Goal: Task Accomplishment & Management: Use online tool/utility

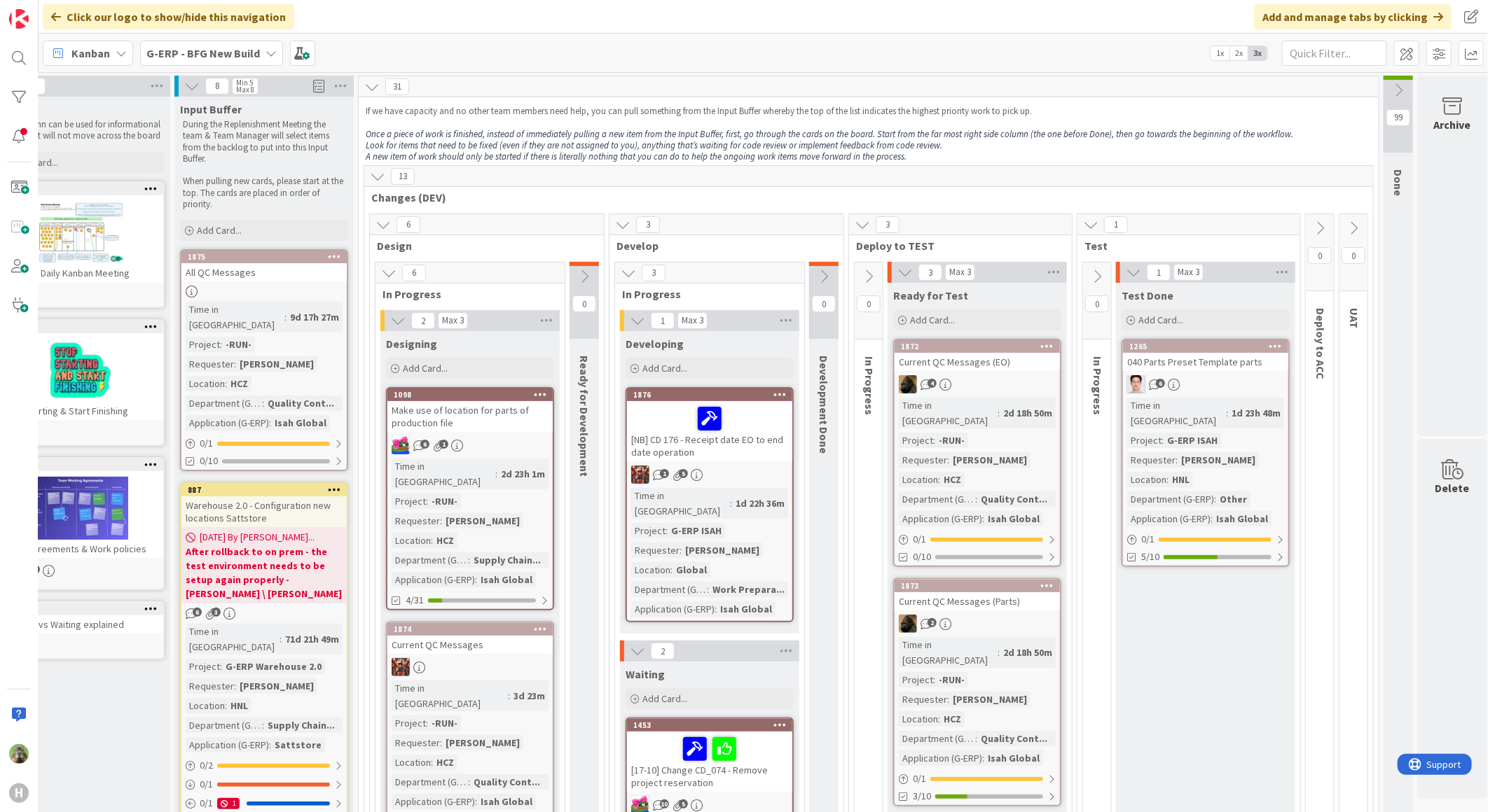
scroll to position [466, 52]
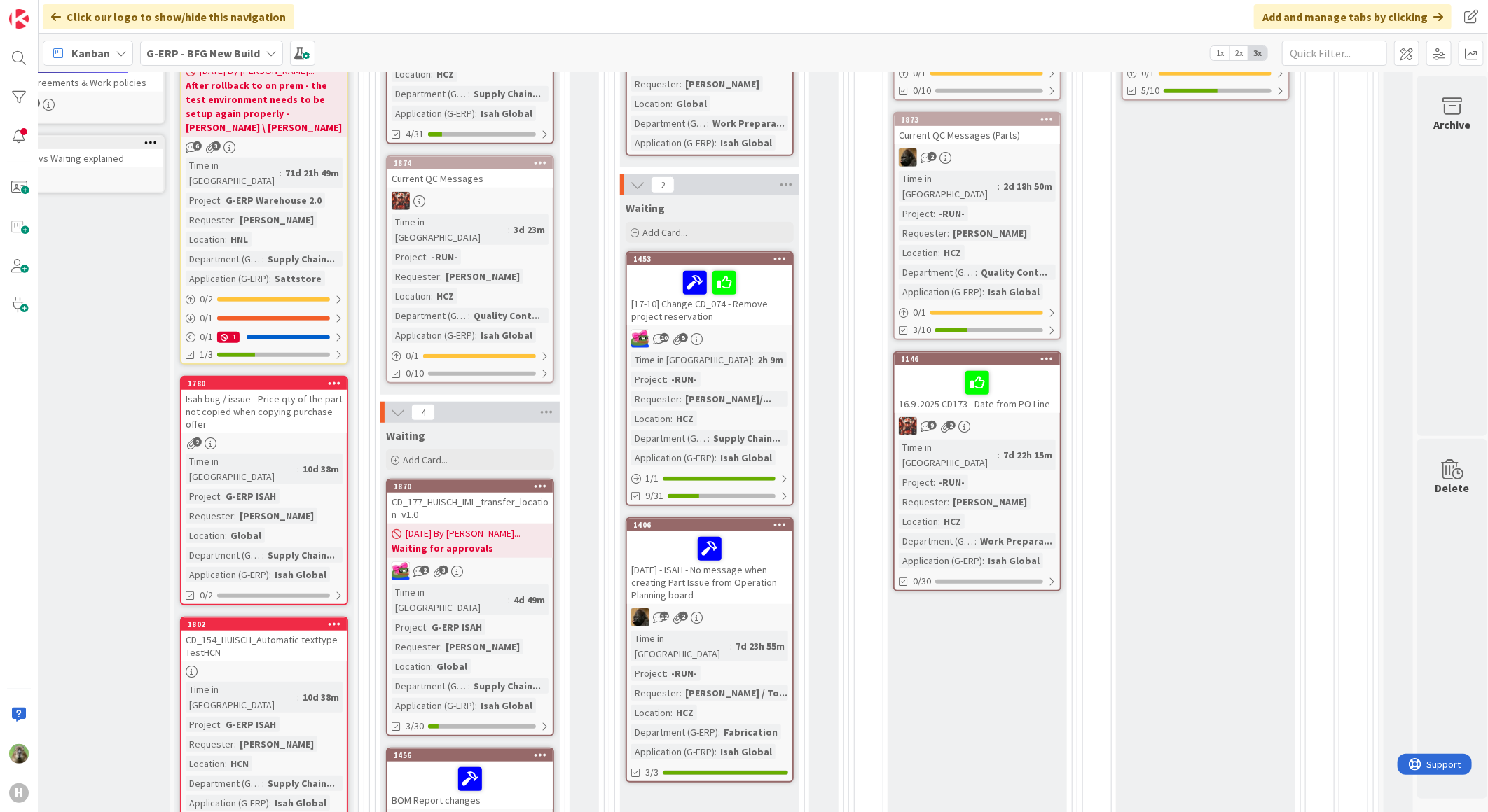
click at [218, 50] on b "G-ERP - BFG New Build" at bounding box center [202, 53] width 113 height 14
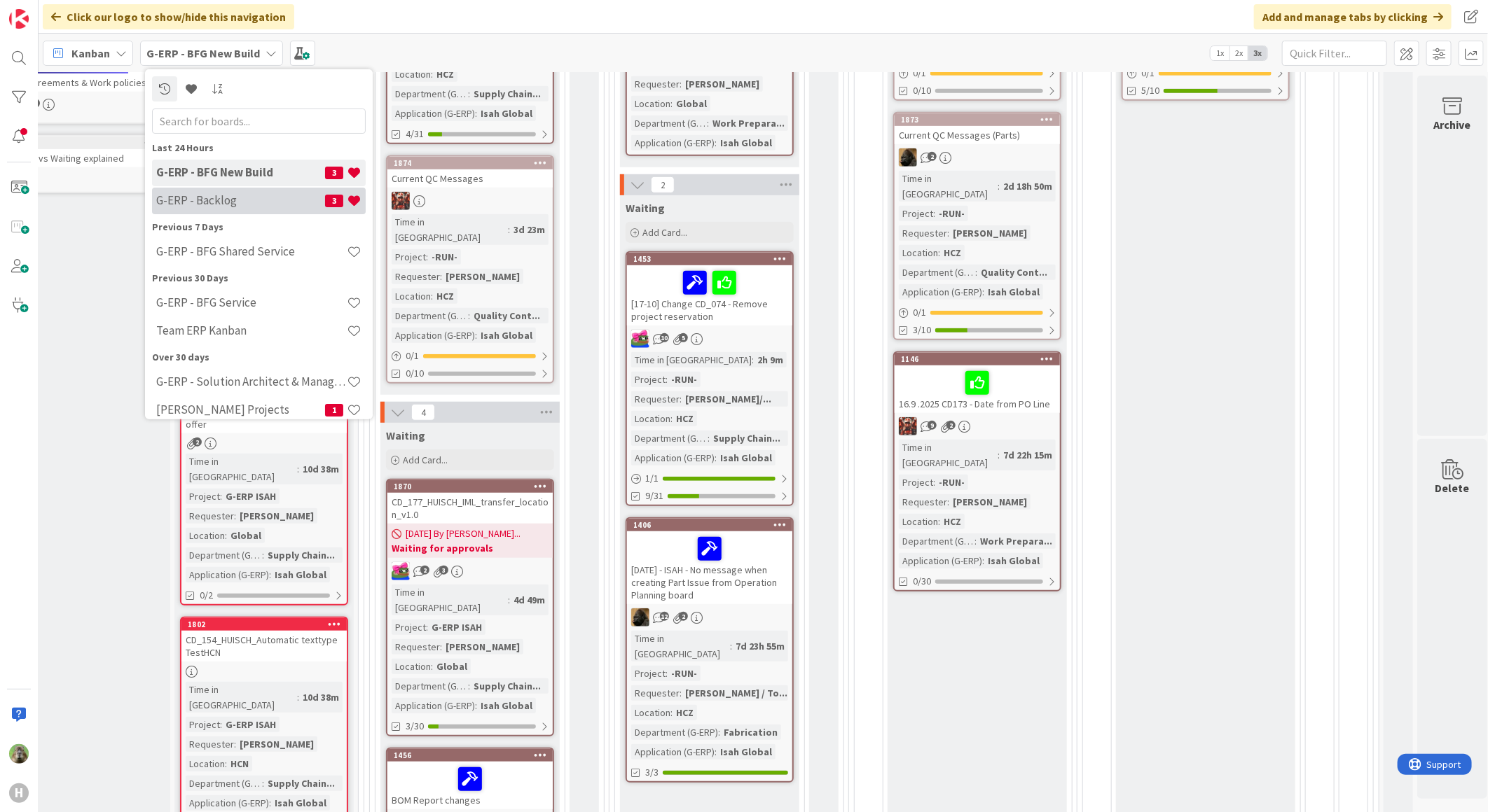
click at [218, 194] on h4 "G-ERP - Backlog" at bounding box center [241, 200] width 169 height 14
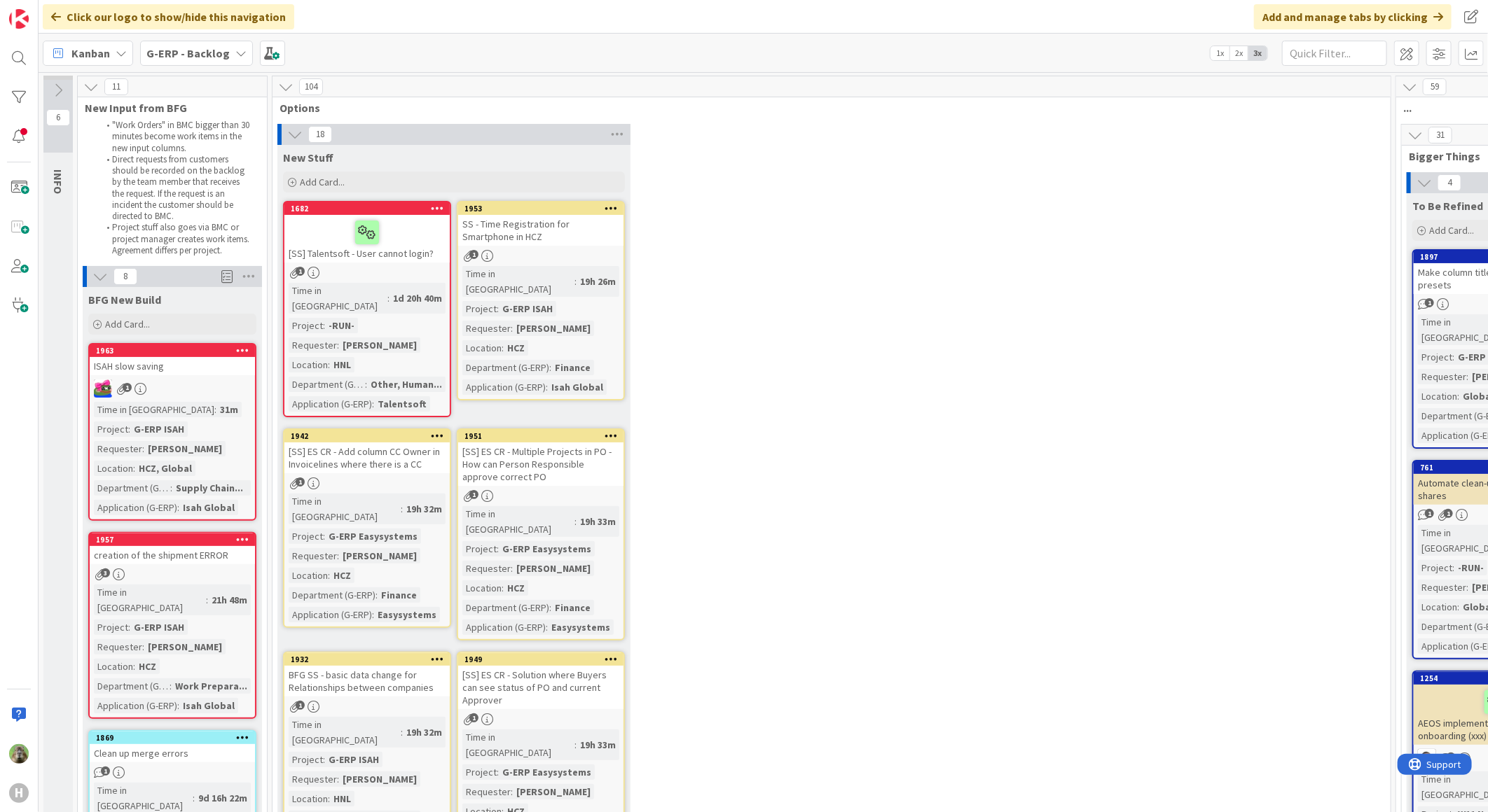
click at [213, 557] on div "creation of the shipment ERROR" at bounding box center [173, 555] width 165 height 18
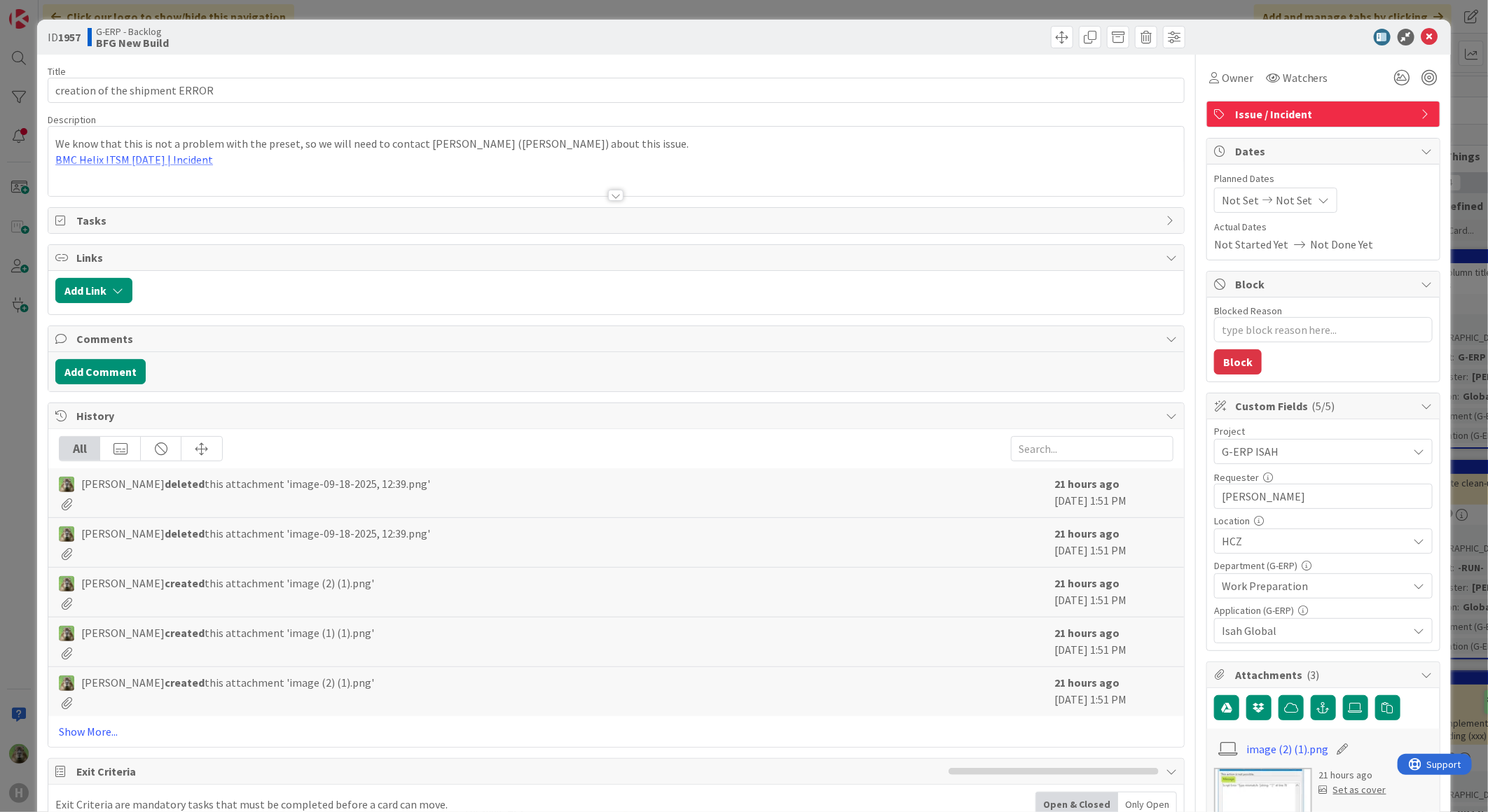
click at [376, 179] on div at bounding box center [616, 178] width 1136 height 36
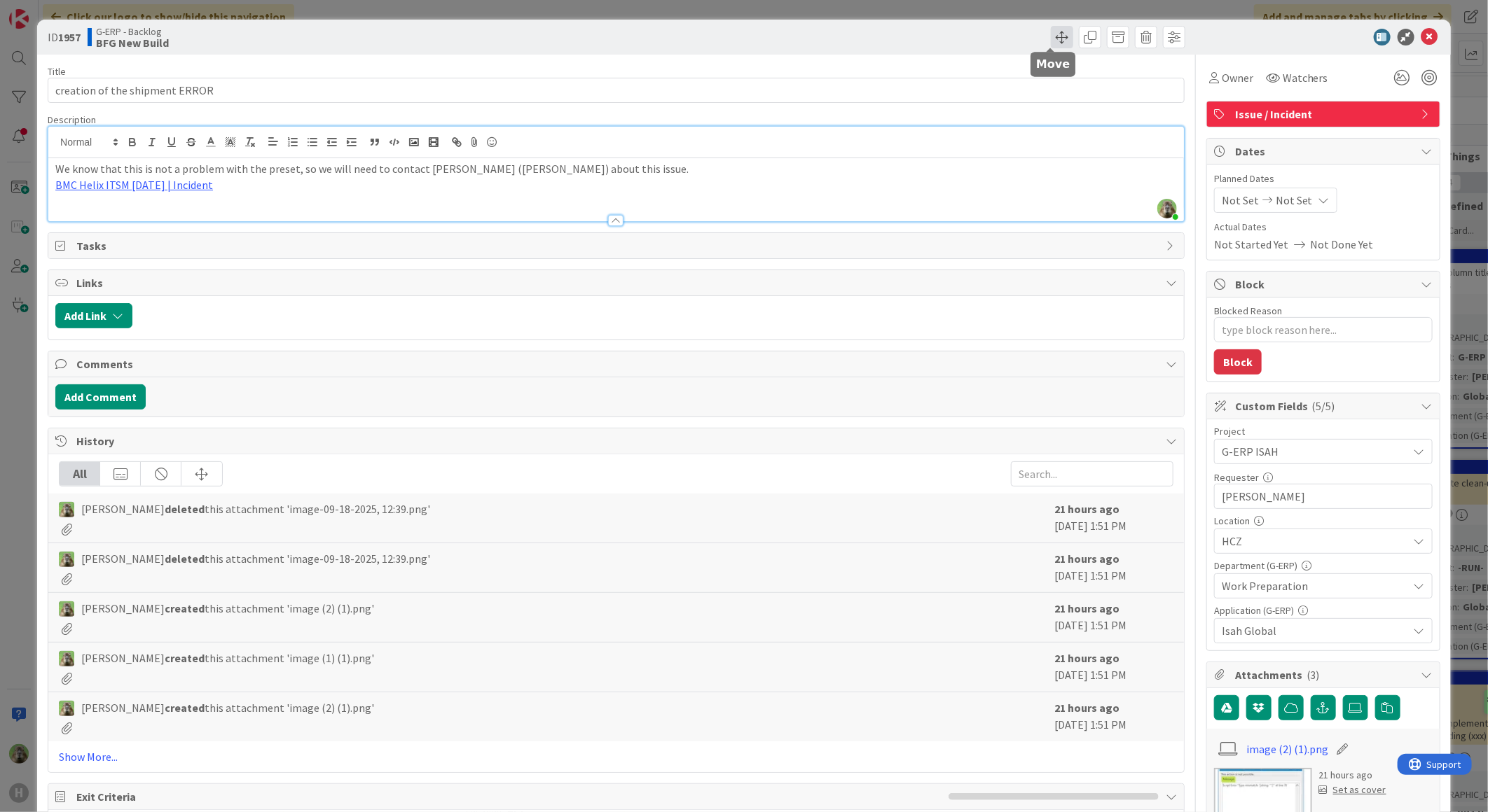
click at [1051, 42] on span at bounding box center [1062, 37] width 22 height 22
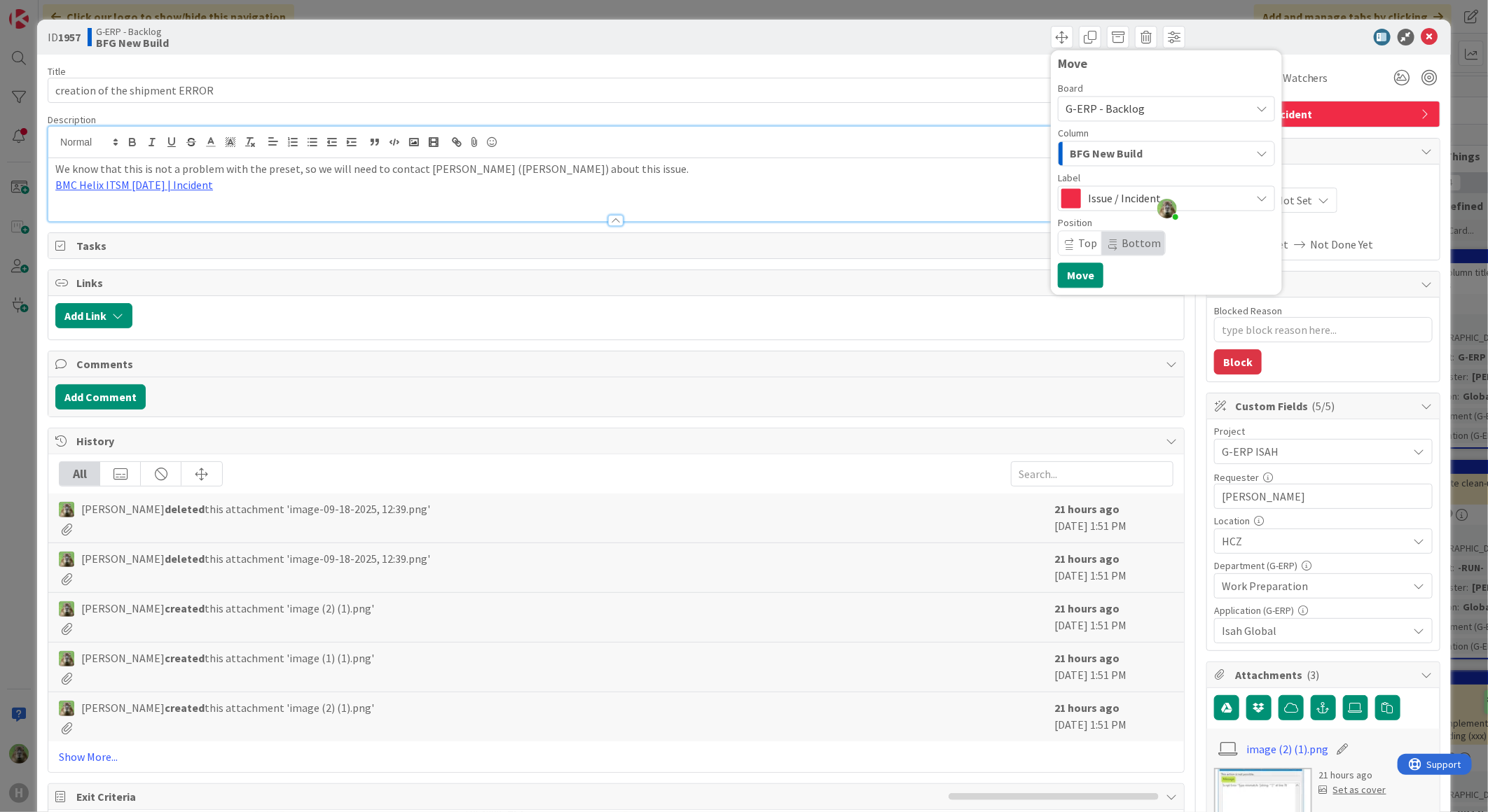
click at [1104, 146] on span "BFG New Build" at bounding box center [1106, 153] width 73 height 18
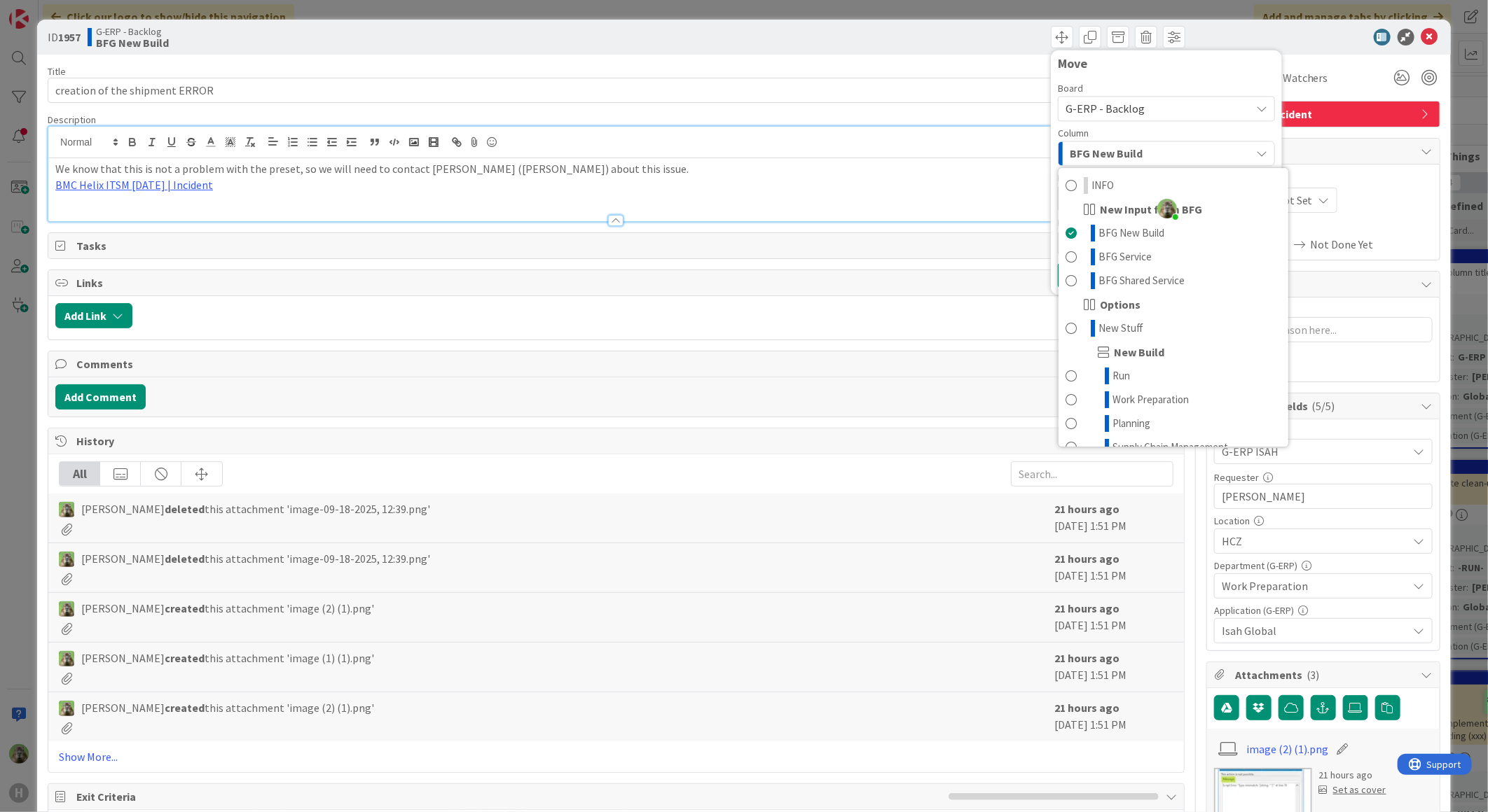
click at [1156, 91] on div "Board" at bounding box center [1166, 88] width 218 height 10
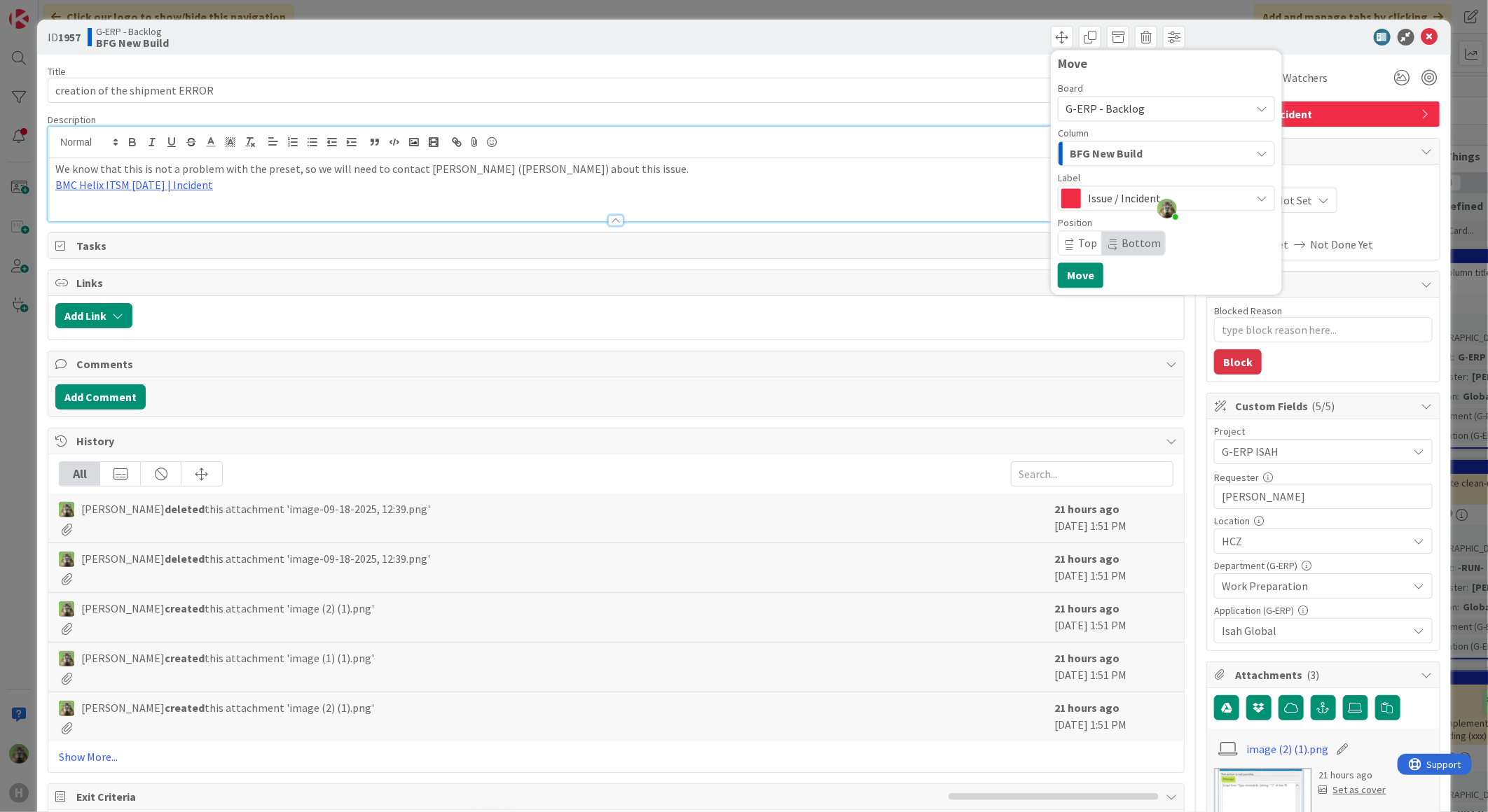
click at [1148, 107] on span "G-ERP - Backlog" at bounding box center [1154, 108] width 178 height 19
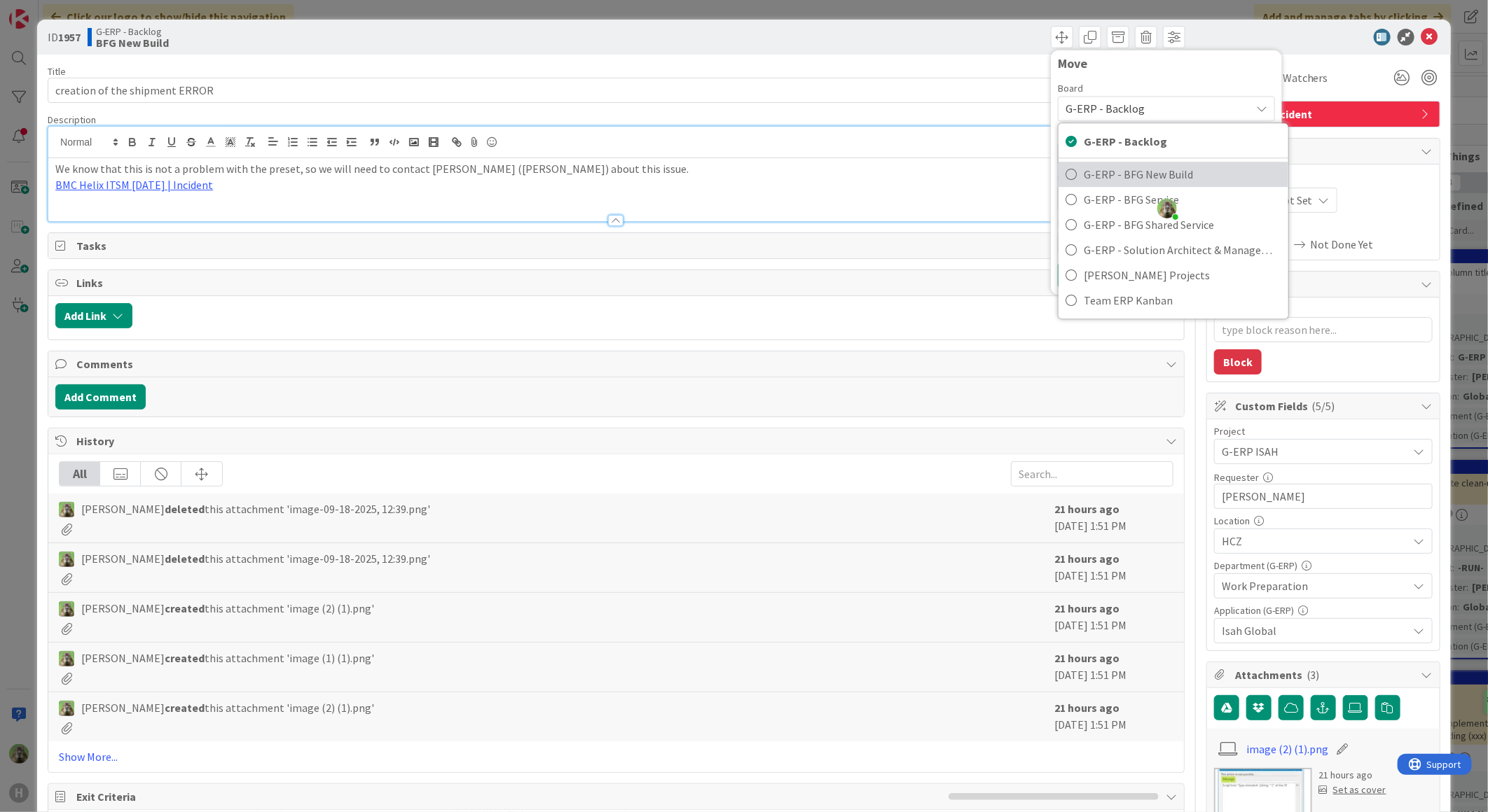
click at [1131, 162] on link "G-ERP - BFG New Build" at bounding box center [1173, 174] width 230 height 25
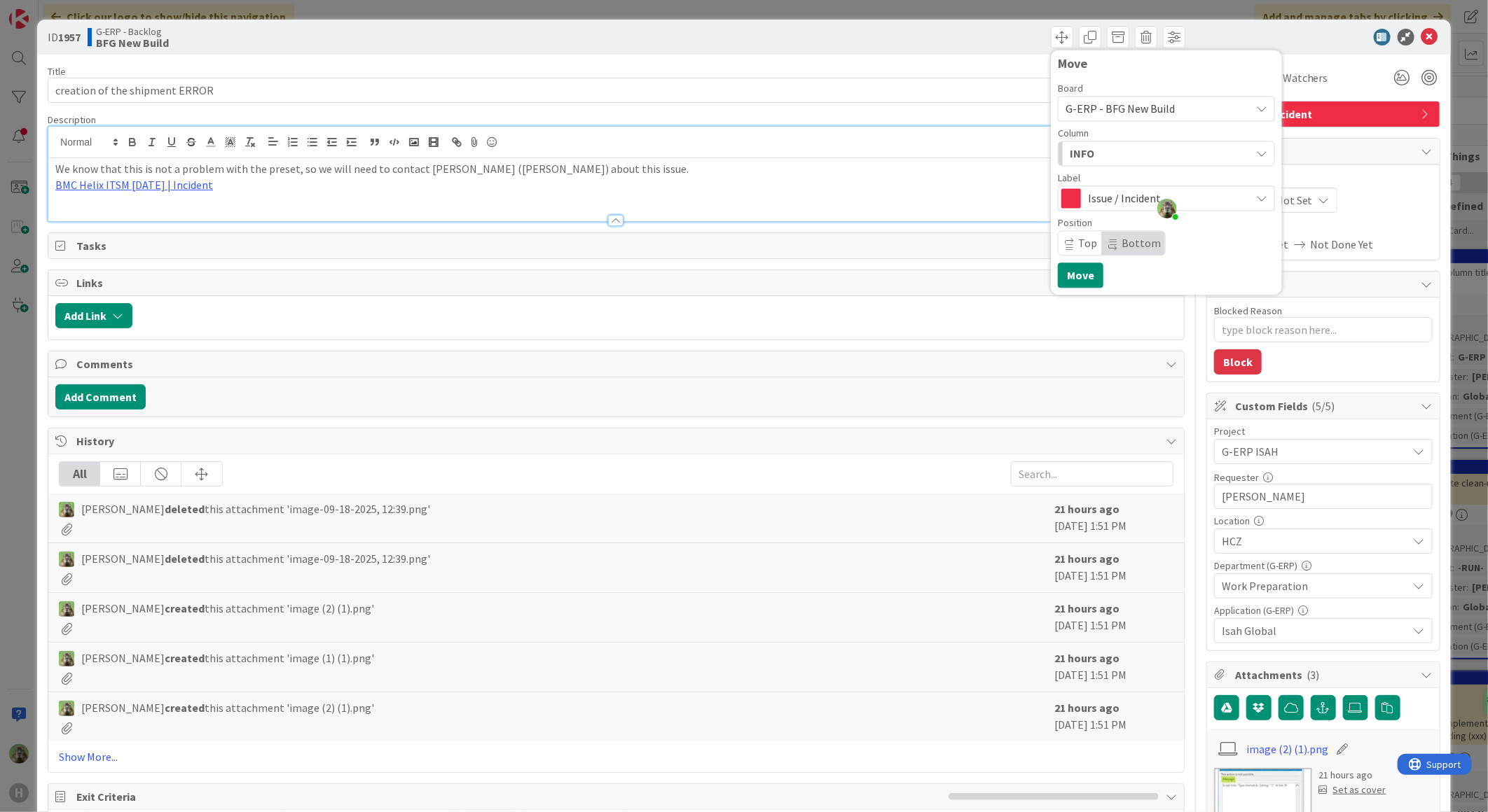
click at [1109, 163] on div "INFO" at bounding box center [1158, 153] width 185 height 22
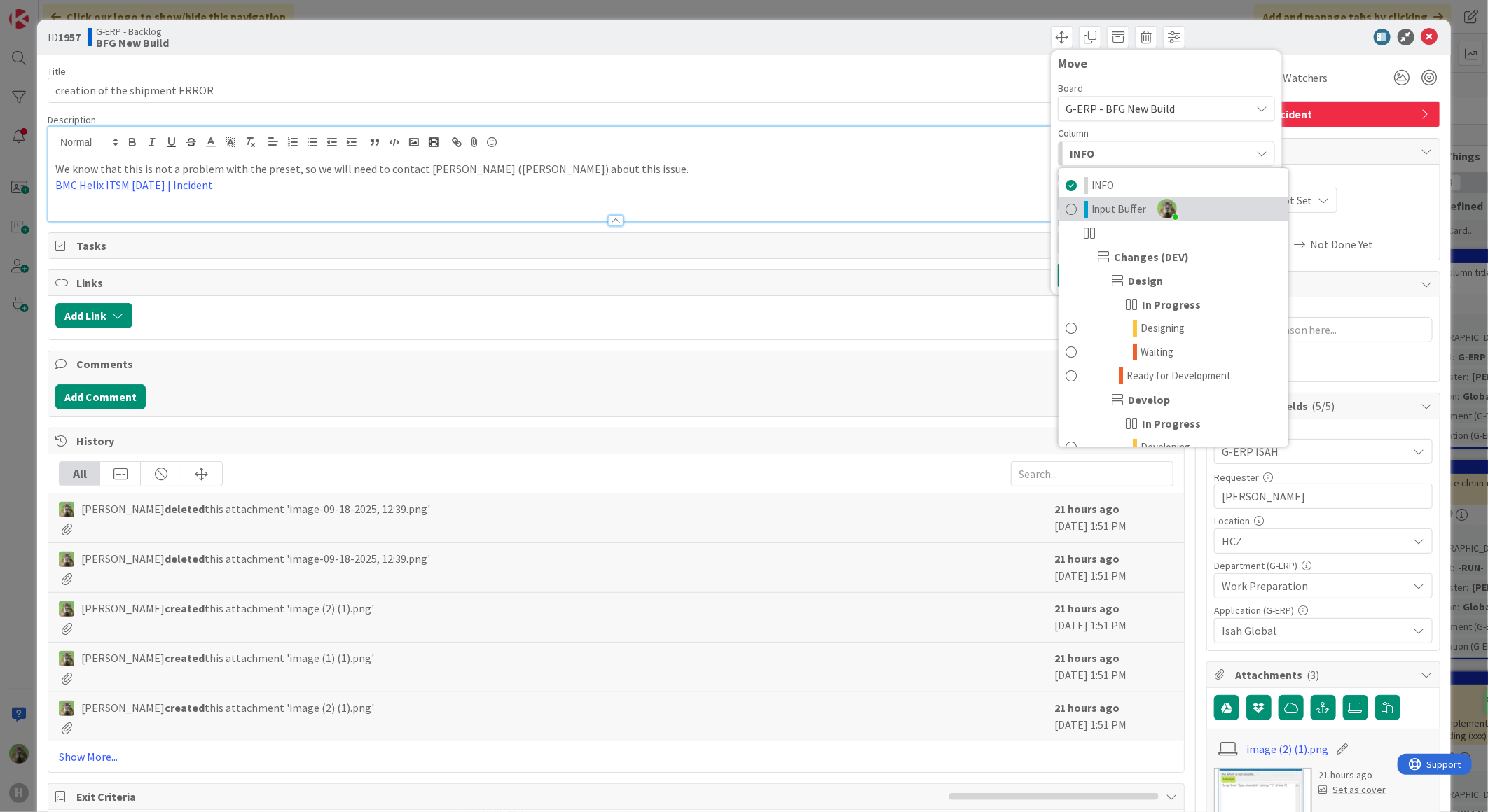
click at [1098, 200] on link "Input Buffer" at bounding box center [1173, 209] width 230 height 24
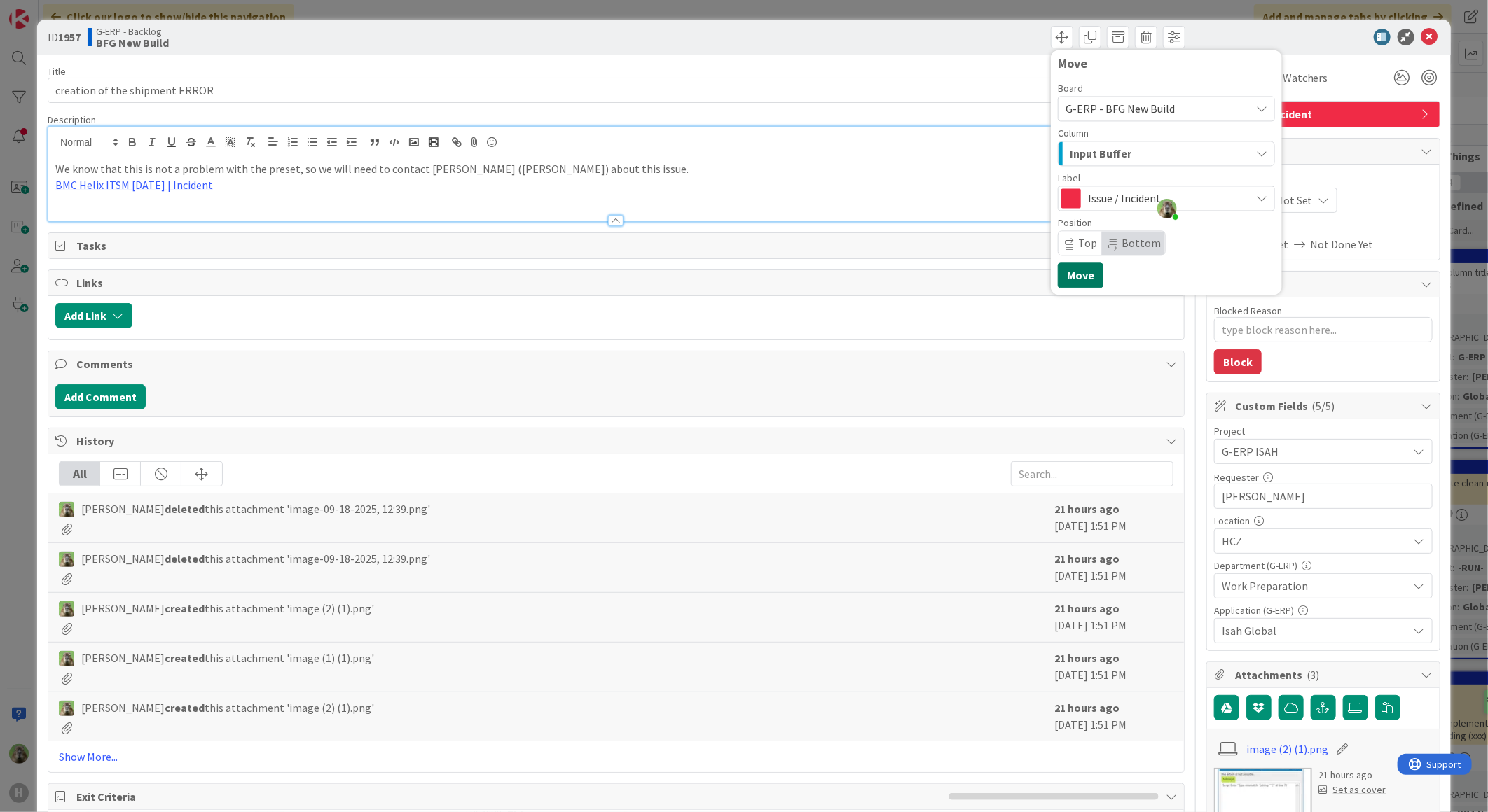
click at [1076, 276] on button "Move" at bounding box center [1080, 274] width 46 height 25
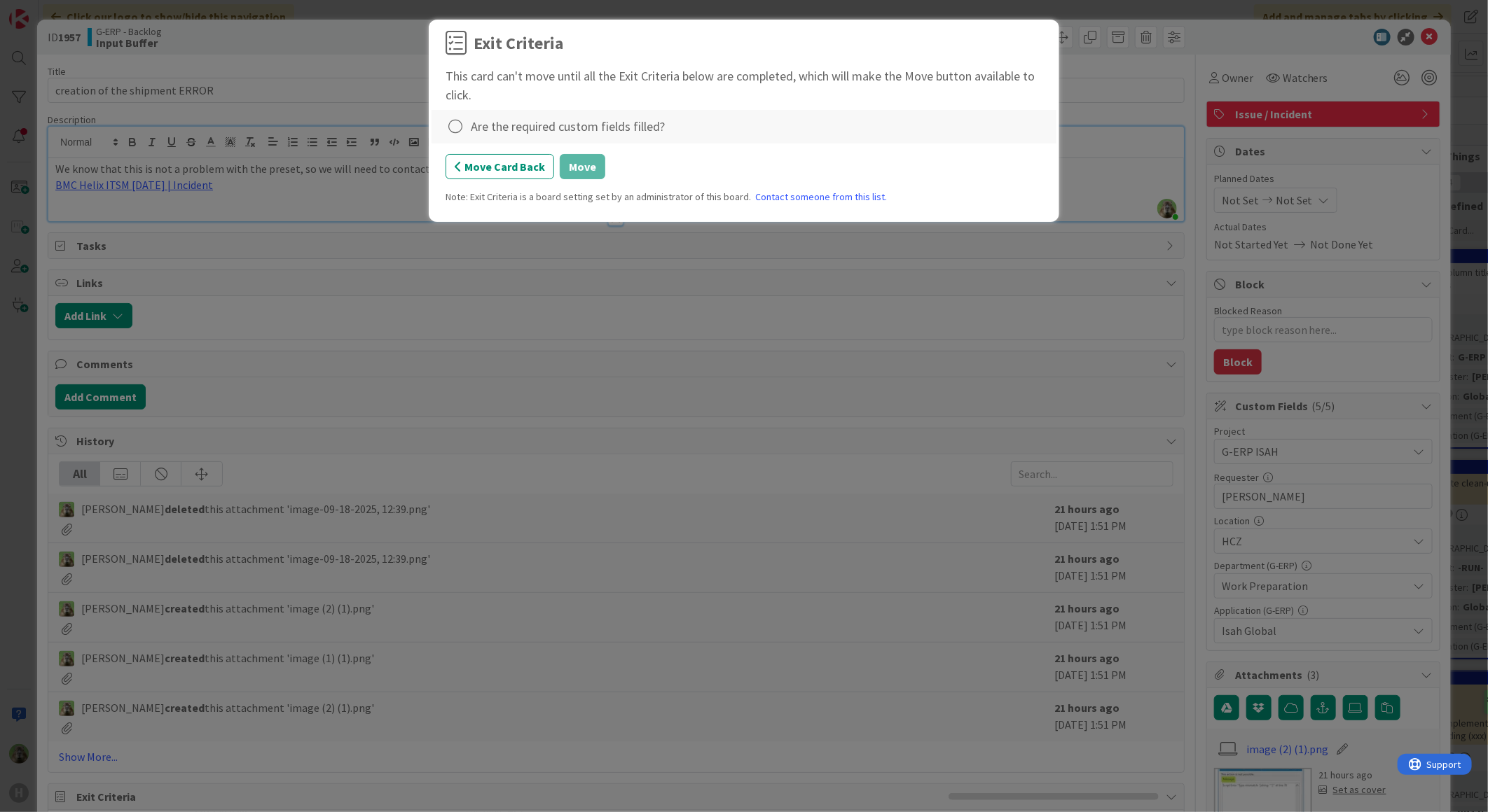
click at [531, 135] on div "Are the required custom fields filled?" at bounding box center [567, 127] width 194 height 19
click at [460, 124] on icon at bounding box center [455, 127] width 19 height 19
click at [547, 163] on link "Complete" at bounding box center [533, 156] width 175 height 20
click at [600, 169] on button "Move" at bounding box center [582, 166] width 46 height 25
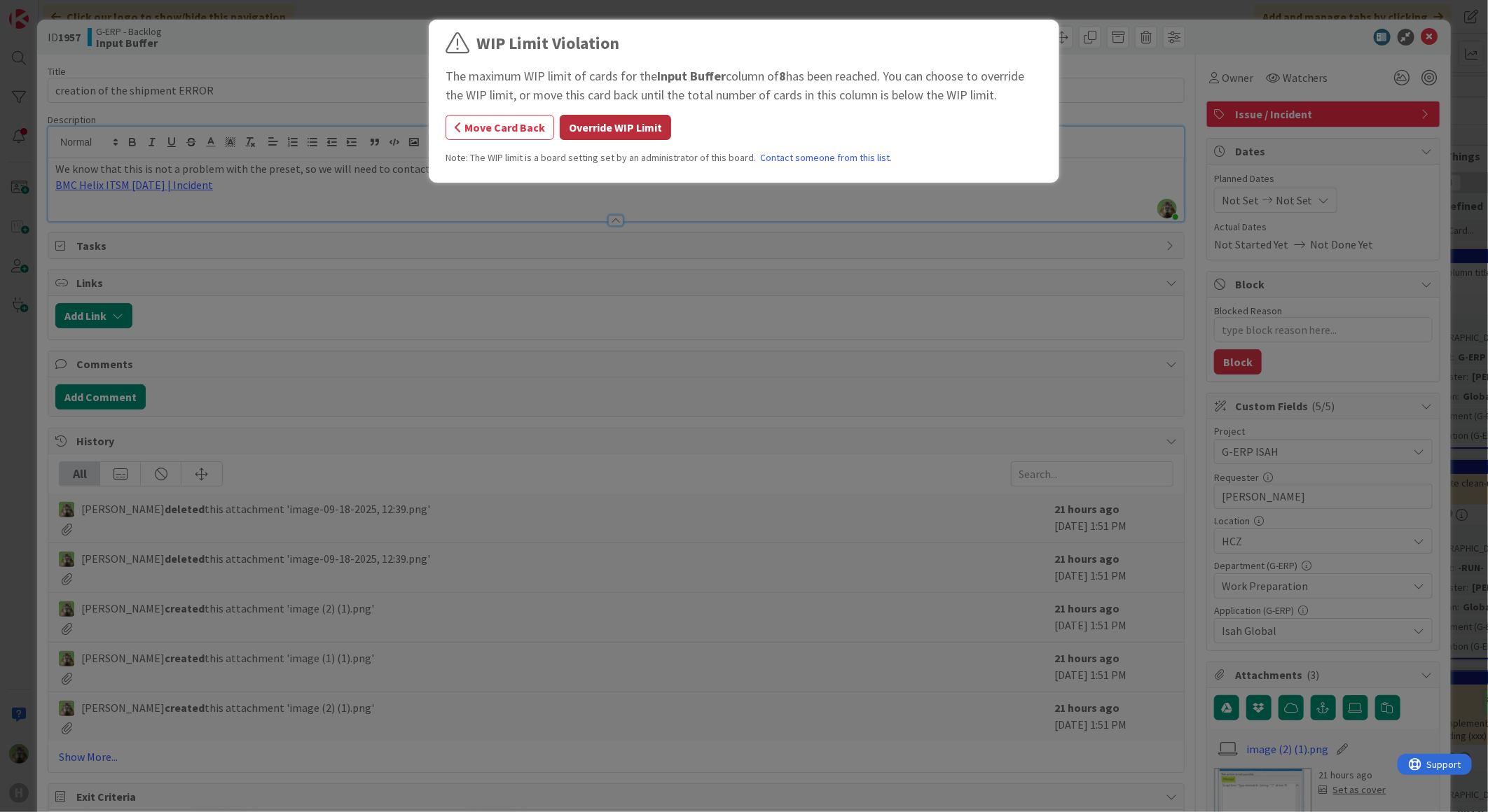
click at [590, 140] on button "Override WIP Limit" at bounding box center [615, 127] width 112 height 25
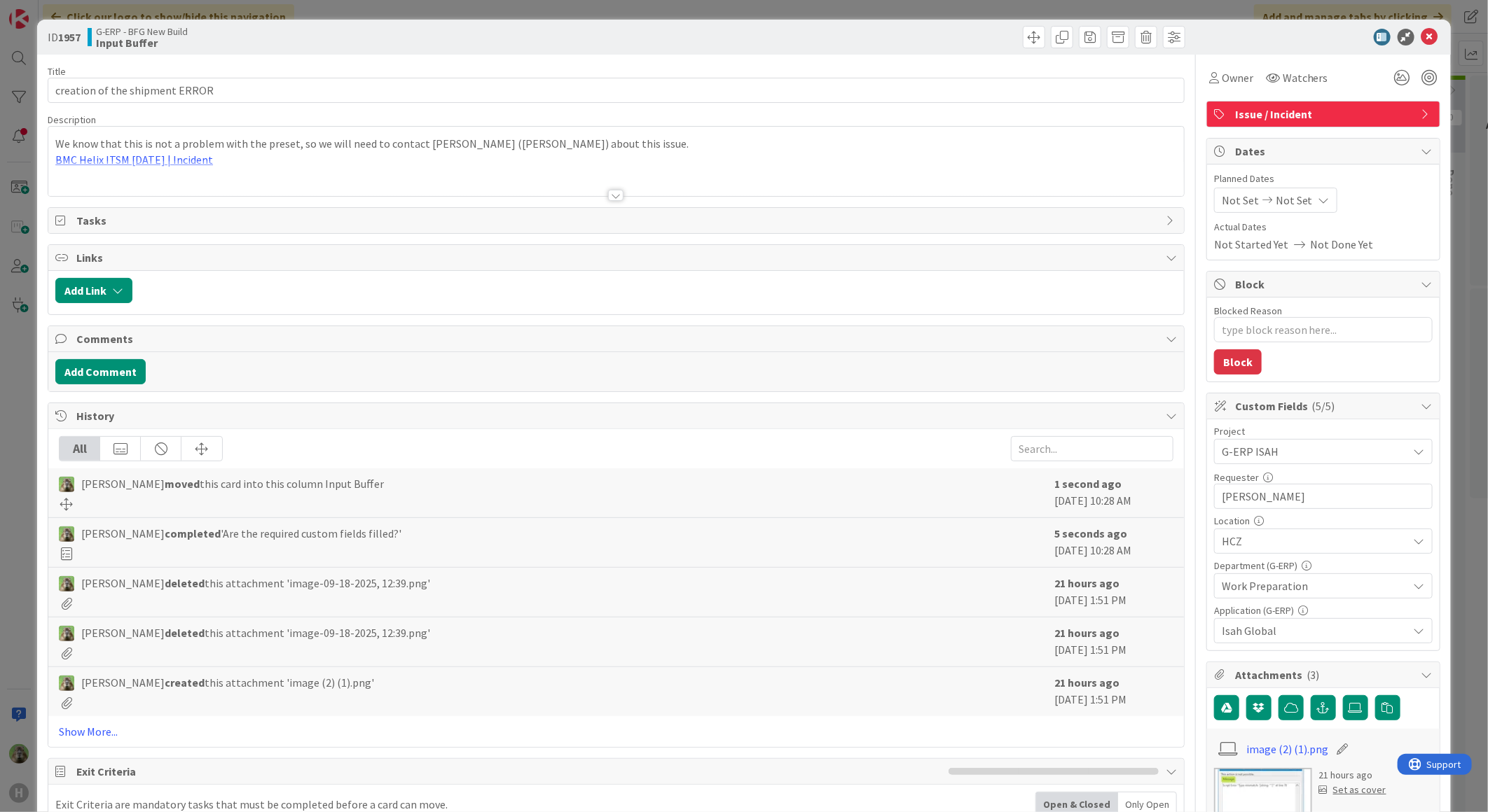
click at [18, 480] on div "ID 1957 G-ERP - BFG New Build Input Buffer Title 30 / 128 creation of the shipm…" at bounding box center [744, 406] width 1488 height 812
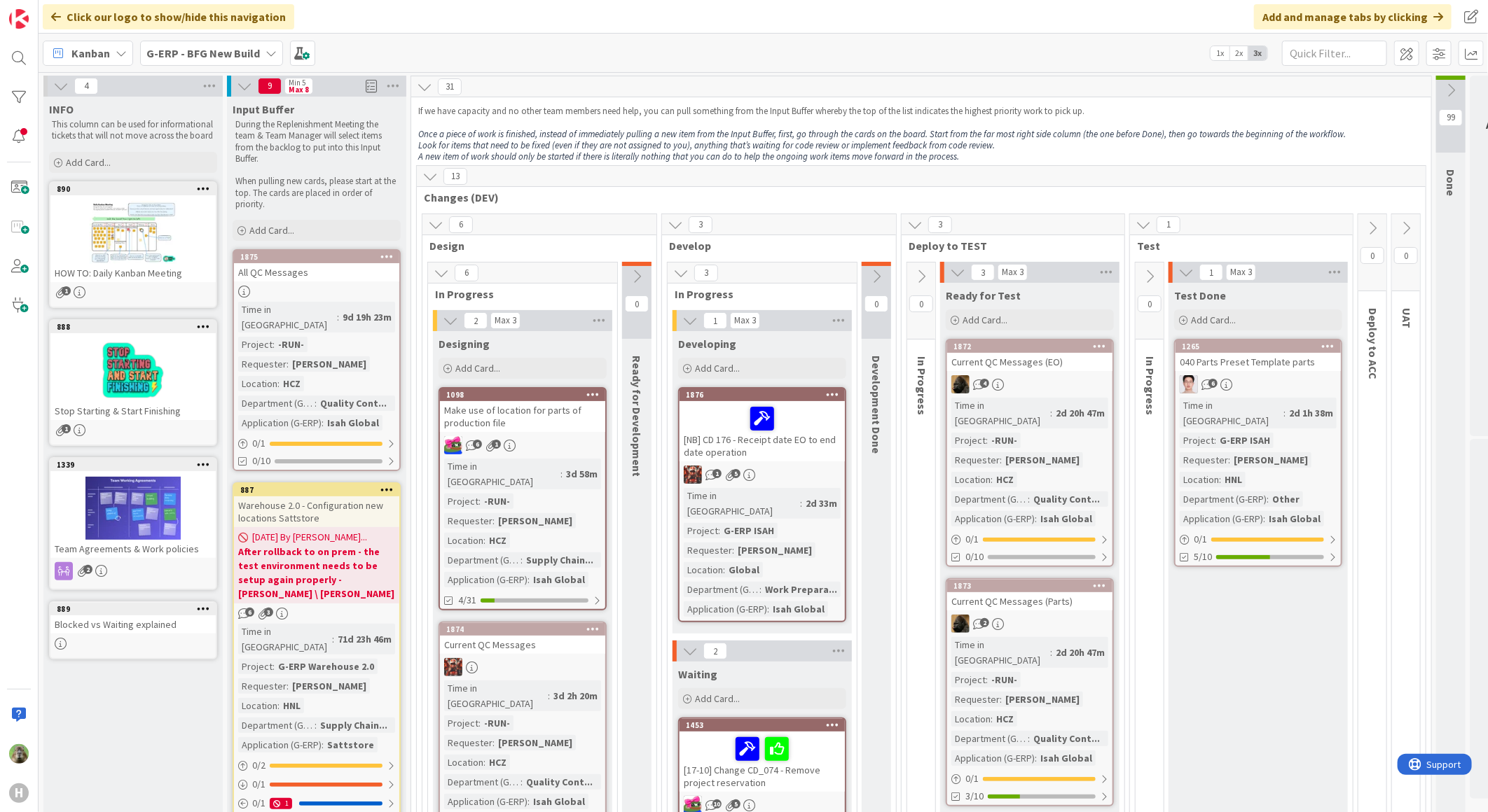
click at [185, 68] on div "Kanban G-ERP - BFG New Build 1x 2x 3x" at bounding box center [763, 53] width 1449 height 39
click at [196, 58] on b "G-ERP - BFG New Build" at bounding box center [202, 53] width 113 height 14
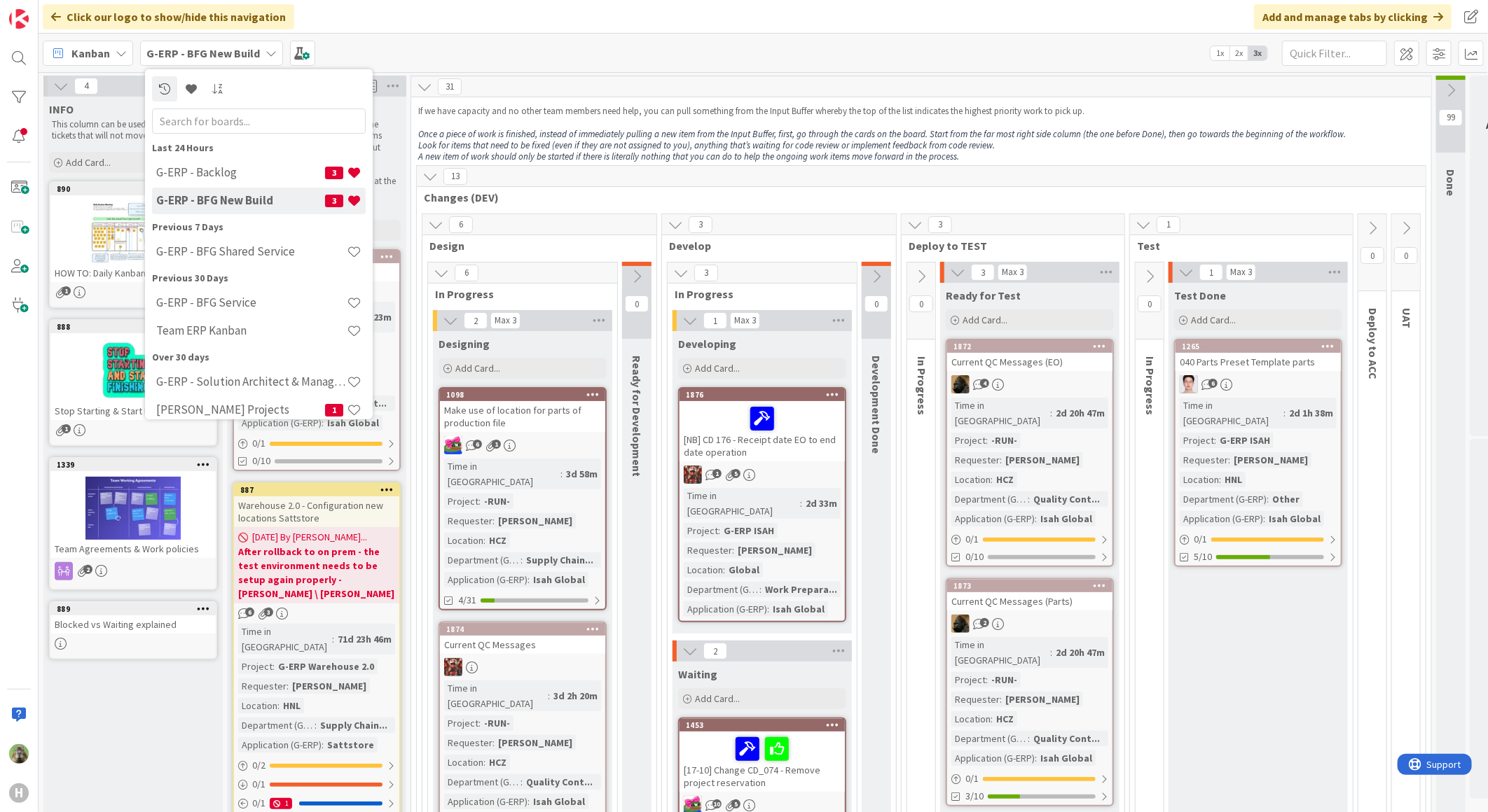
click at [247, 190] on div "G-ERP - BFG New Build 3" at bounding box center [258, 200] width 213 height 26
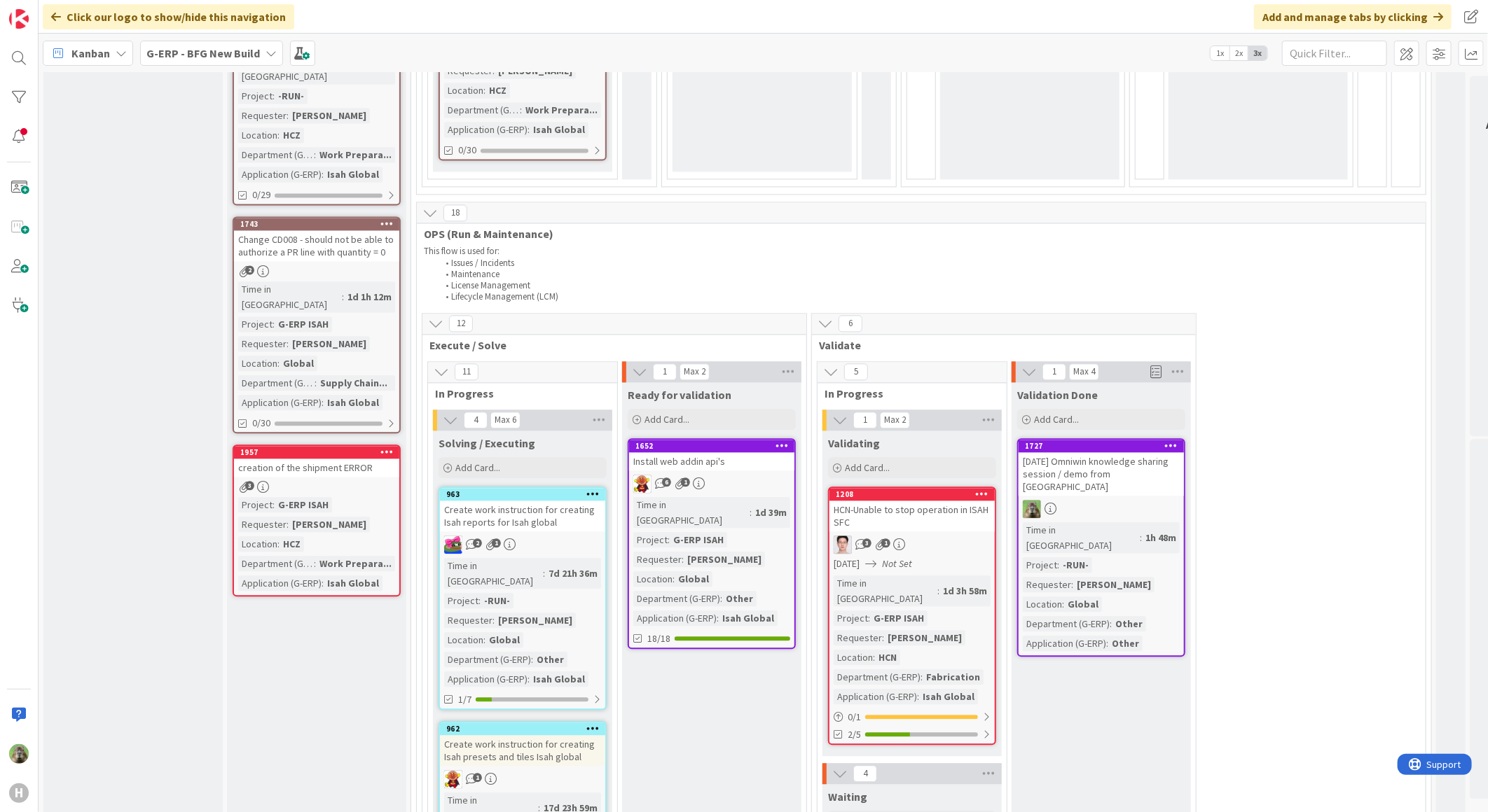
scroll to position [1867, 0]
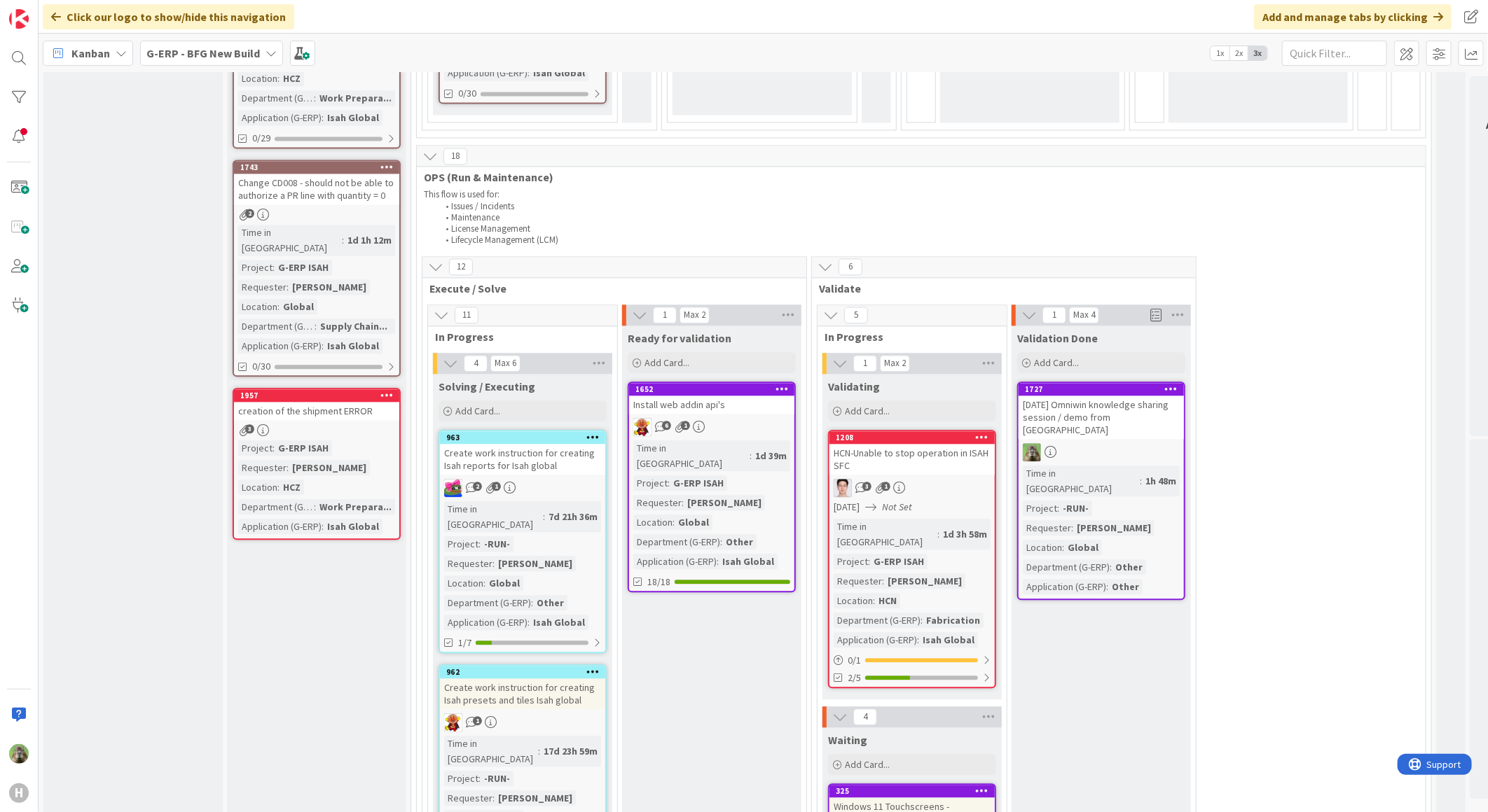
click at [331, 441] on div "Project : G-ERP ISAH Requester : [PERSON_NAME] Location : HCZ Department (G-ERP…" at bounding box center [316, 487] width 157 height 94
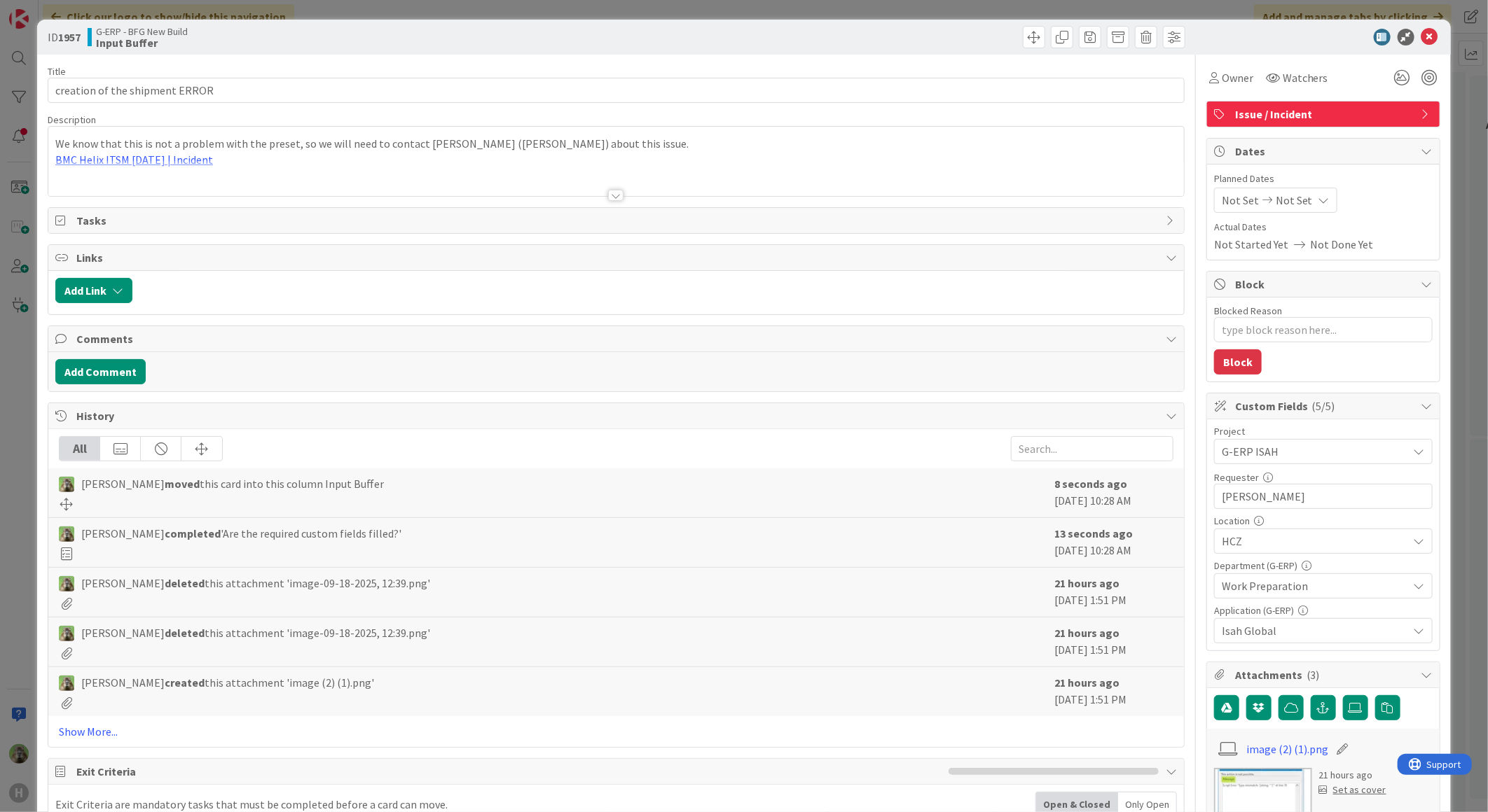
type textarea "x"
drag, startPoint x: 1234, startPoint y: 501, endPoint x: 1241, endPoint y: 496, distance: 8.6
click at [1241, 496] on input "[PERSON_NAME]" at bounding box center [1323, 496] width 218 height 25
type input "[PERSON_NAME]"
type textarea "x"
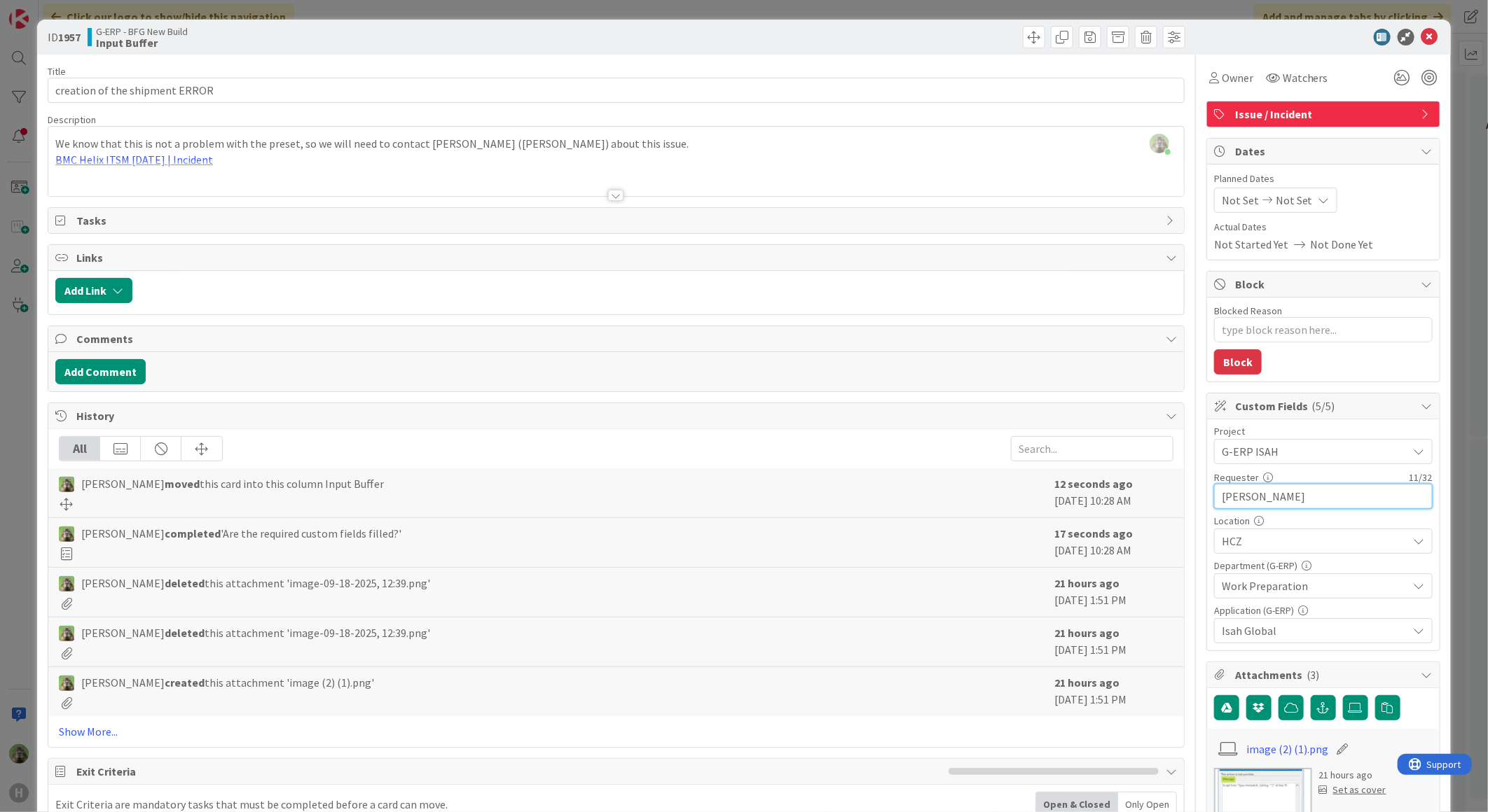
type input "[PERSON_NAME]"
click at [25, 484] on div "ID 1957 G-ERP - BFG New Build Input Buffer Title 30 / 128 creation of the shipm…" at bounding box center [744, 406] width 1488 height 812
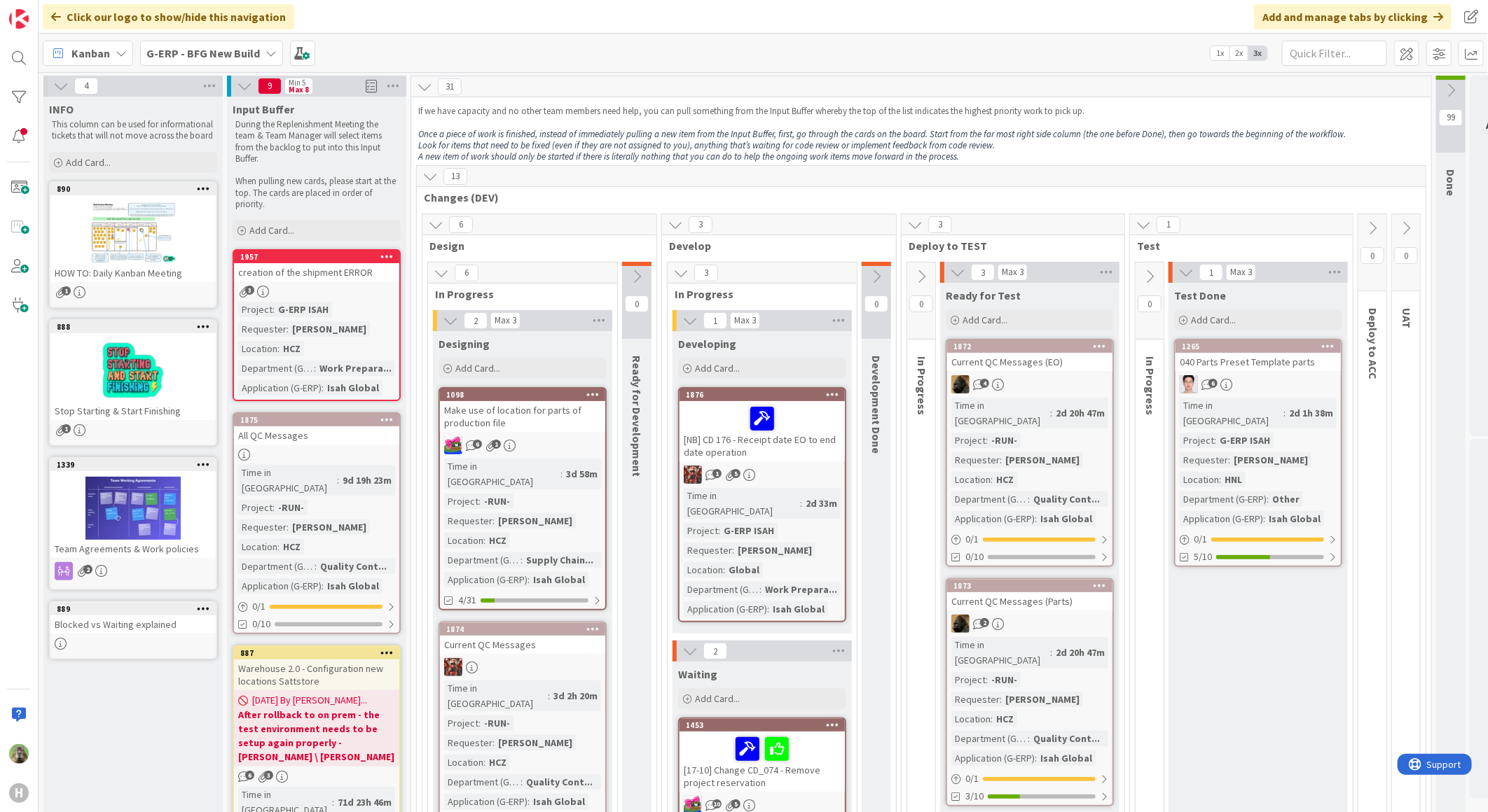
click at [218, 45] on span "G-ERP - BFG New Build" at bounding box center [202, 53] width 113 height 17
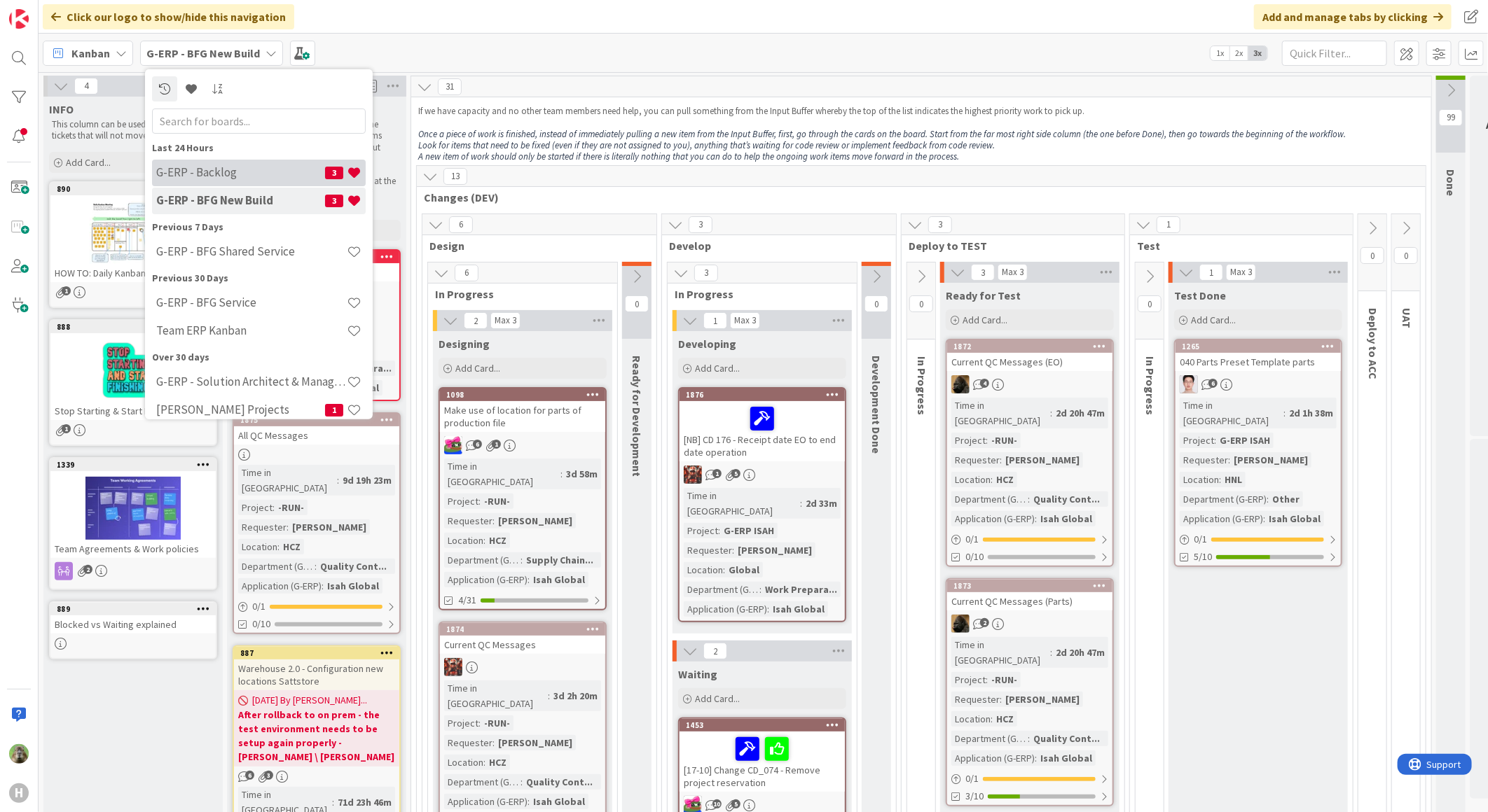
click at [255, 166] on h4 "G-ERP - Backlog" at bounding box center [241, 172] width 169 height 14
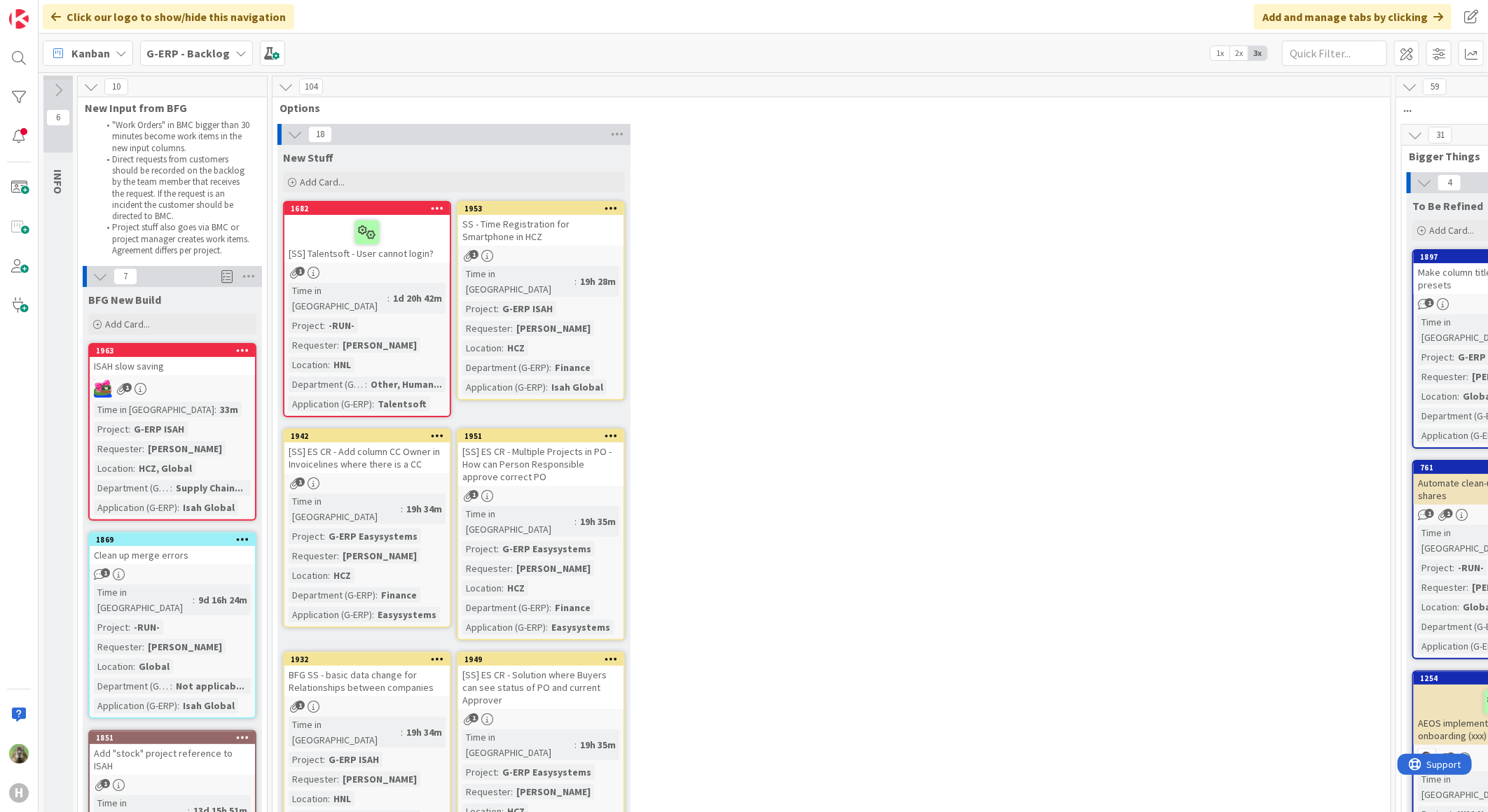
click at [155, 355] on div "1963" at bounding box center [173, 351] width 165 height 13
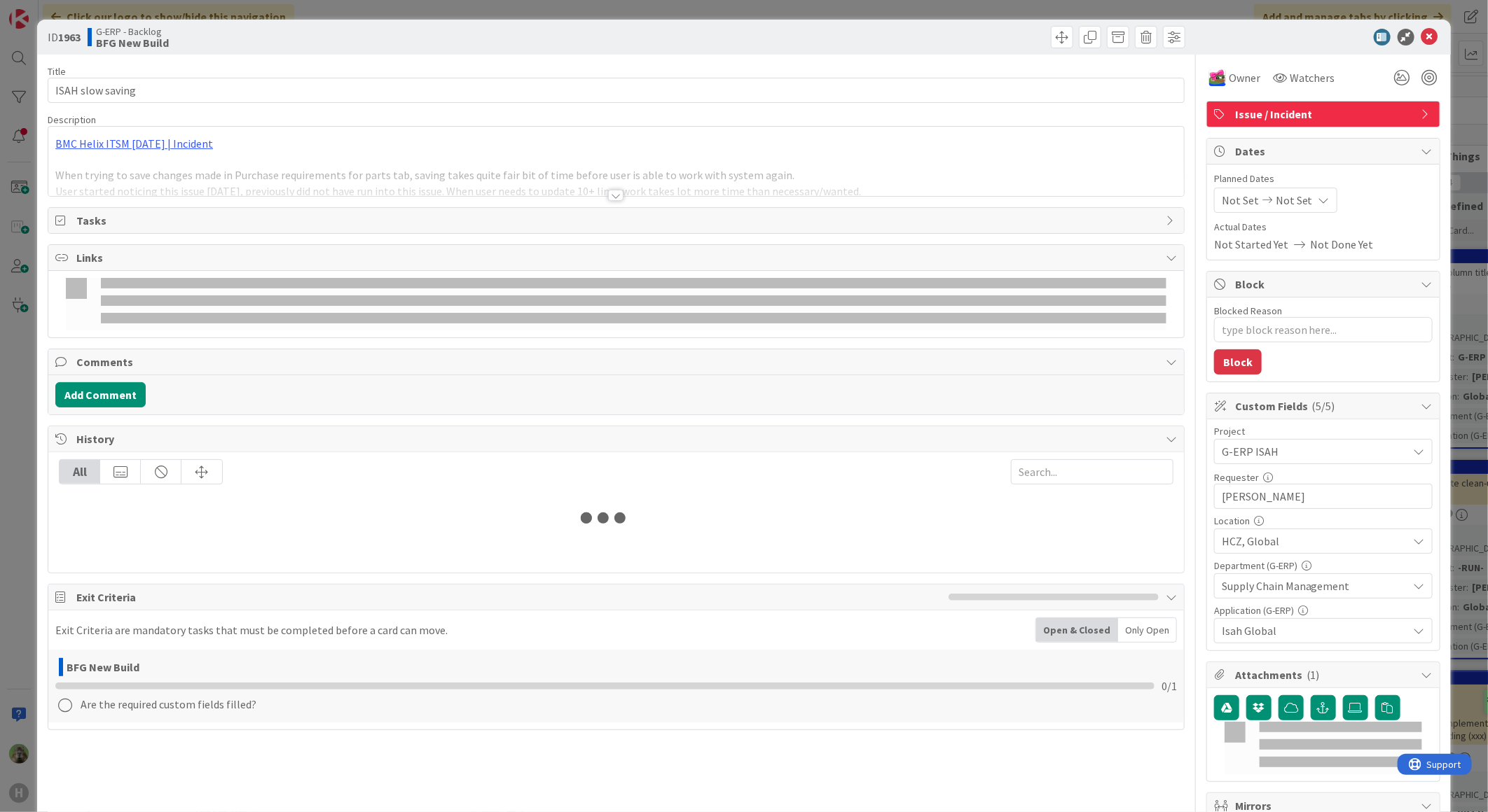
type textarea "x"
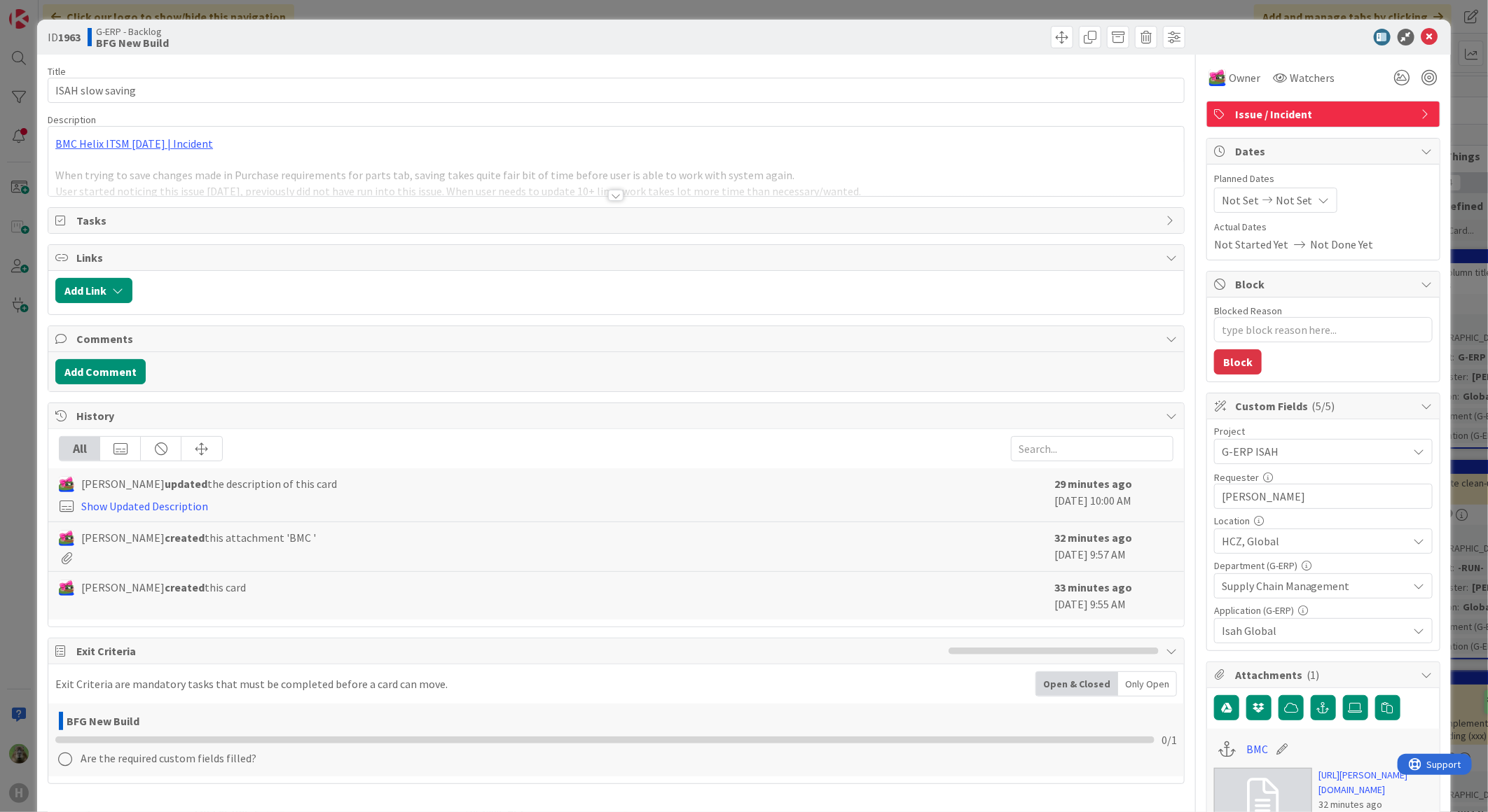
click at [514, 171] on div at bounding box center [616, 178] width 1136 height 36
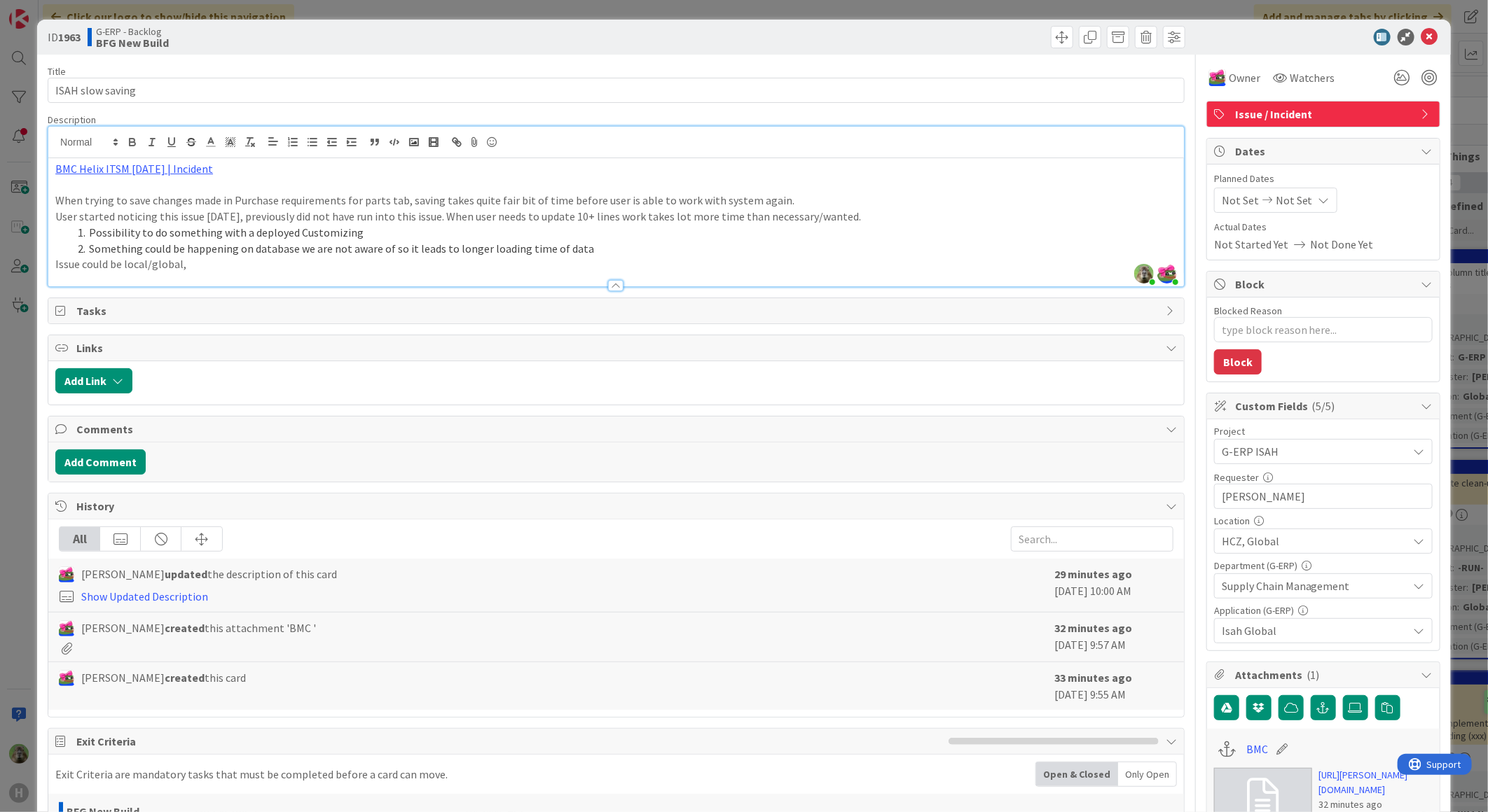
click at [29, 571] on div "ID 1963 G-ERP - Backlog BFG New Build Title 17 / 128 ISAH slow saving Descripti…" at bounding box center [744, 406] width 1488 height 812
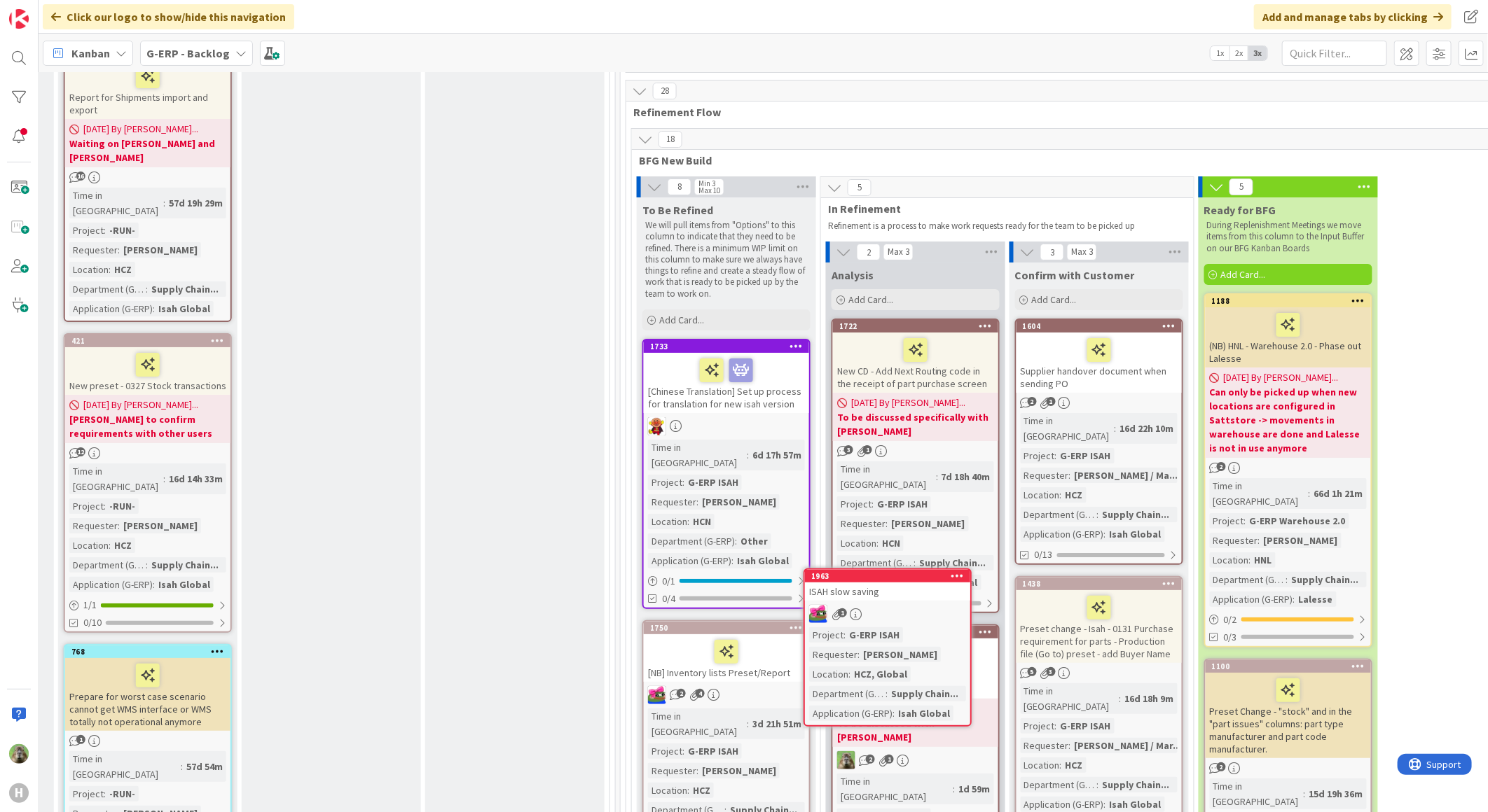
scroll to position [3278, 775]
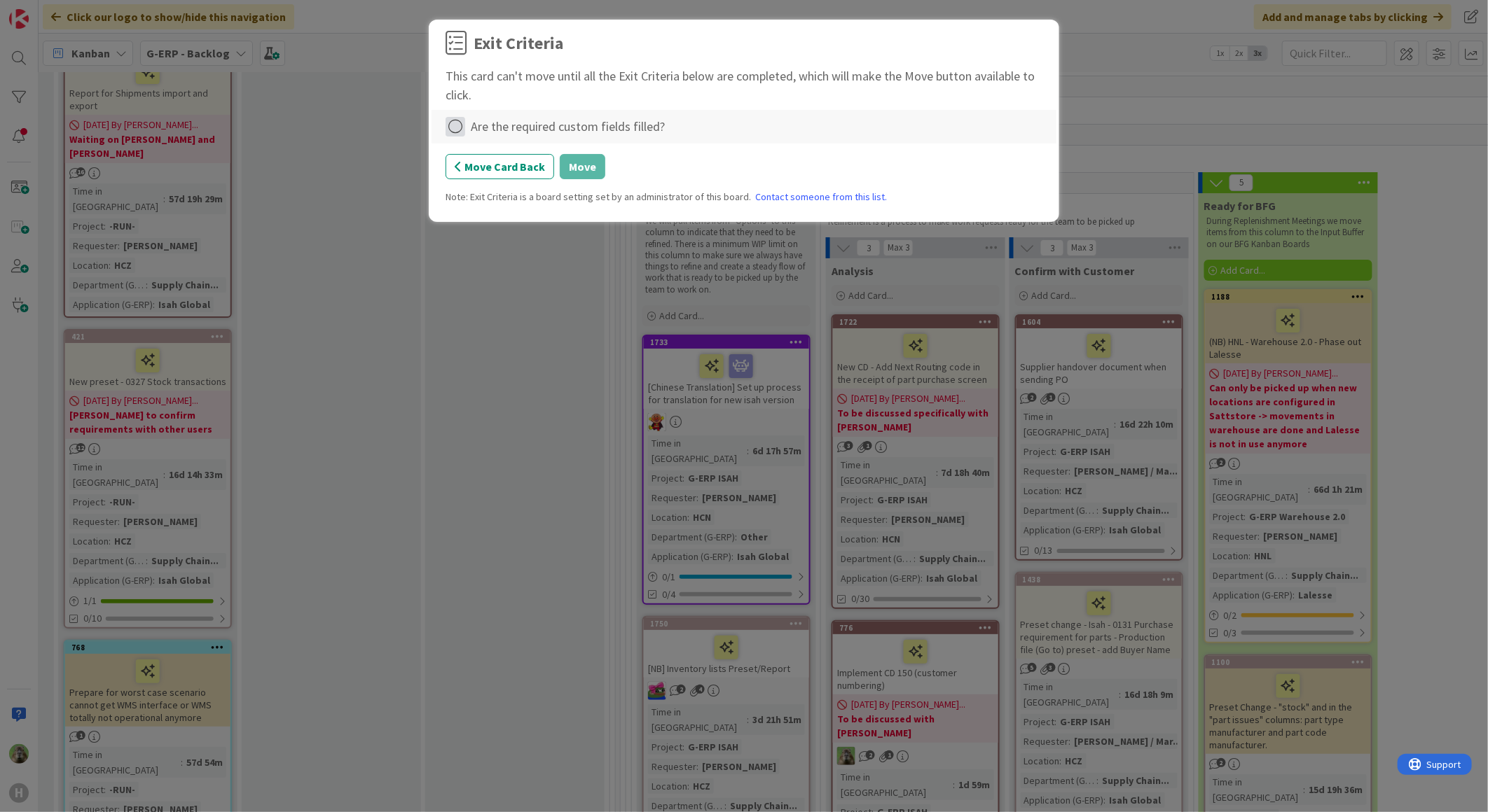
click at [462, 128] on icon at bounding box center [455, 127] width 19 height 19
click at [523, 158] on link "Complete" at bounding box center [533, 156] width 175 height 20
click at [599, 168] on button "Move" at bounding box center [582, 166] width 46 height 25
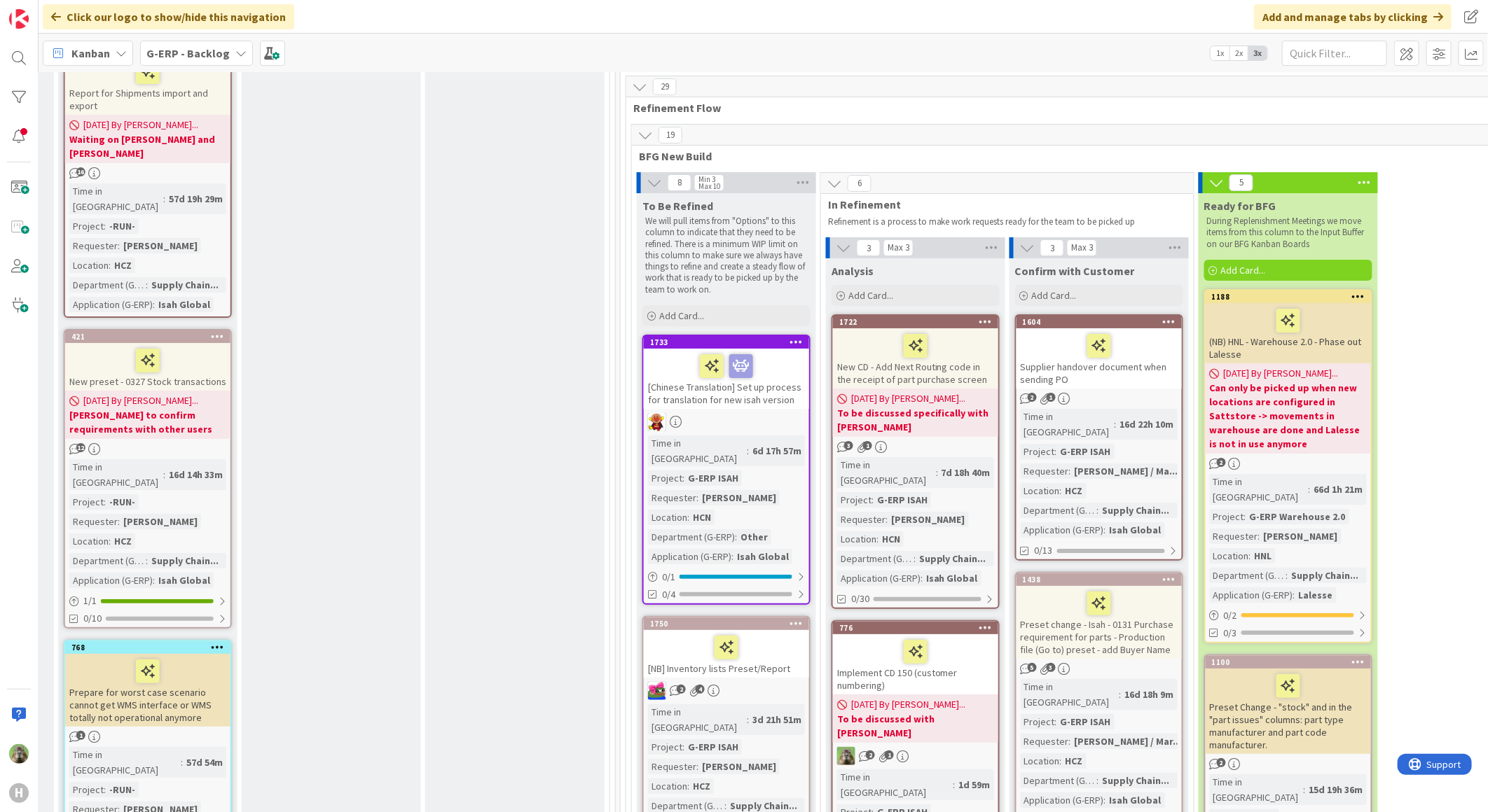
click at [463, 487] on div "Fabrication Add Card..." at bounding box center [514, 73] width 179 height 2093
click at [24, 63] on div at bounding box center [18, 58] width 28 height 28
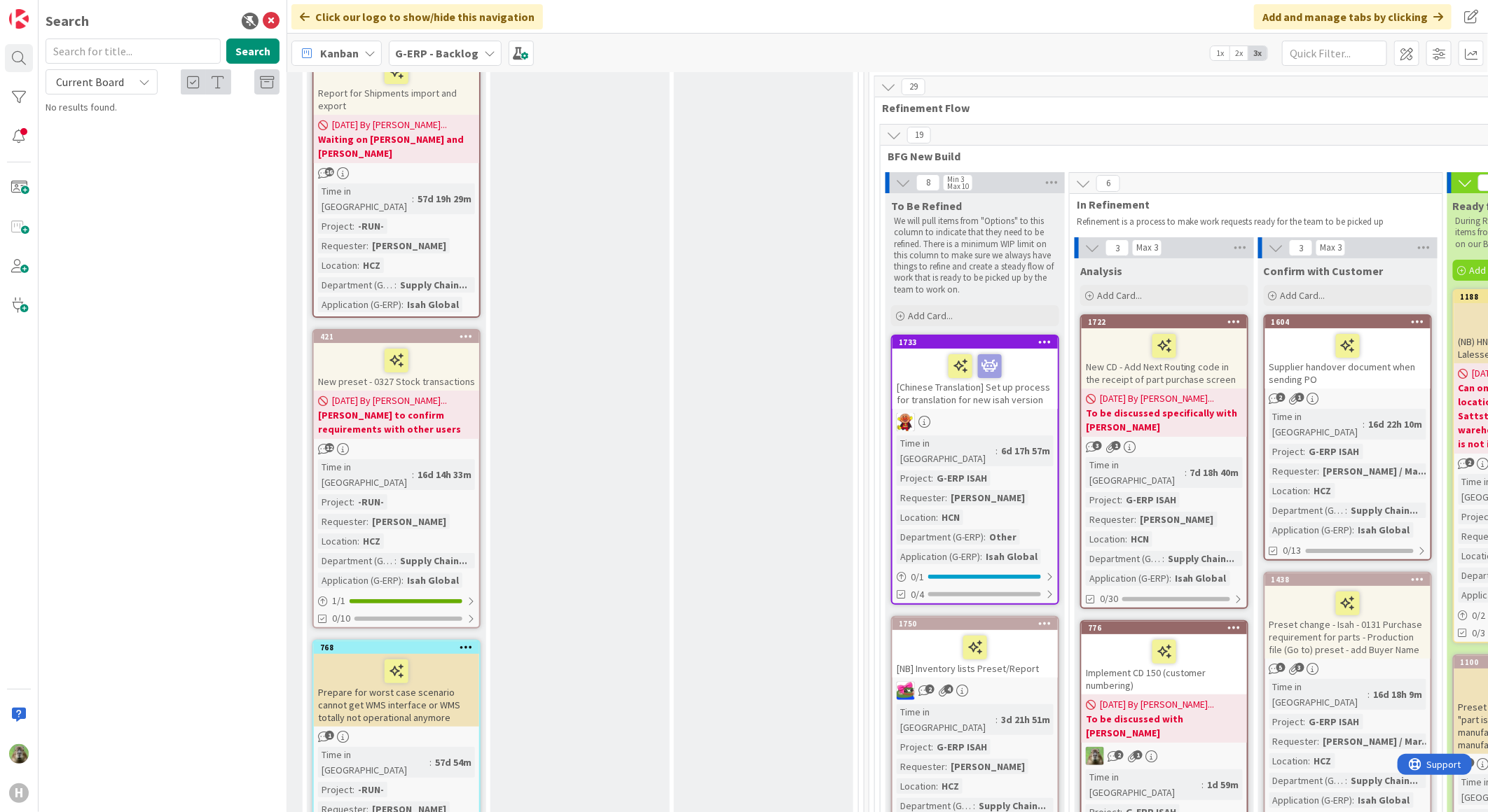
click at [148, 58] on input "text" at bounding box center [133, 51] width 175 height 25
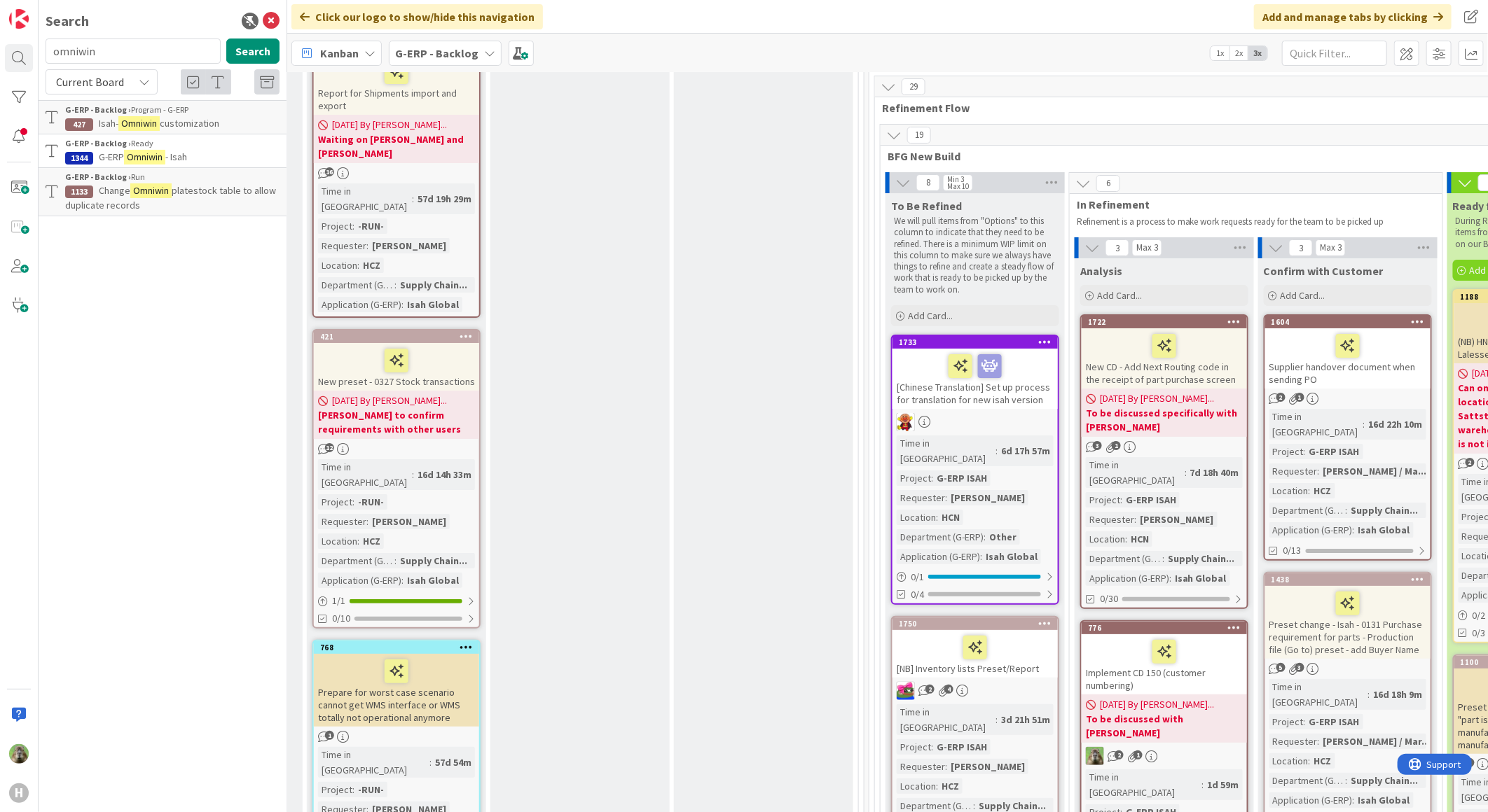
click at [131, 79] on div "Current Board" at bounding box center [102, 81] width 112 height 25
click at [118, 130] on span "All Boards" at bounding box center [126, 140] width 146 height 21
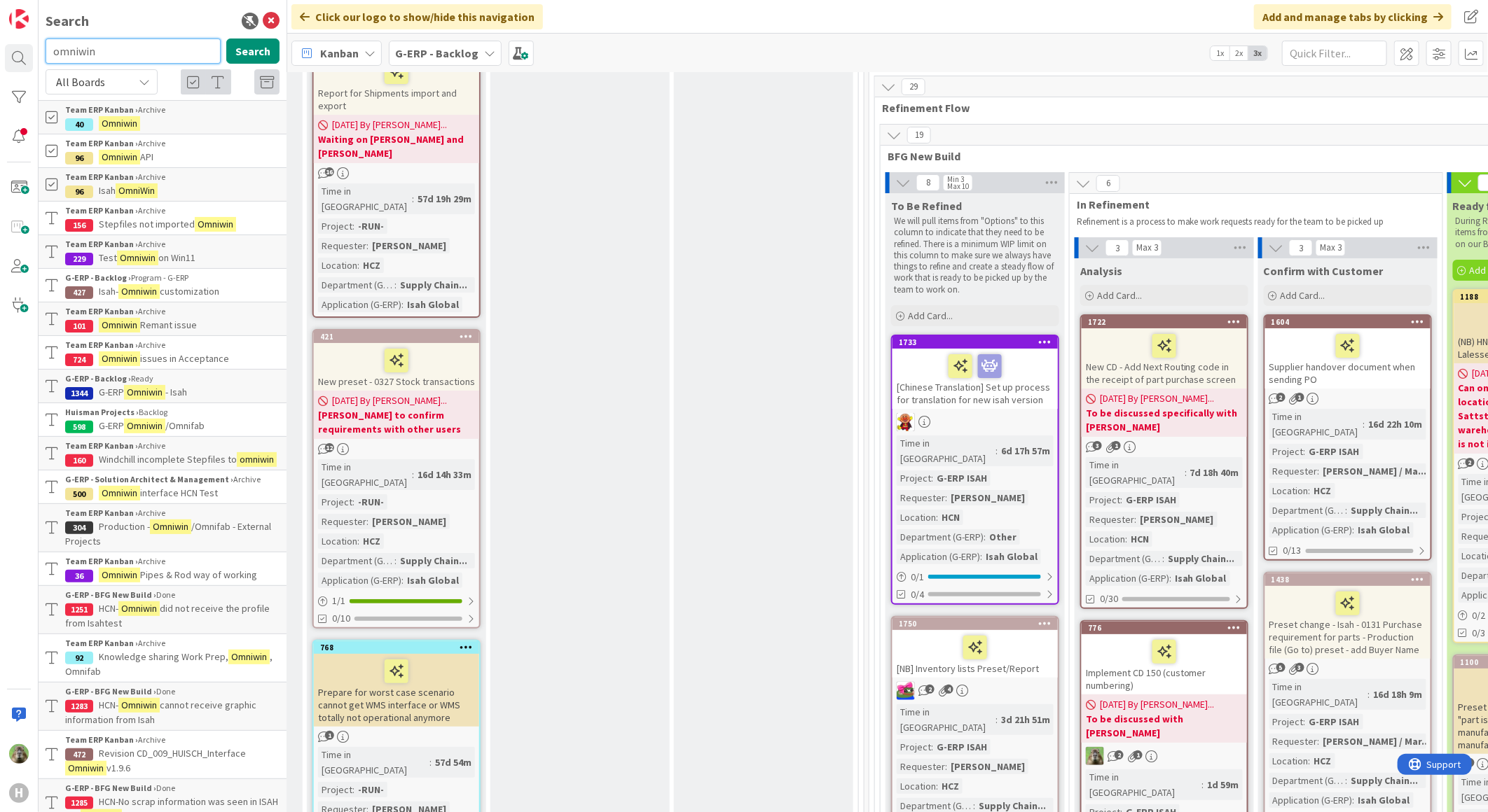
click at [157, 54] on input "omniwin" at bounding box center [133, 51] width 175 height 25
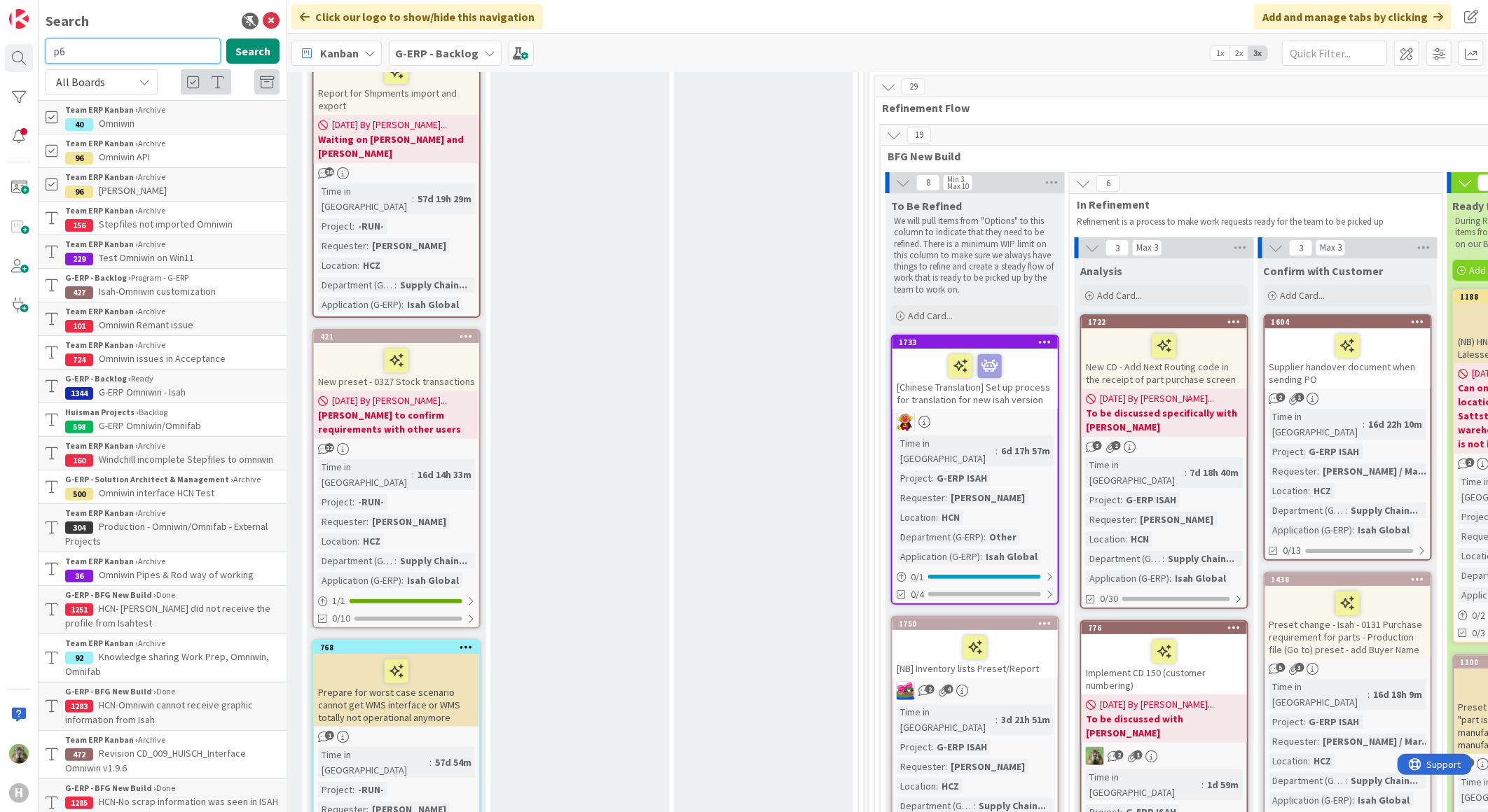
type input "p6"
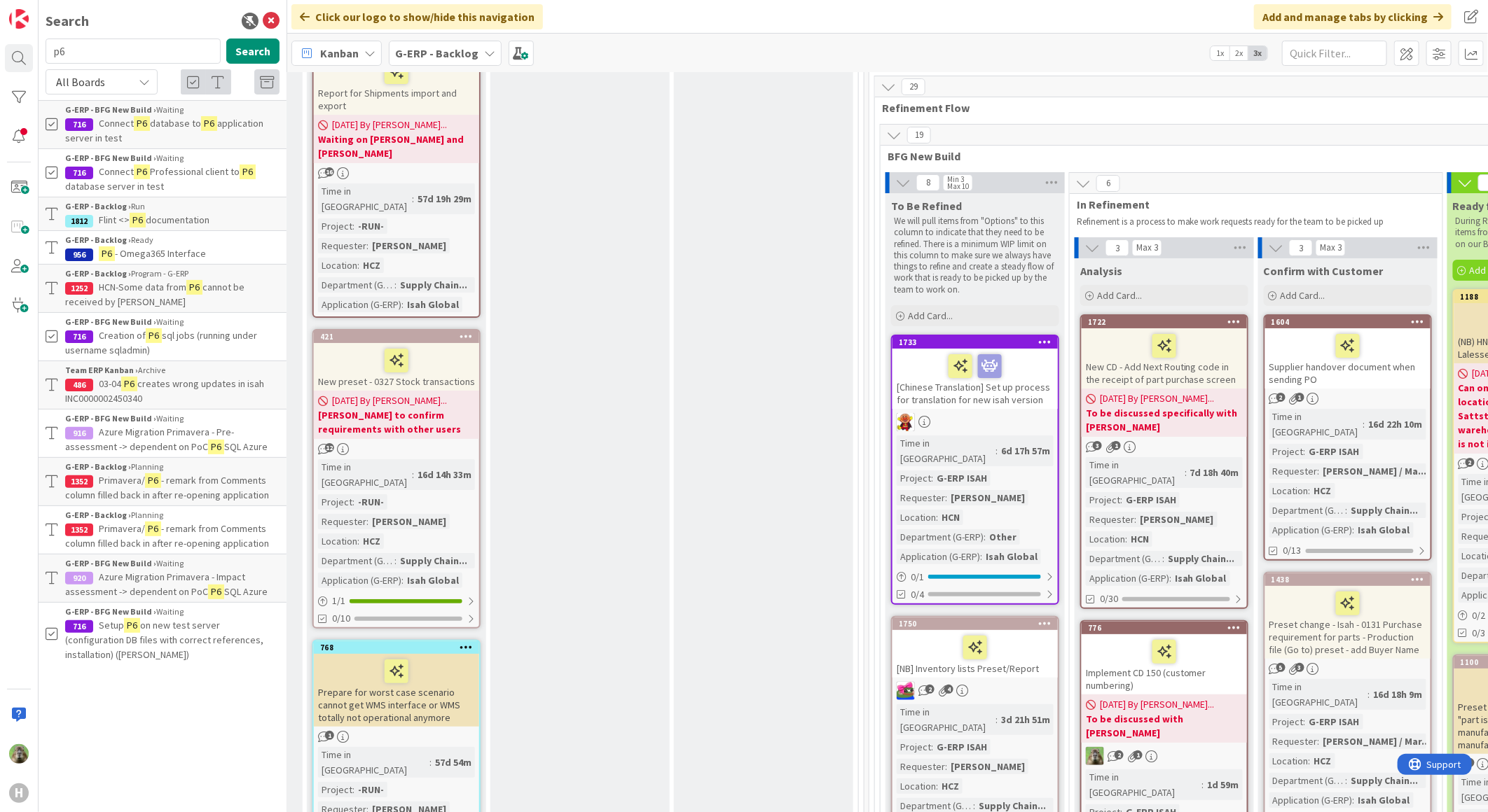
click at [248, 302] on p "HCN-Some data from P6 cannot be received by [PERSON_NAME]" at bounding box center [172, 294] width 214 height 30
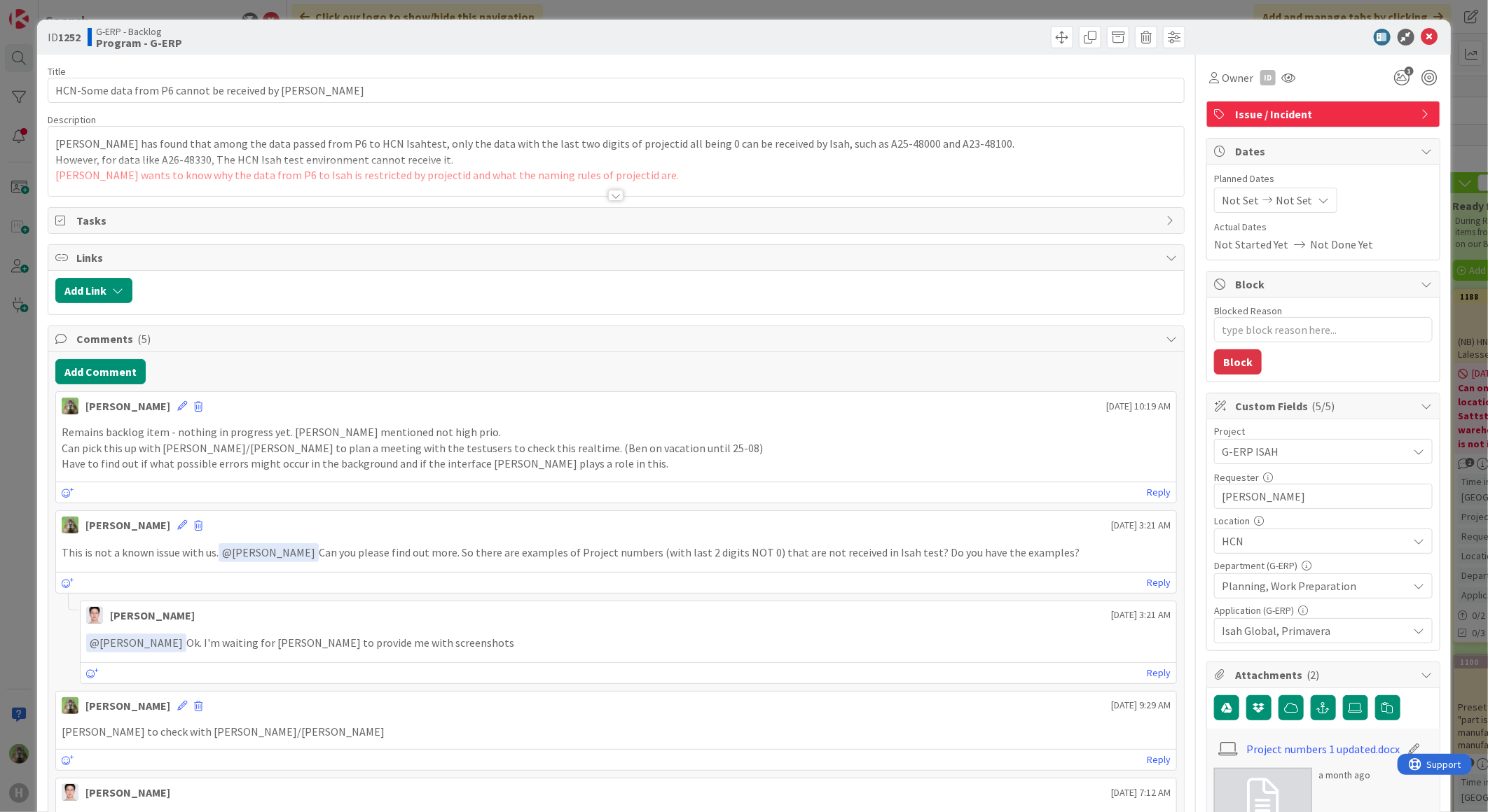
click at [634, 165] on div at bounding box center [616, 178] width 1136 height 36
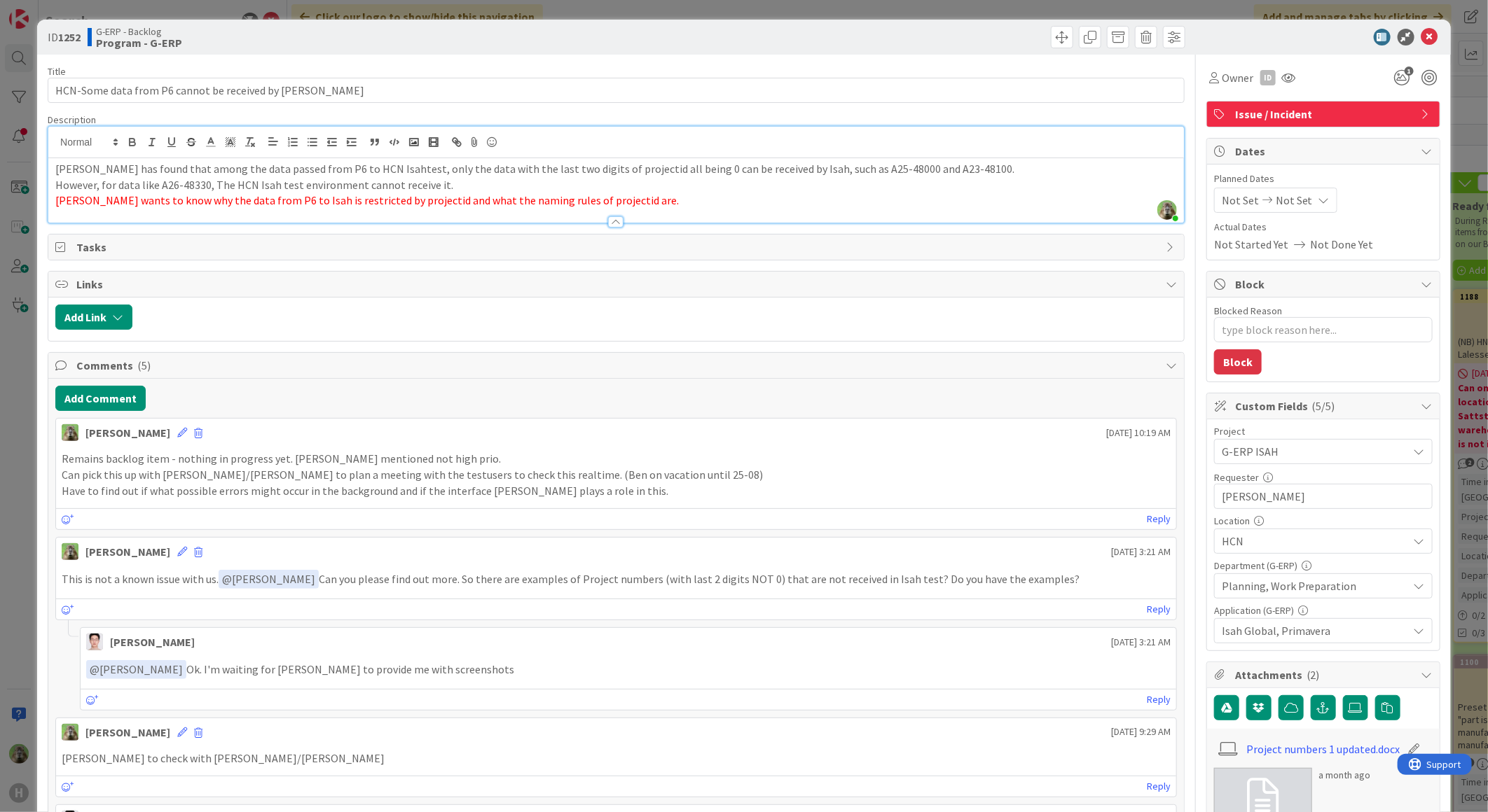
click at [10, 558] on div "ID 1252 G-ERP - Backlog Program - G-ERP Title 52 / 128 HCN-Some data from P6 ca…" at bounding box center [744, 406] width 1488 height 812
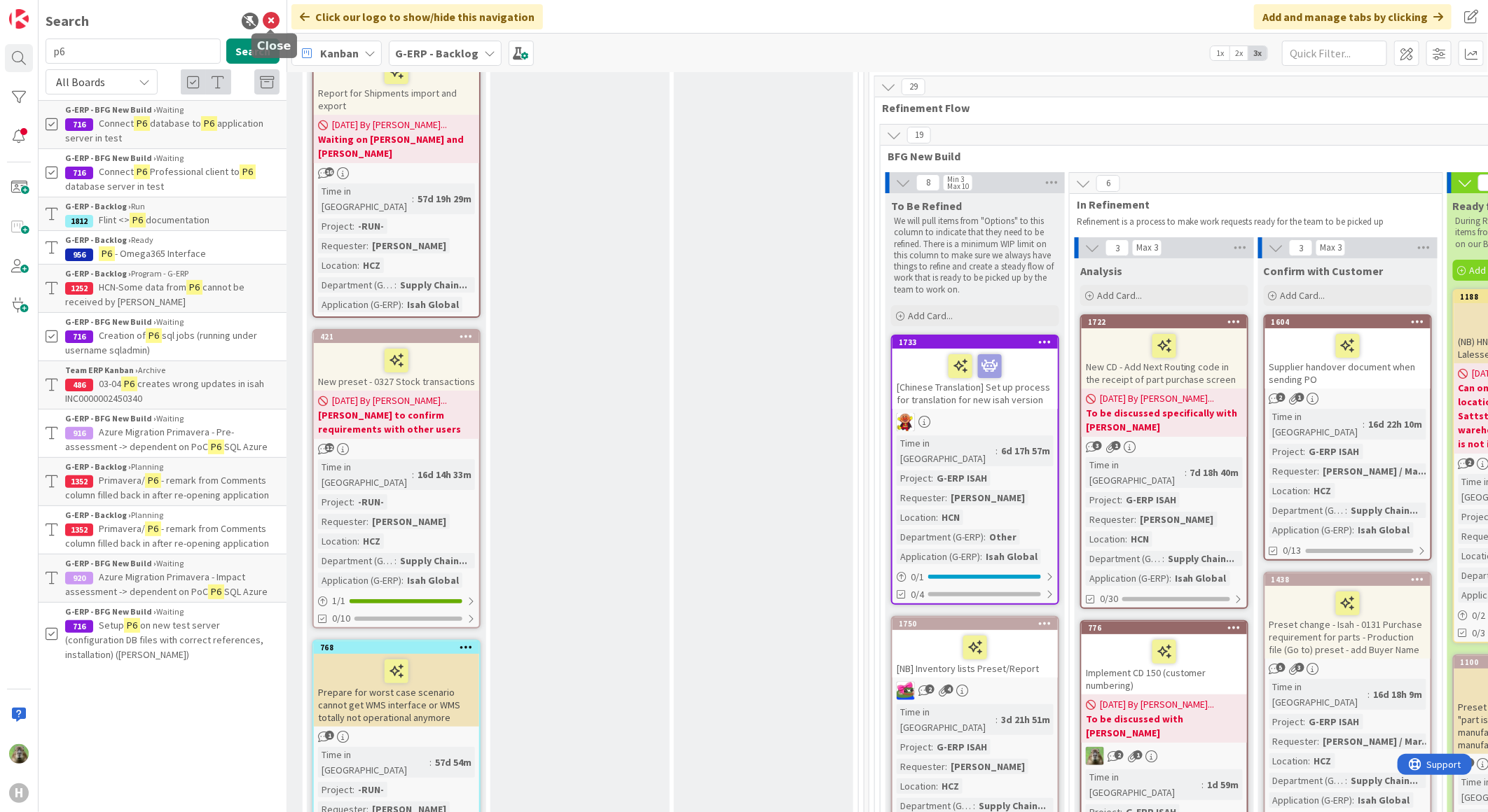
click at [277, 24] on icon at bounding box center [270, 21] width 17 height 17
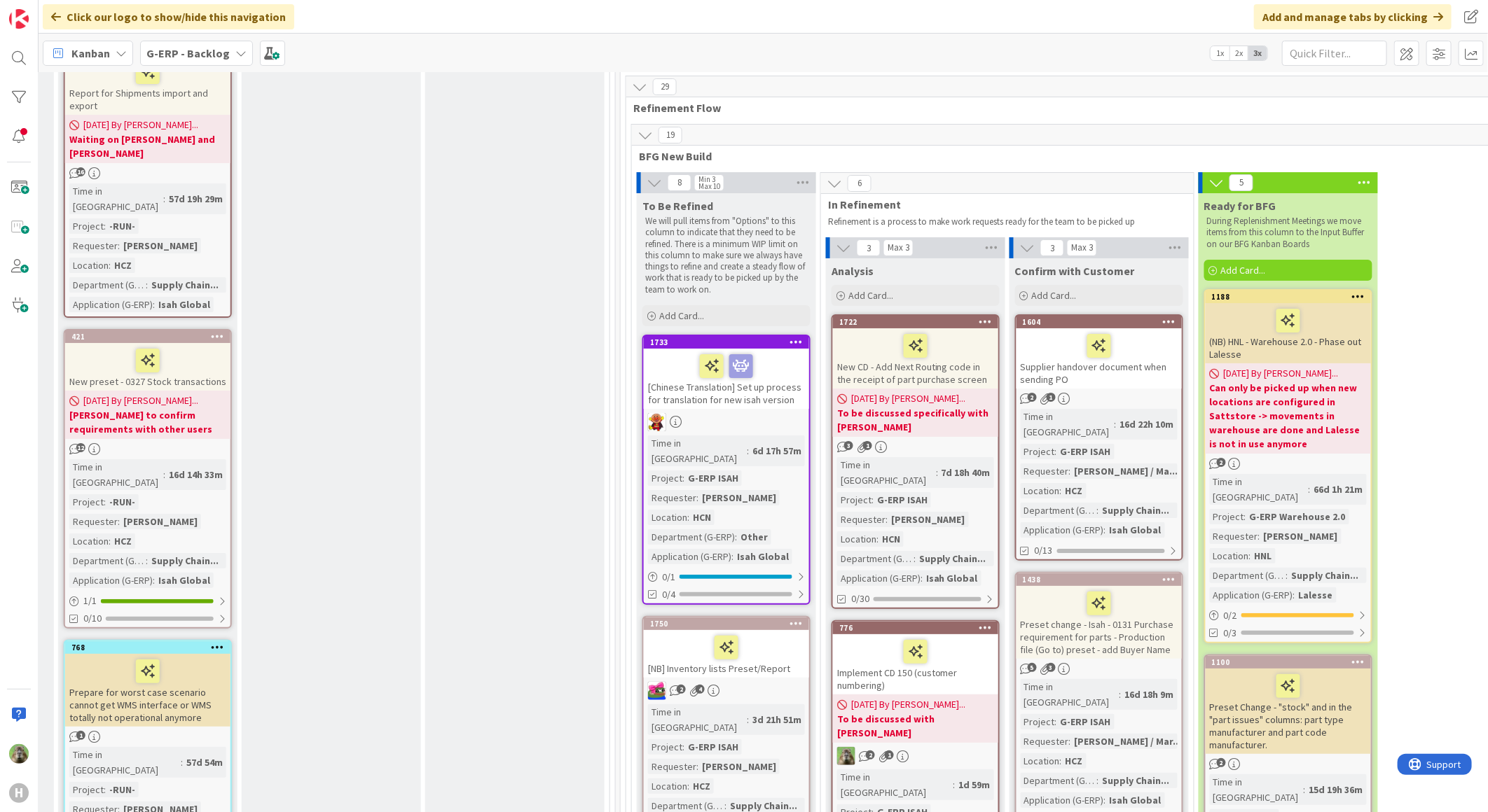
click at [212, 56] on b "G-ERP - Backlog" at bounding box center [188, 53] width 83 height 14
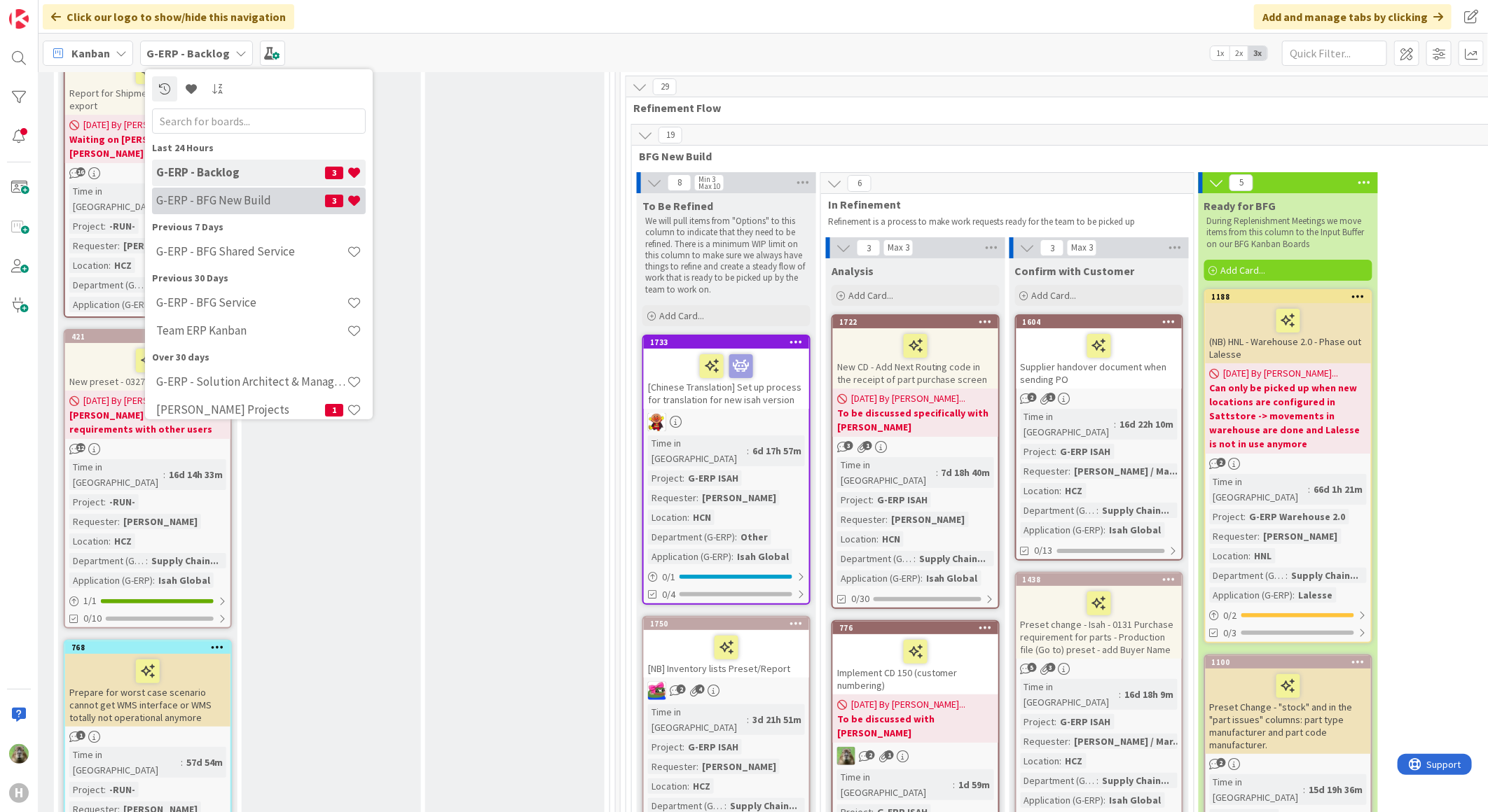
click at [218, 200] on h4 "G-ERP - BFG New Build" at bounding box center [241, 200] width 169 height 14
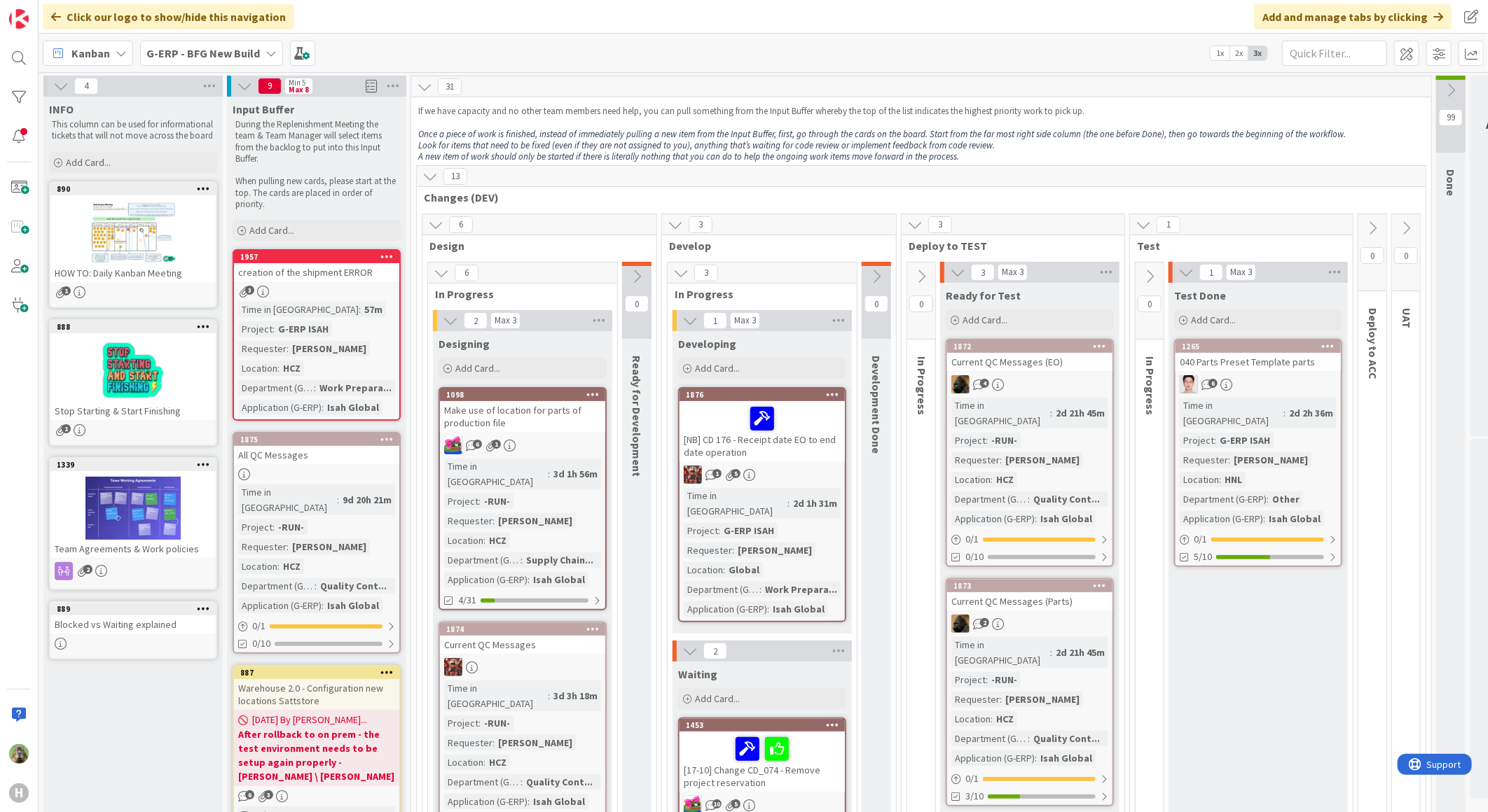
click at [304, 265] on div "creation of the shipment ERROR" at bounding box center [316, 272] width 165 height 18
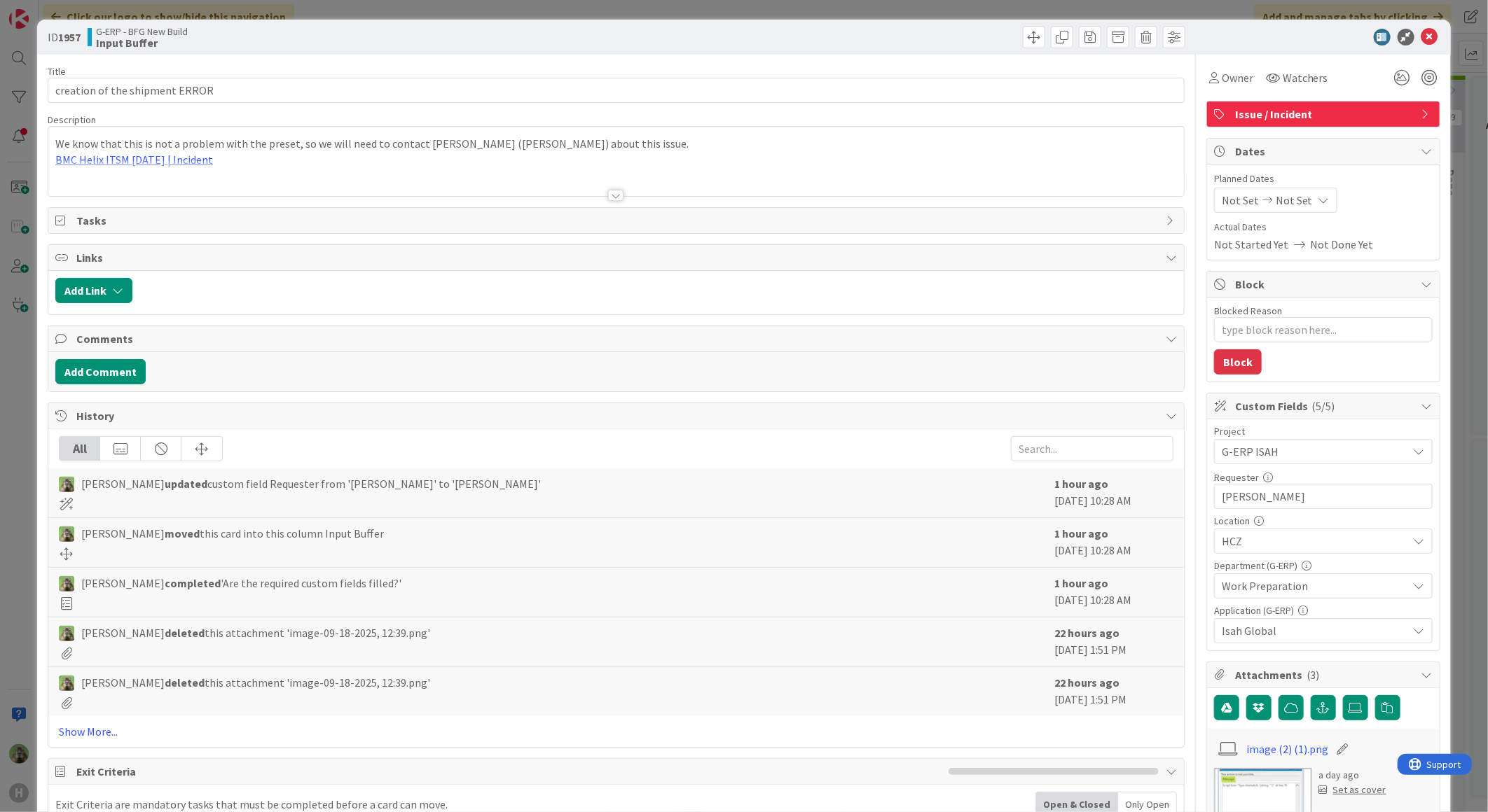
click at [485, 150] on div "We know that this is not a problem with the preset, so we will need to contact …" at bounding box center [616, 161] width 1136 height 69
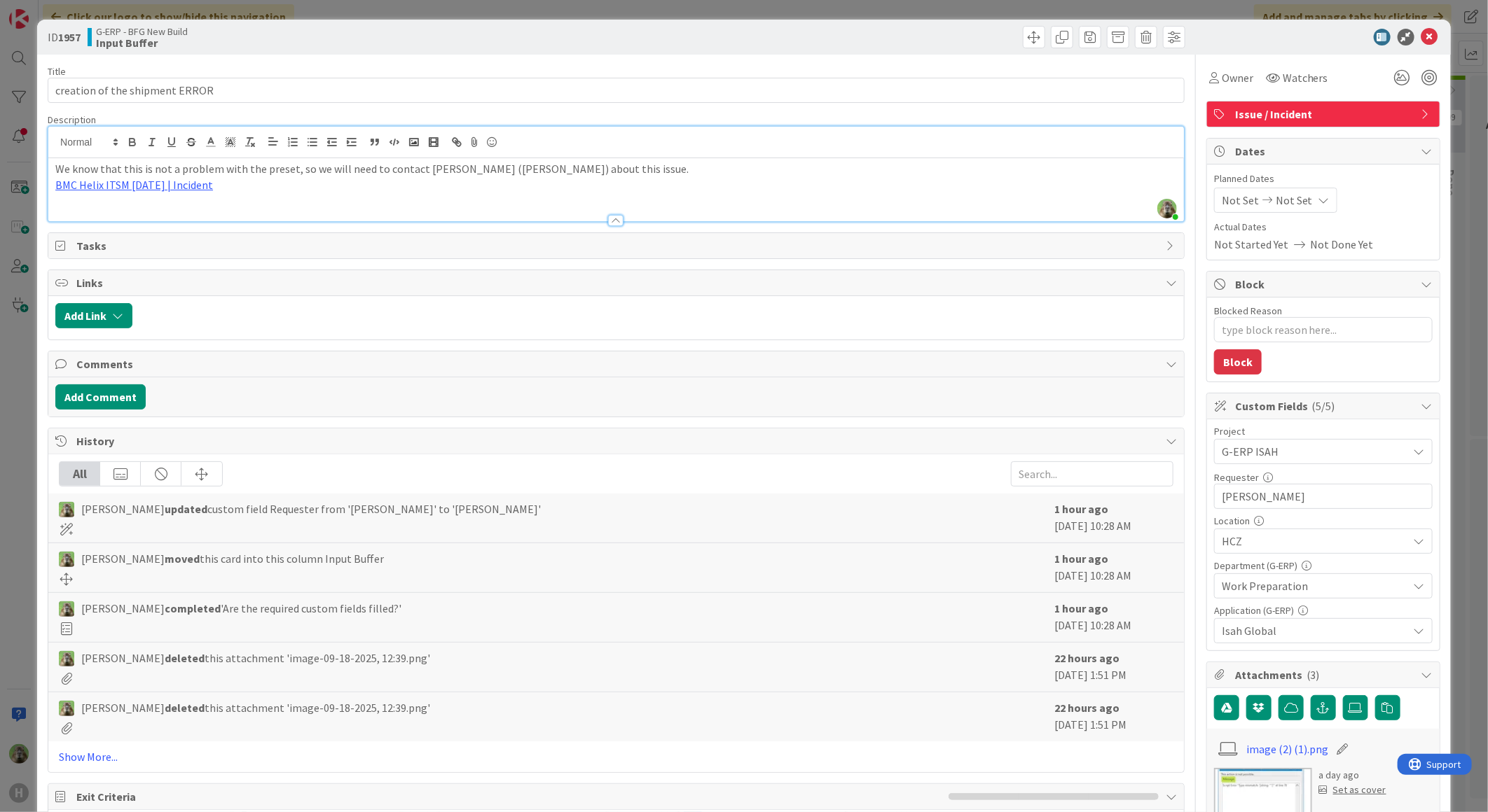
click at [309, 205] on div "We know that this is not a problem with the preset, so we will need to contact …" at bounding box center [616, 189] width 1136 height 63
click at [26, 409] on div "ID 1957 G-ERP - BFG New Build Input Buffer Title 30 / 128 creation of the shipm…" at bounding box center [744, 406] width 1488 height 812
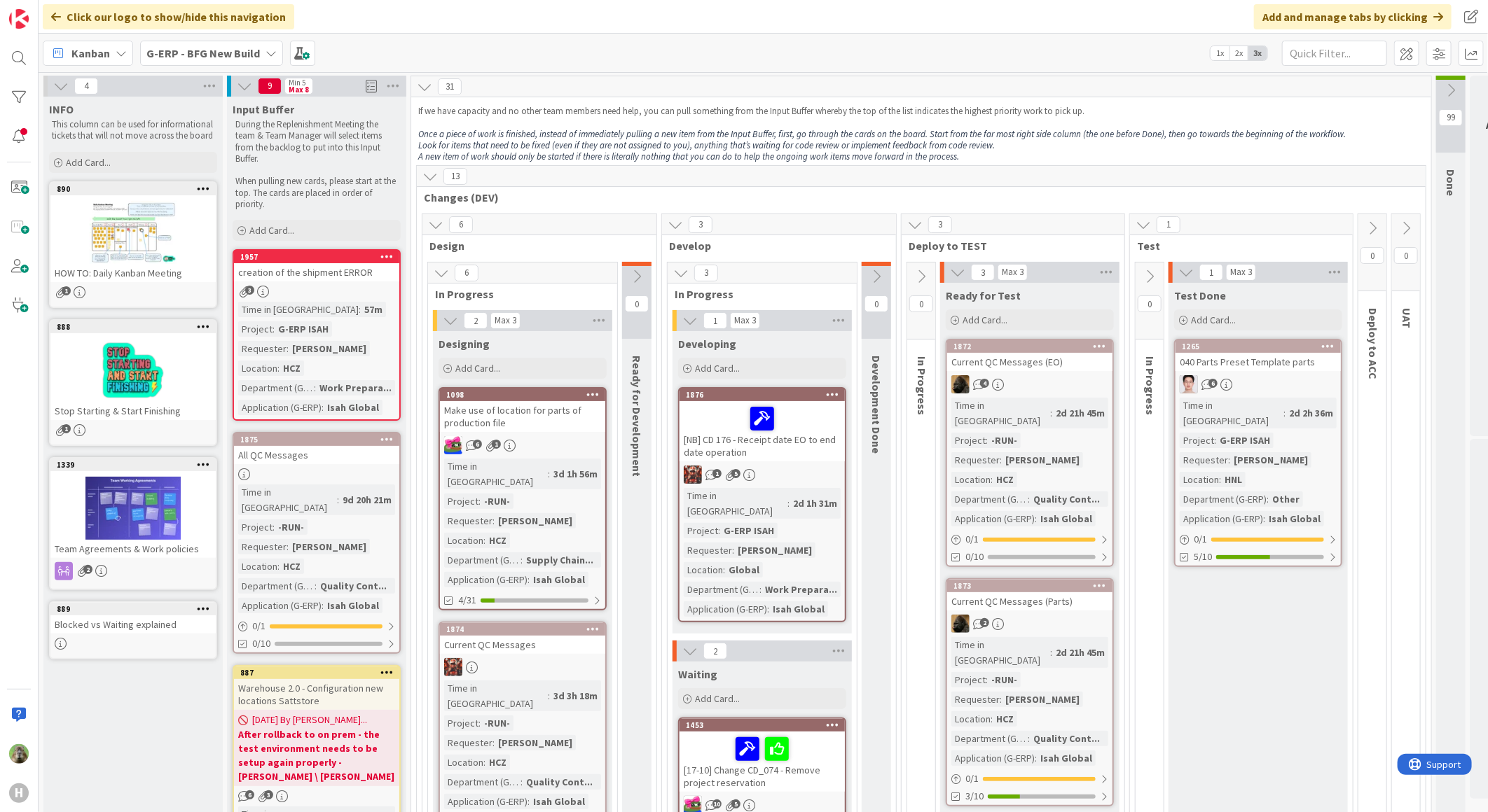
click at [376, 274] on div "creation of the shipment ERROR" at bounding box center [316, 272] width 165 height 18
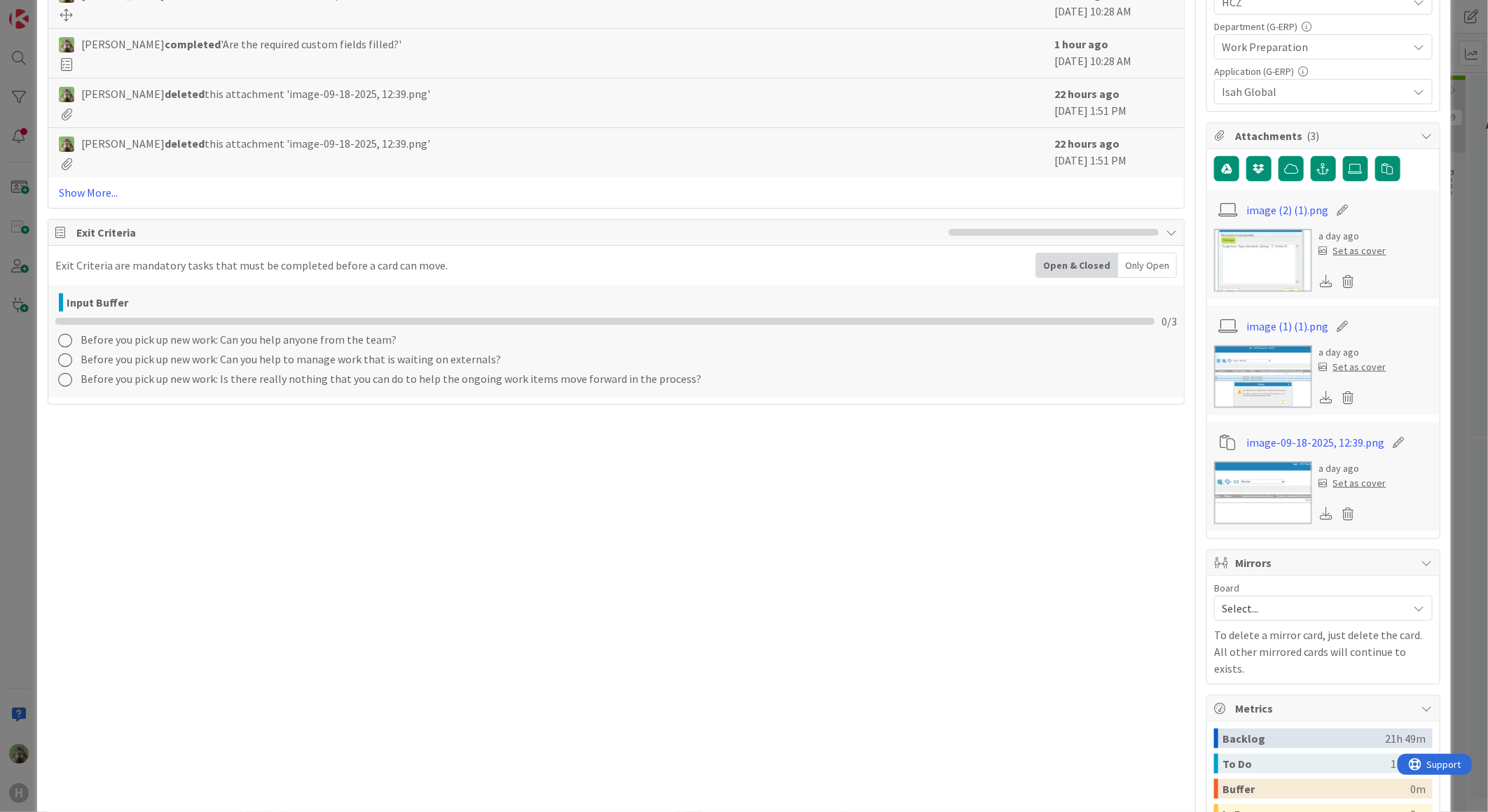
scroll to position [544, 0]
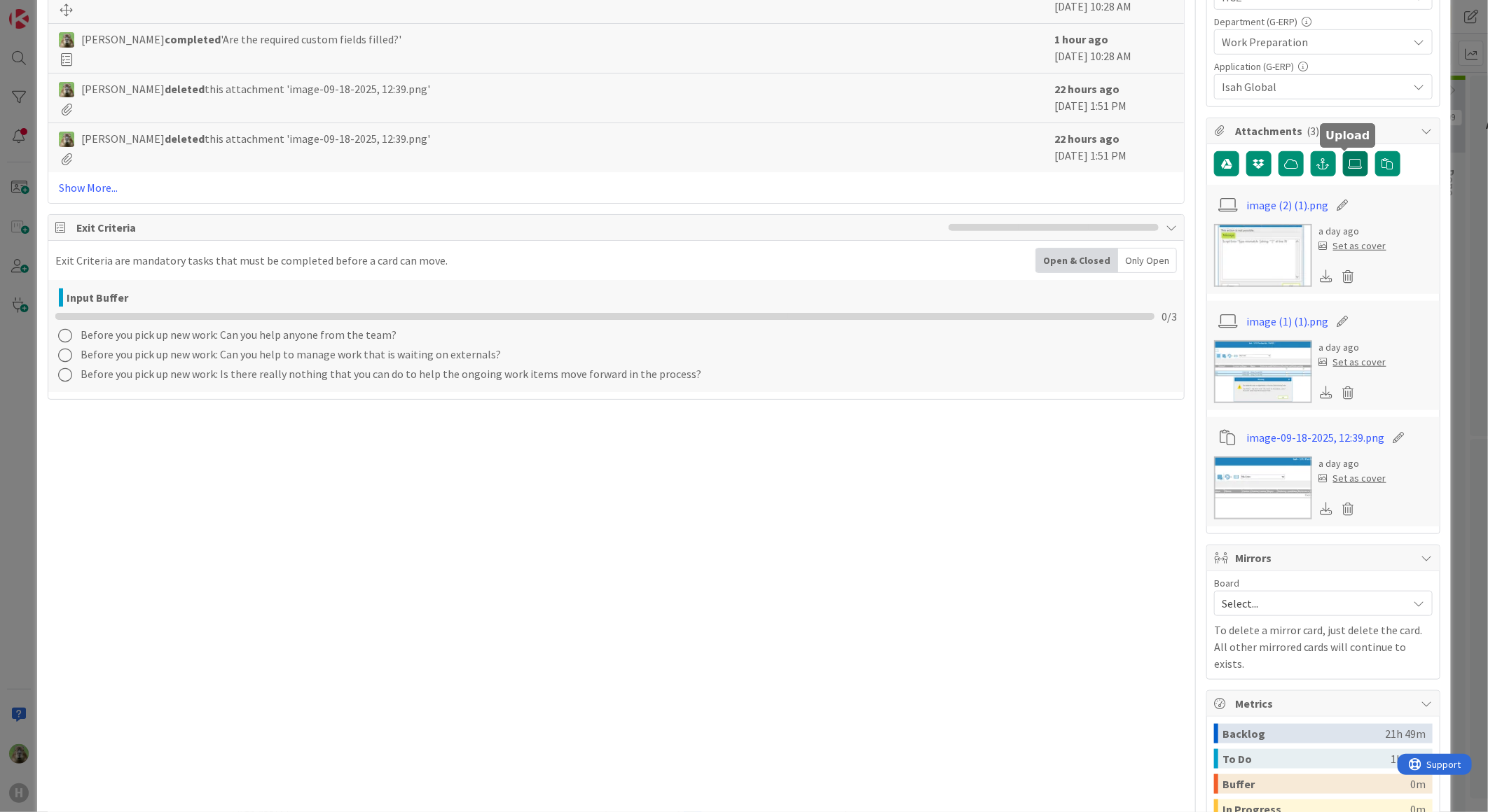
click at [1348, 168] on icon at bounding box center [1355, 164] width 14 height 11
click at [1343, 152] on input "file" at bounding box center [1343, 152] width 0 height 0
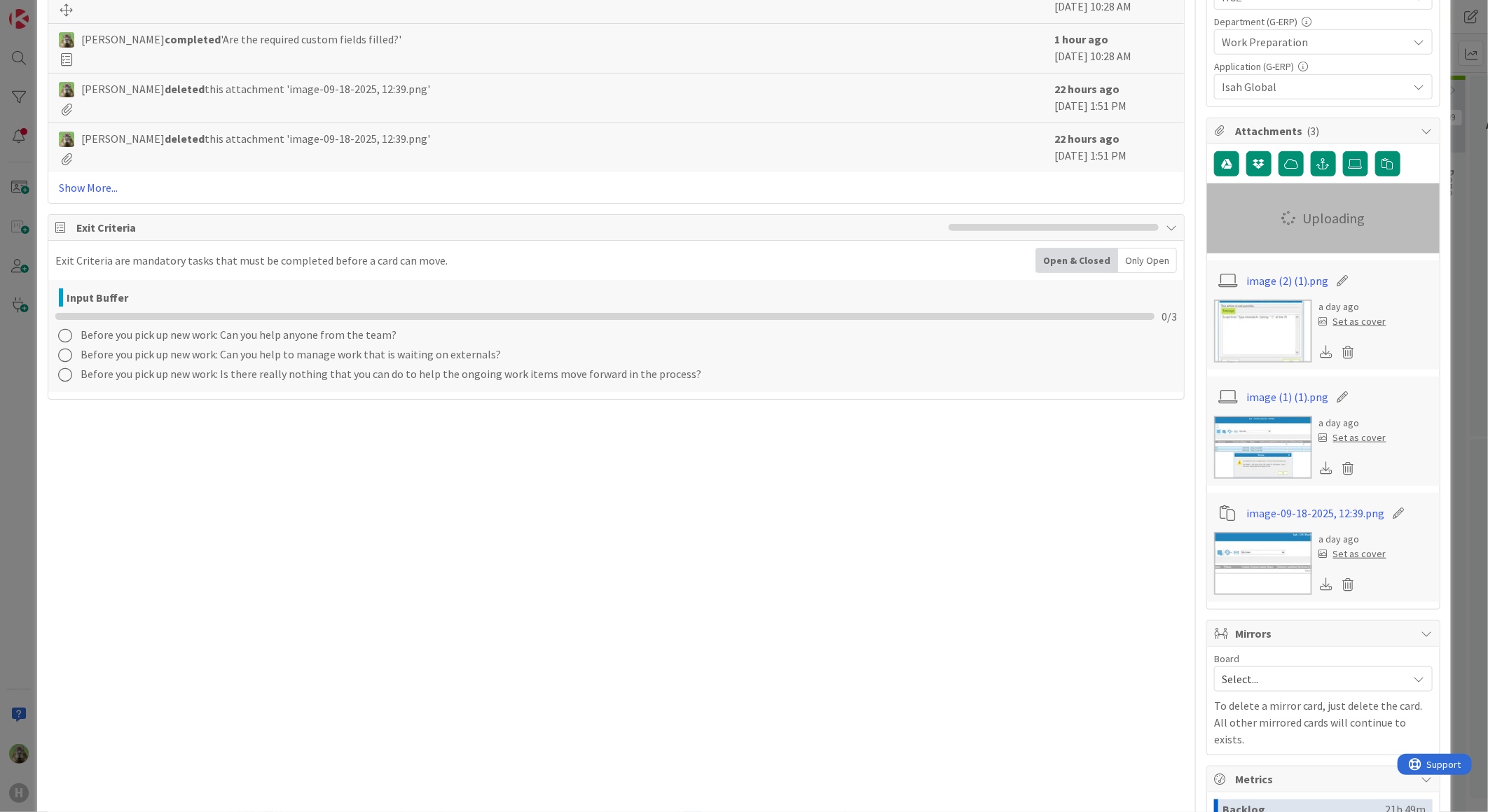
type textarea "x"
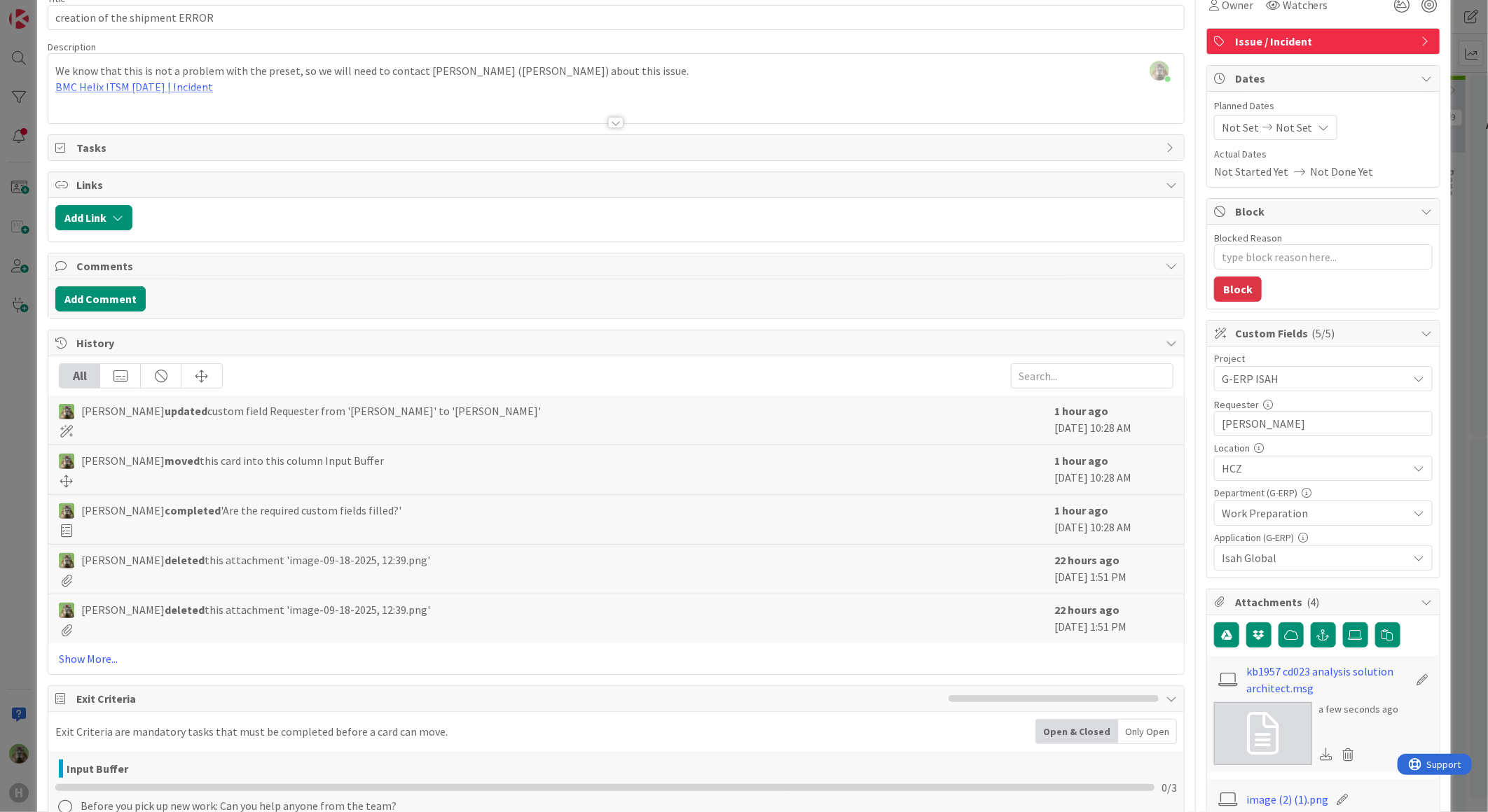
scroll to position [0, 0]
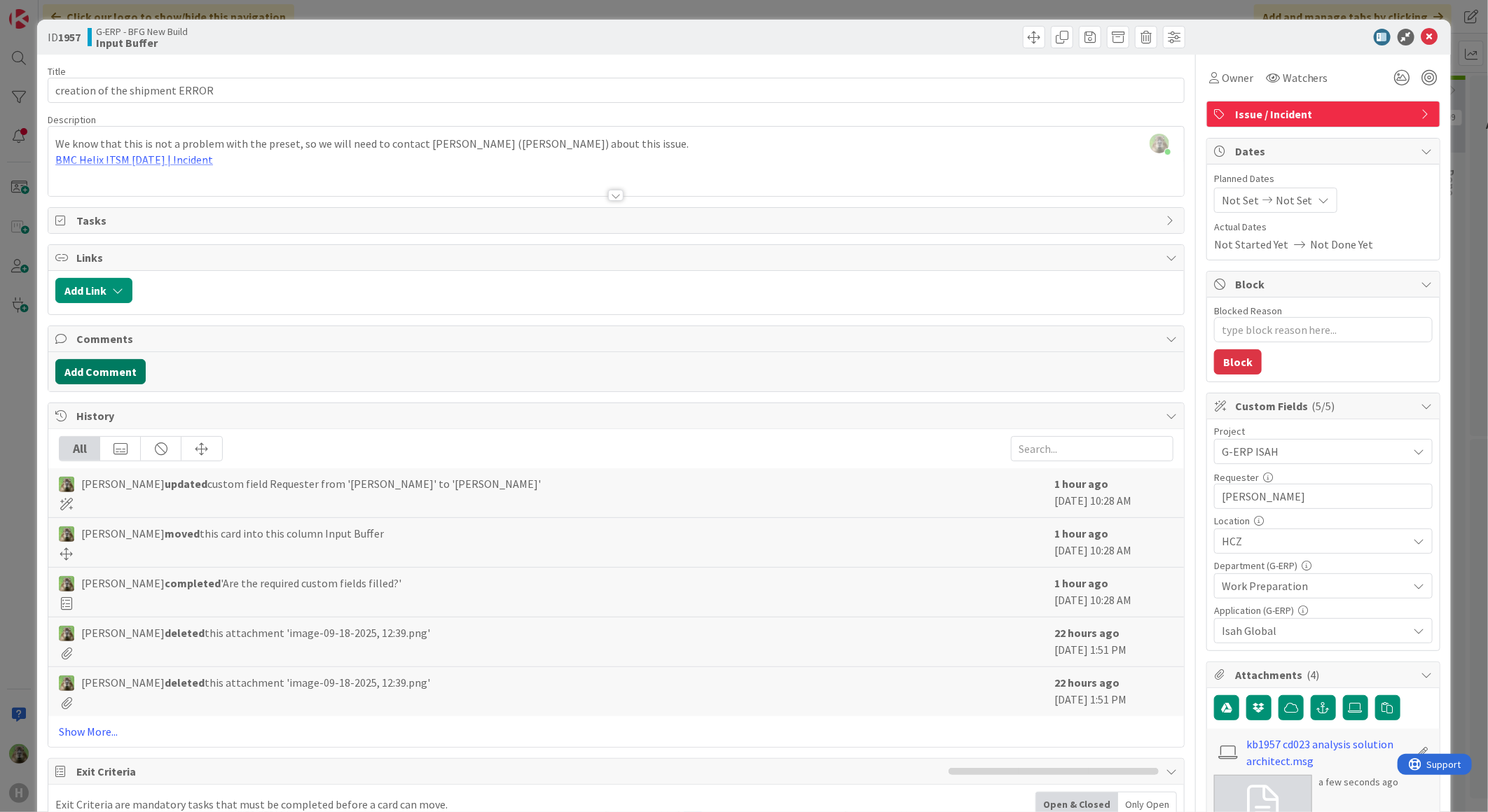
click at [139, 378] on button "Add Comment" at bounding box center [100, 371] width 91 height 25
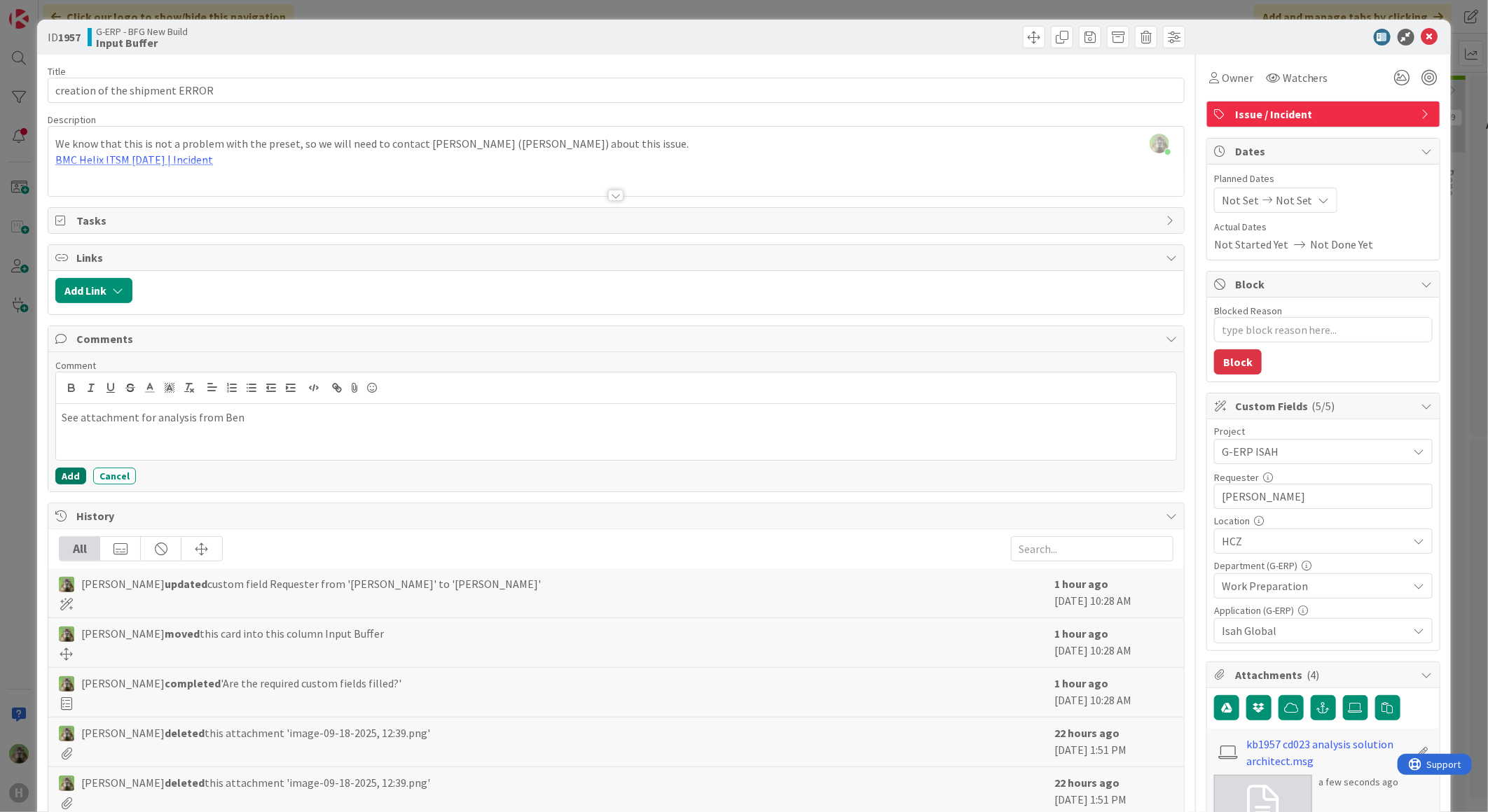
click at [83, 473] on button "Add" at bounding box center [71, 476] width 30 height 17
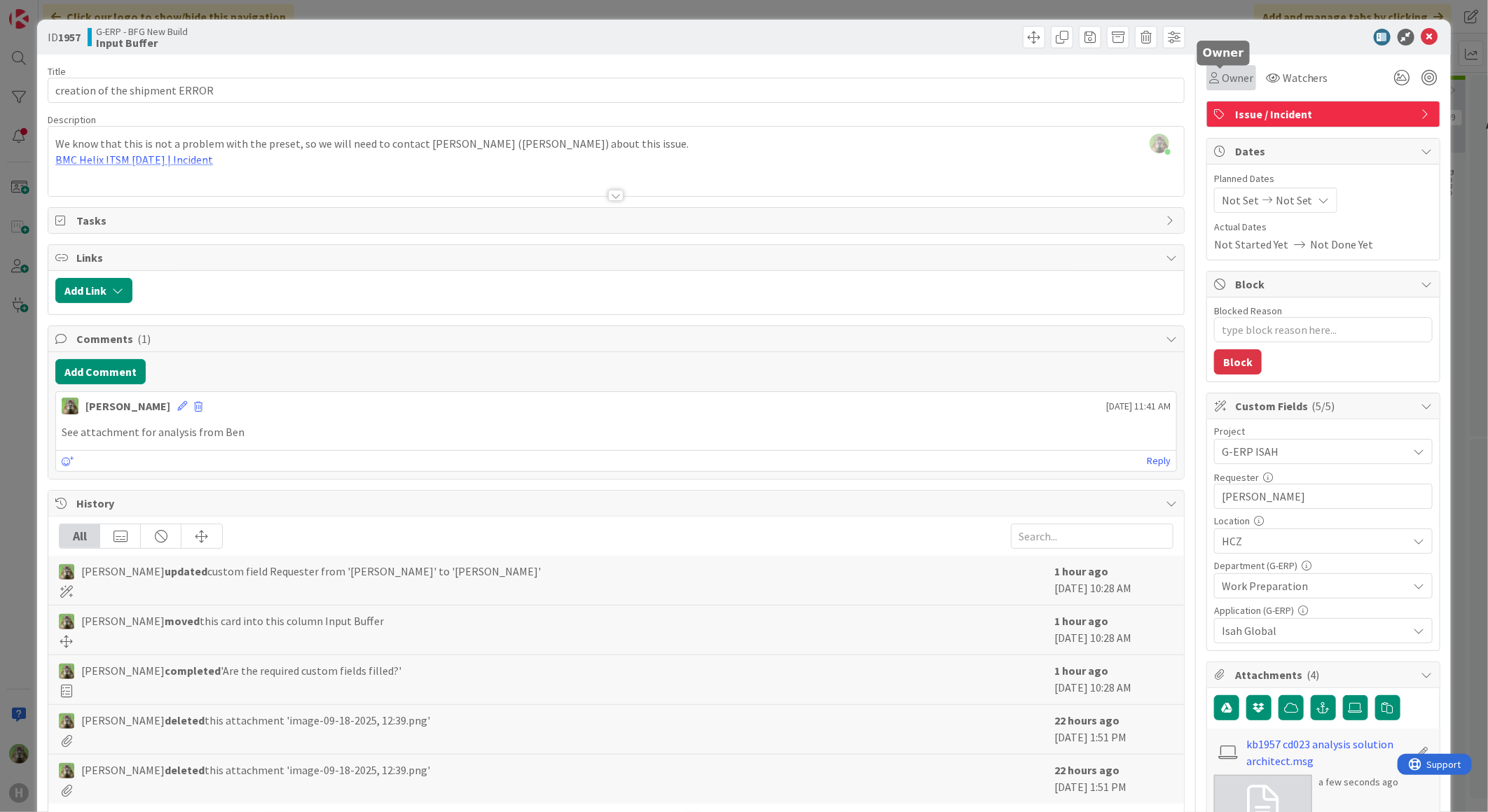
drag, startPoint x: 1230, startPoint y: 82, endPoint x: 1236, endPoint y: 88, distance: 8.5
click at [1230, 84] on span "Owner" at bounding box center [1237, 77] width 31 height 17
type textarea "x"
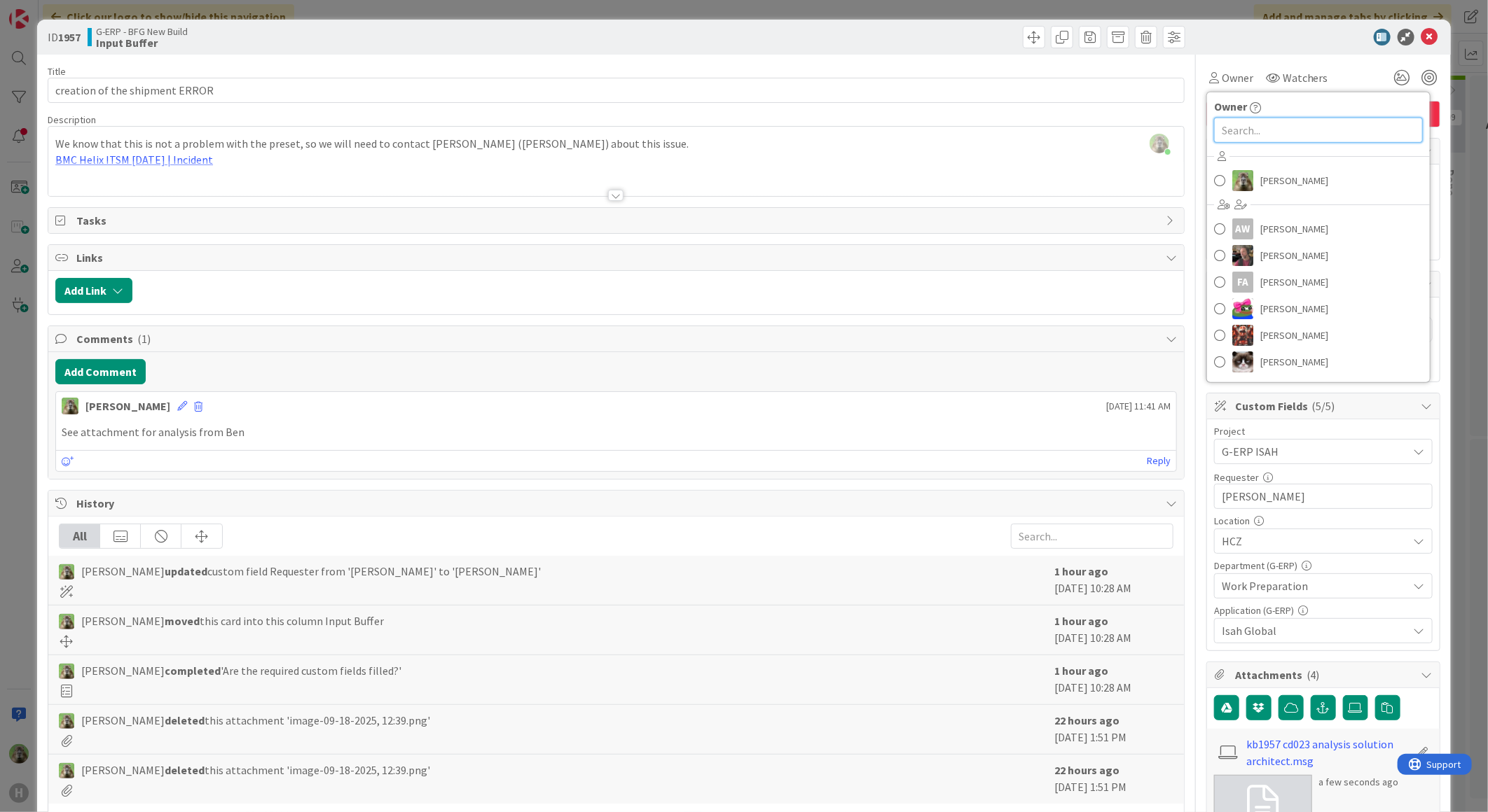
click at [1236, 130] on input "text" at bounding box center [1318, 130] width 209 height 25
type input "[PERSON_NAME]"
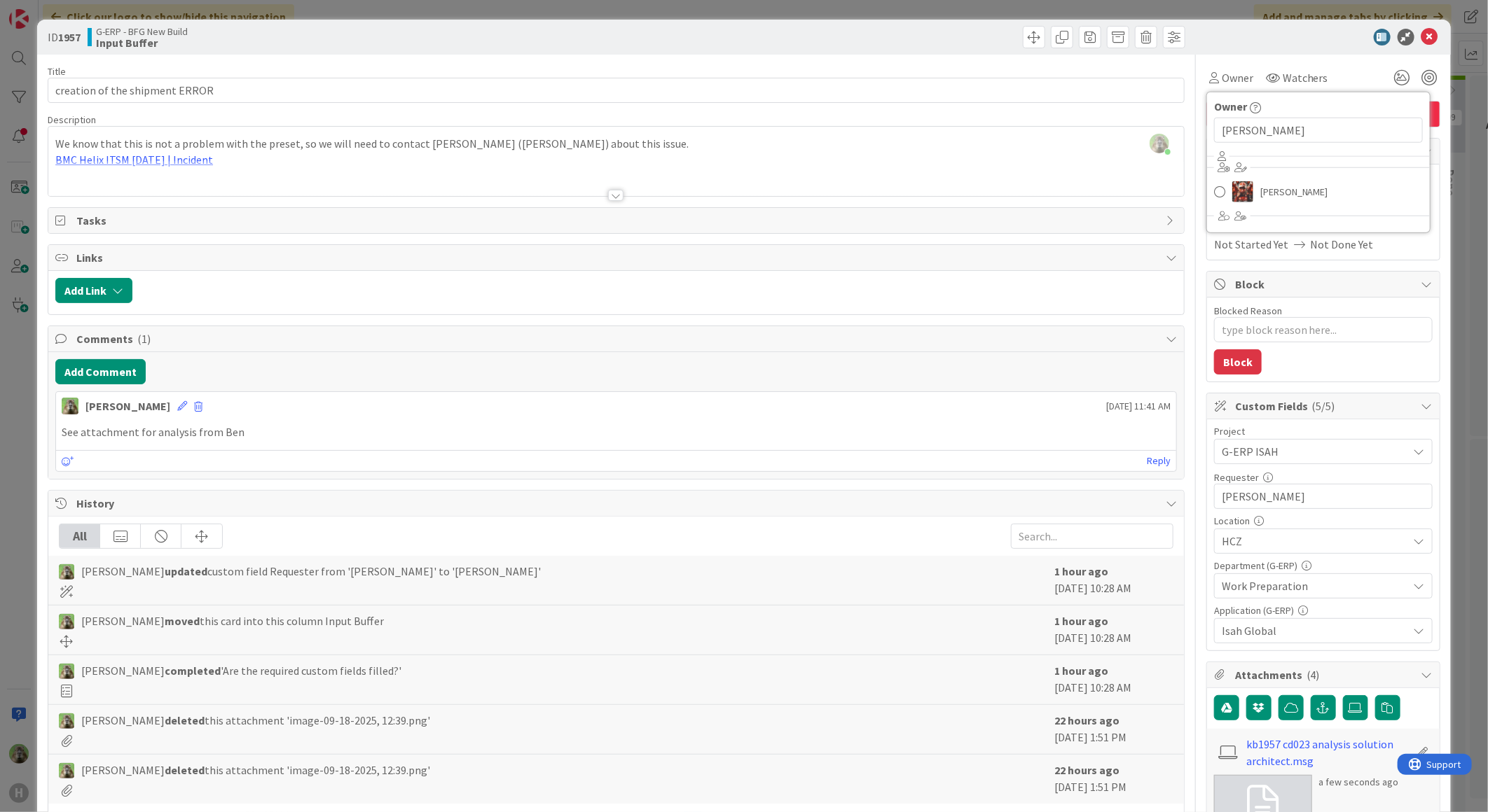
click at [10, 404] on div "ID 1957 G-ERP - BFG New Build Input Buffer Title 30 / 128 creation of the shipm…" at bounding box center [744, 406] width 1488 height 812
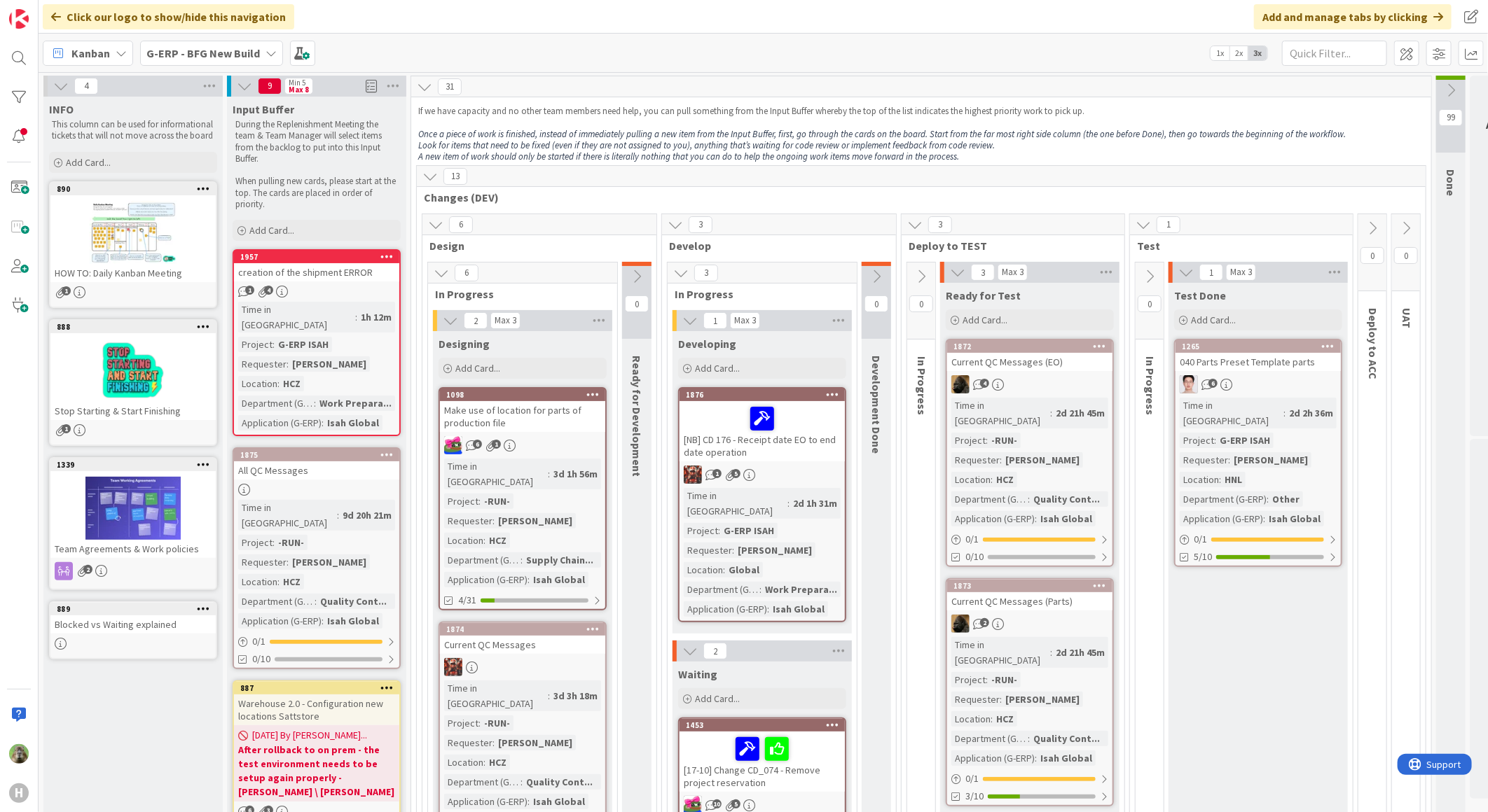
drag, startPoint x: 165, startPoint y: 732, endPoint x: 182, endPoint y: 739, distance: 18.4
click at [233, 52] on b "G-ERP - BFG New Build" at bounding box center [202, 53] width 113 height 14
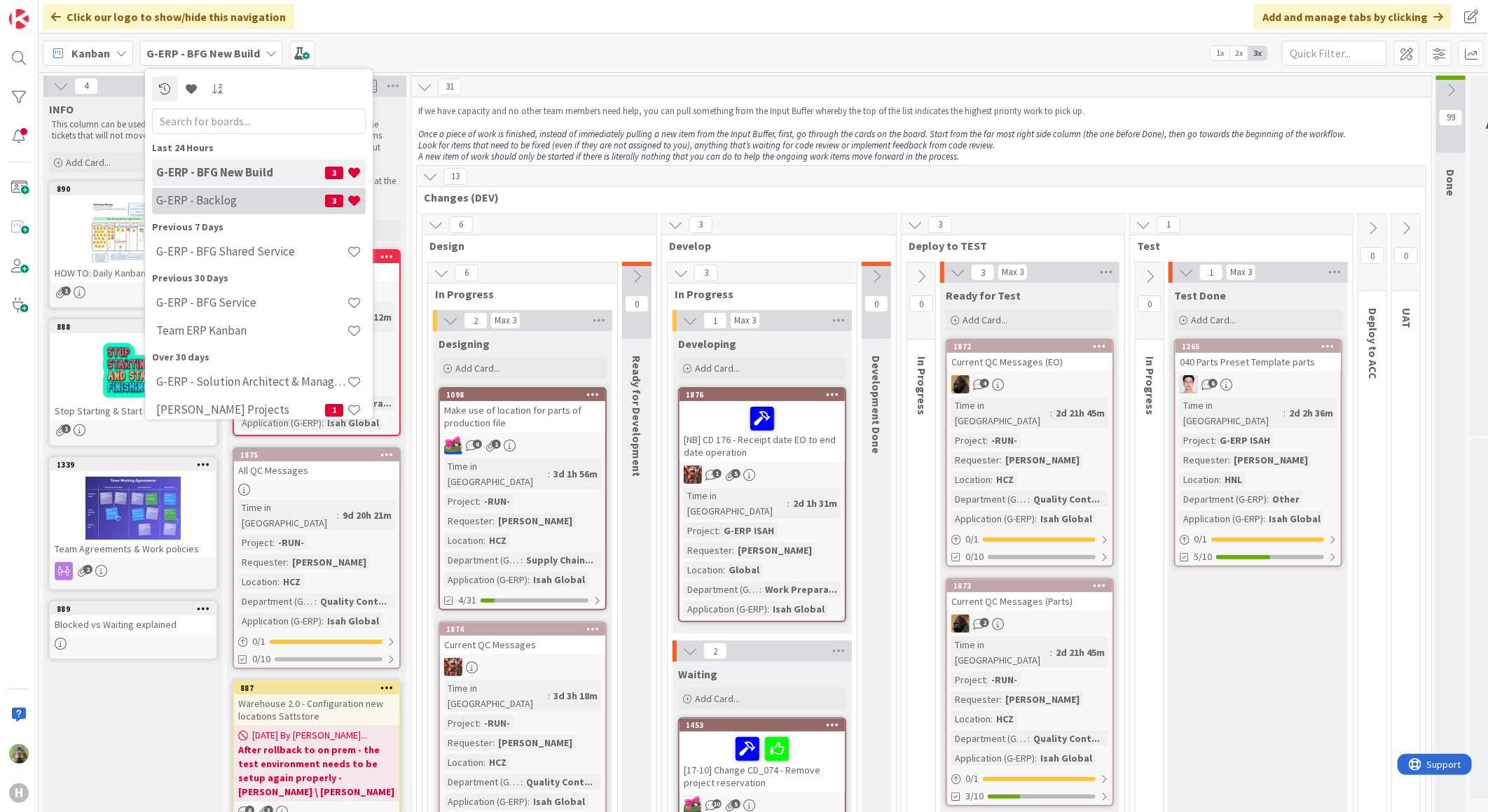
click at [232, 210] on div "G-ERP - Backlog 3" at bounding box center [258, 200] width 213 height 26
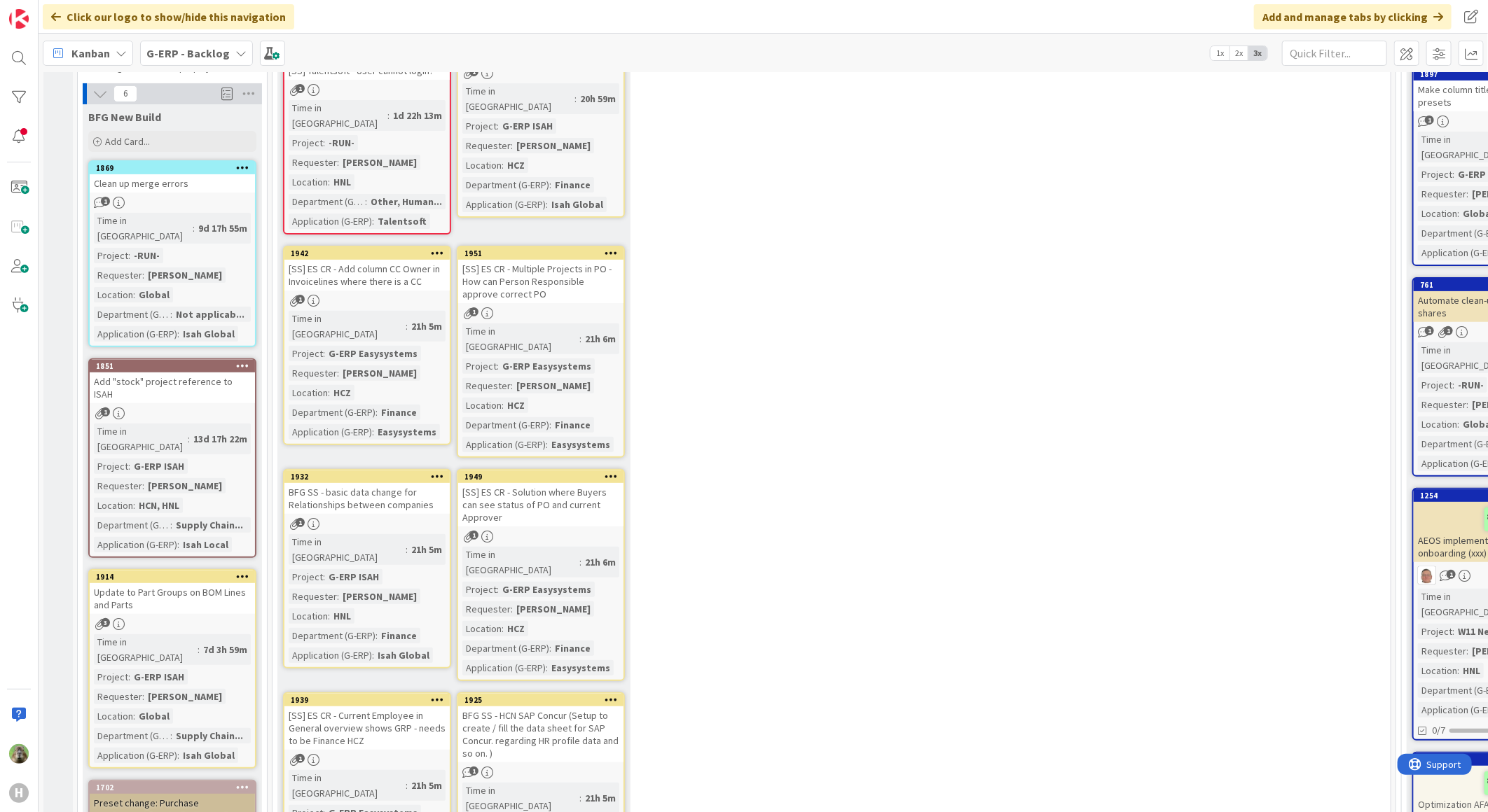
scroll to position [156, 0]
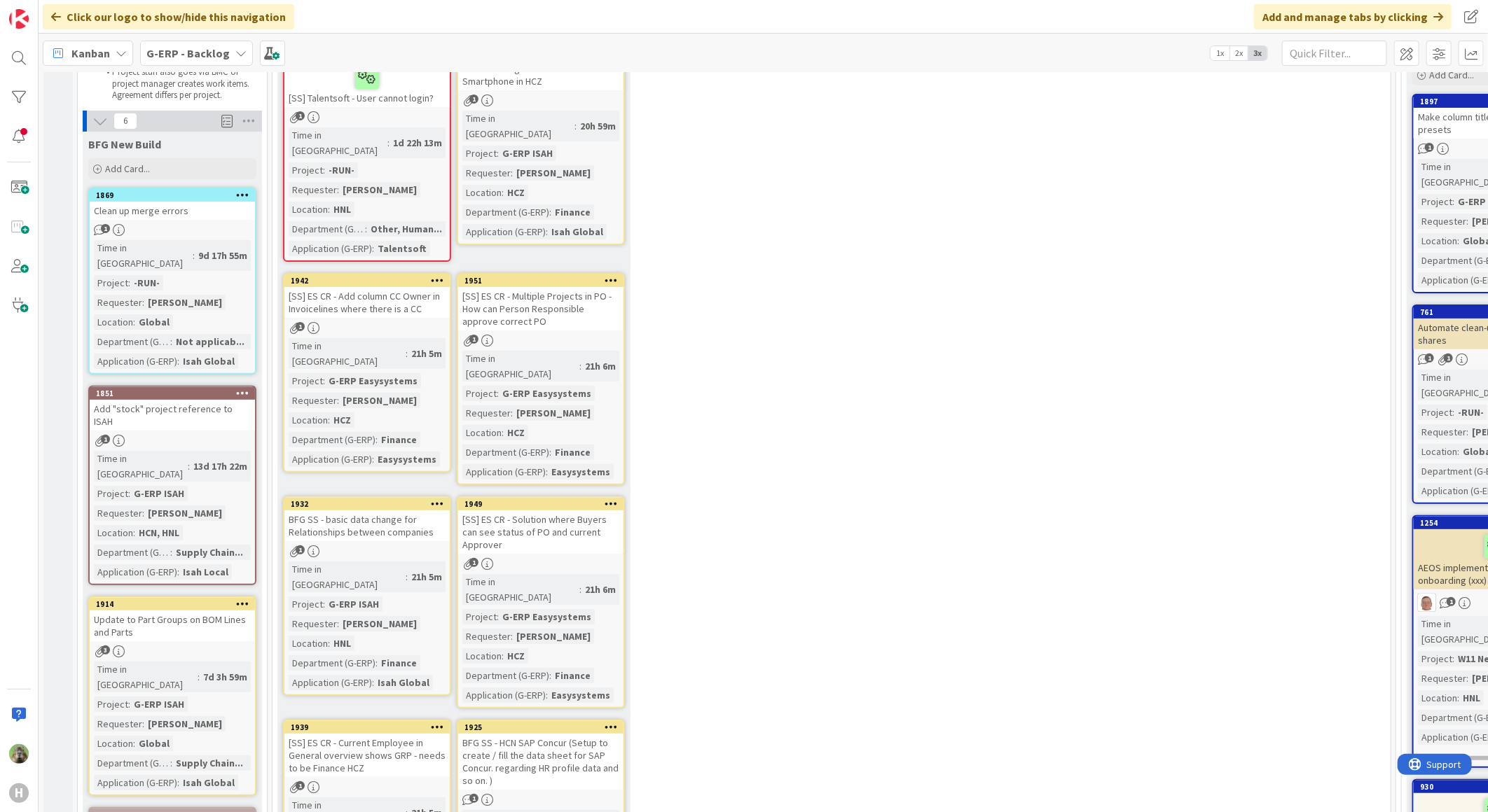
click at [226, 435] on div "1" at bounding box center [173, 441] width 165 height 12
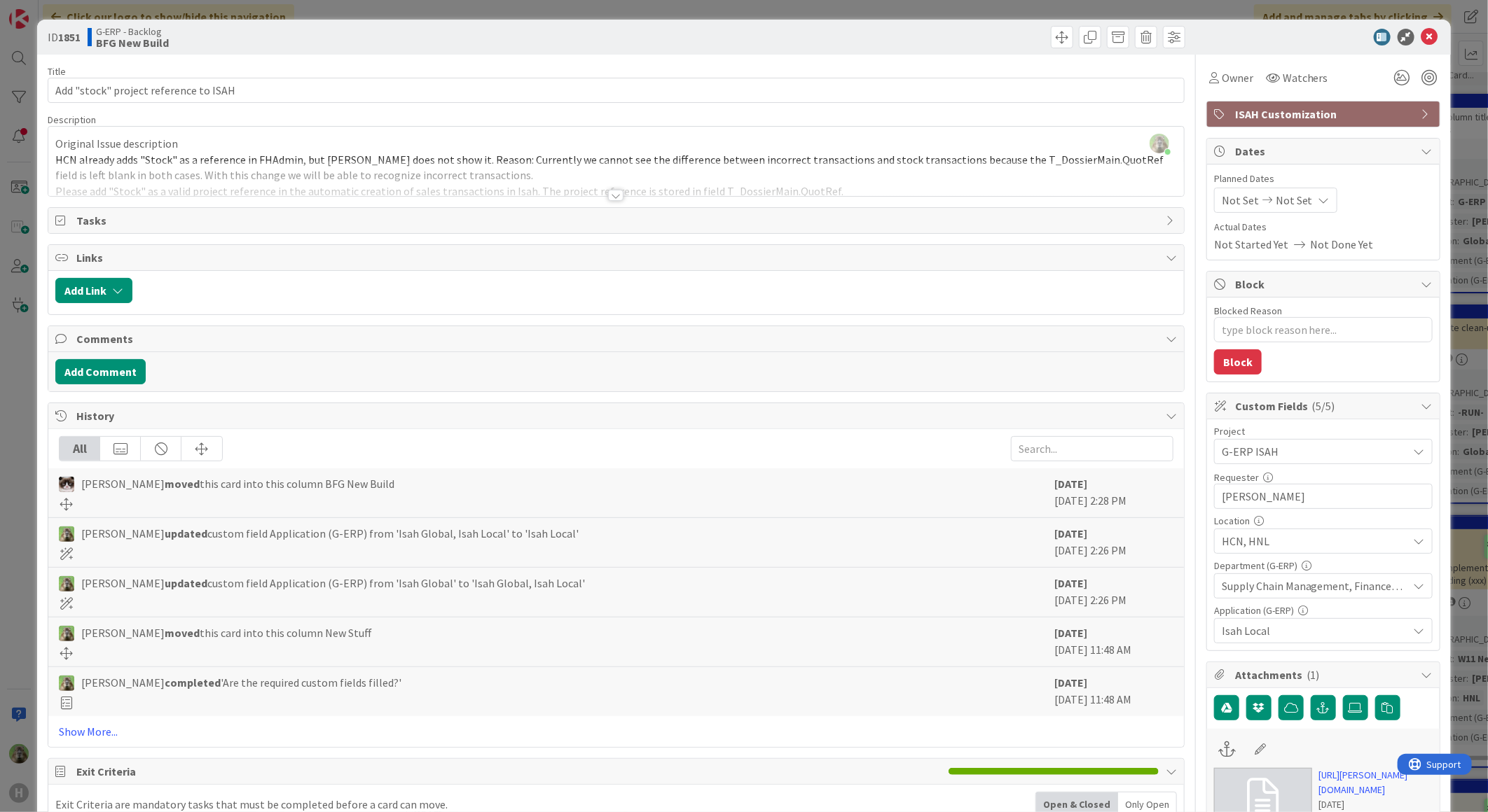
click at [849, 179] on div at bounding box center [616, 178] width 1136 height 36
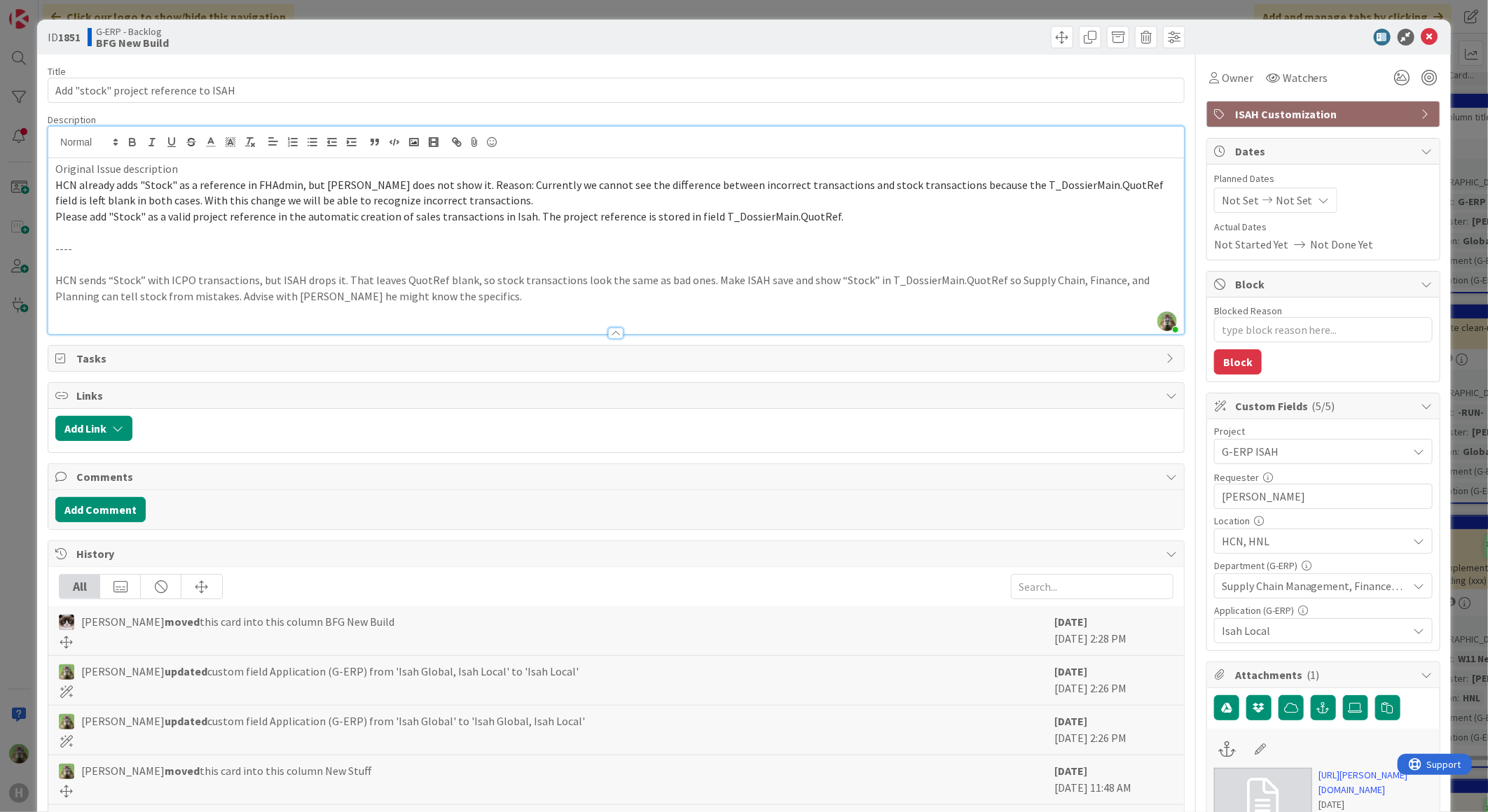
click at [28, 463] on div "ID 1851 G-ERP - Backlog BFG New Build Title 37 / 128 Add "stock" project refere…" at bounding box center [744, 406] width 1488 height 812
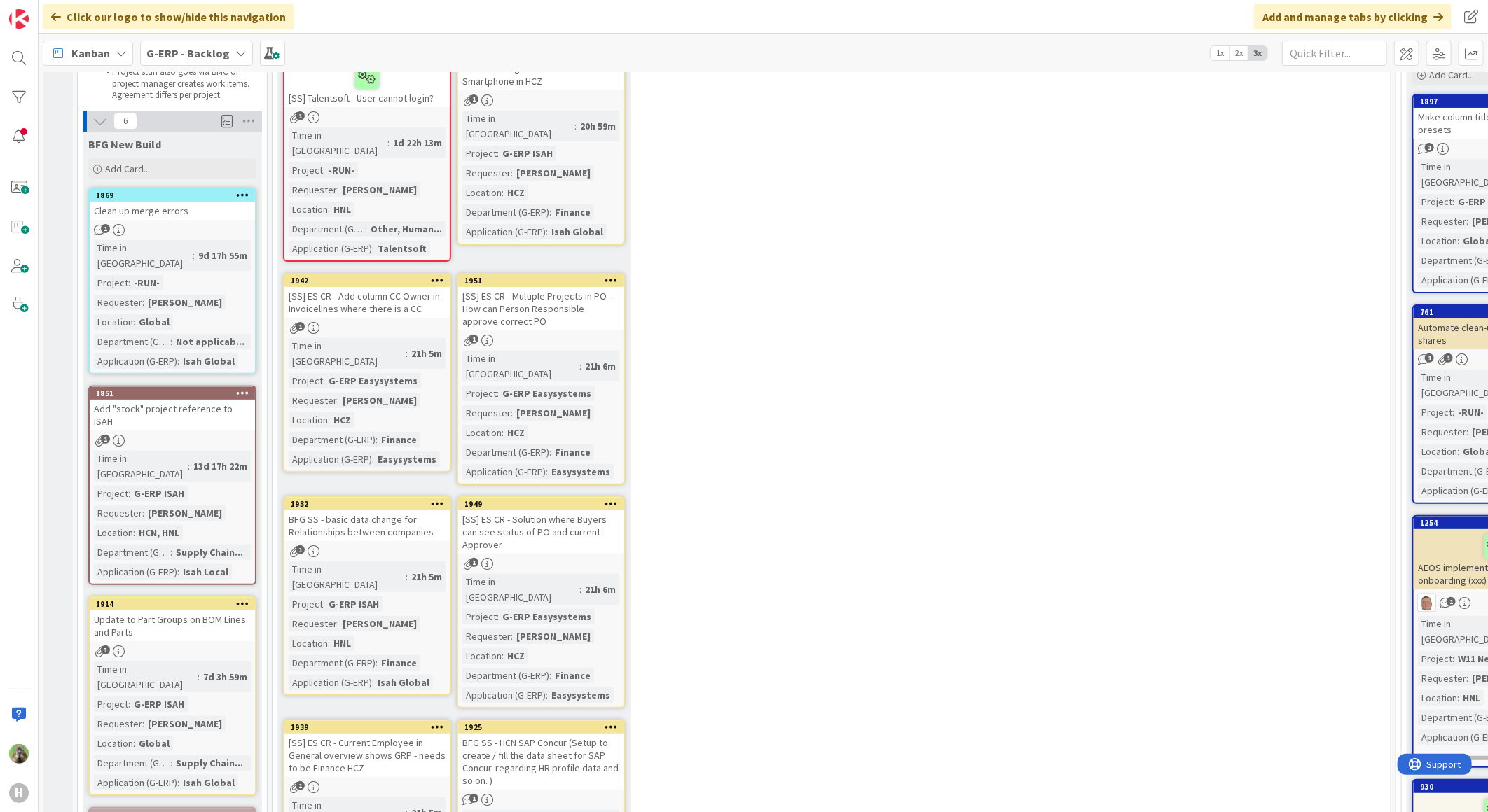
click at [203, 209] on div "Clean up merge errors" at bounding box center [173, 210] width 165 height 18
type textarea "x"
select select "sql"
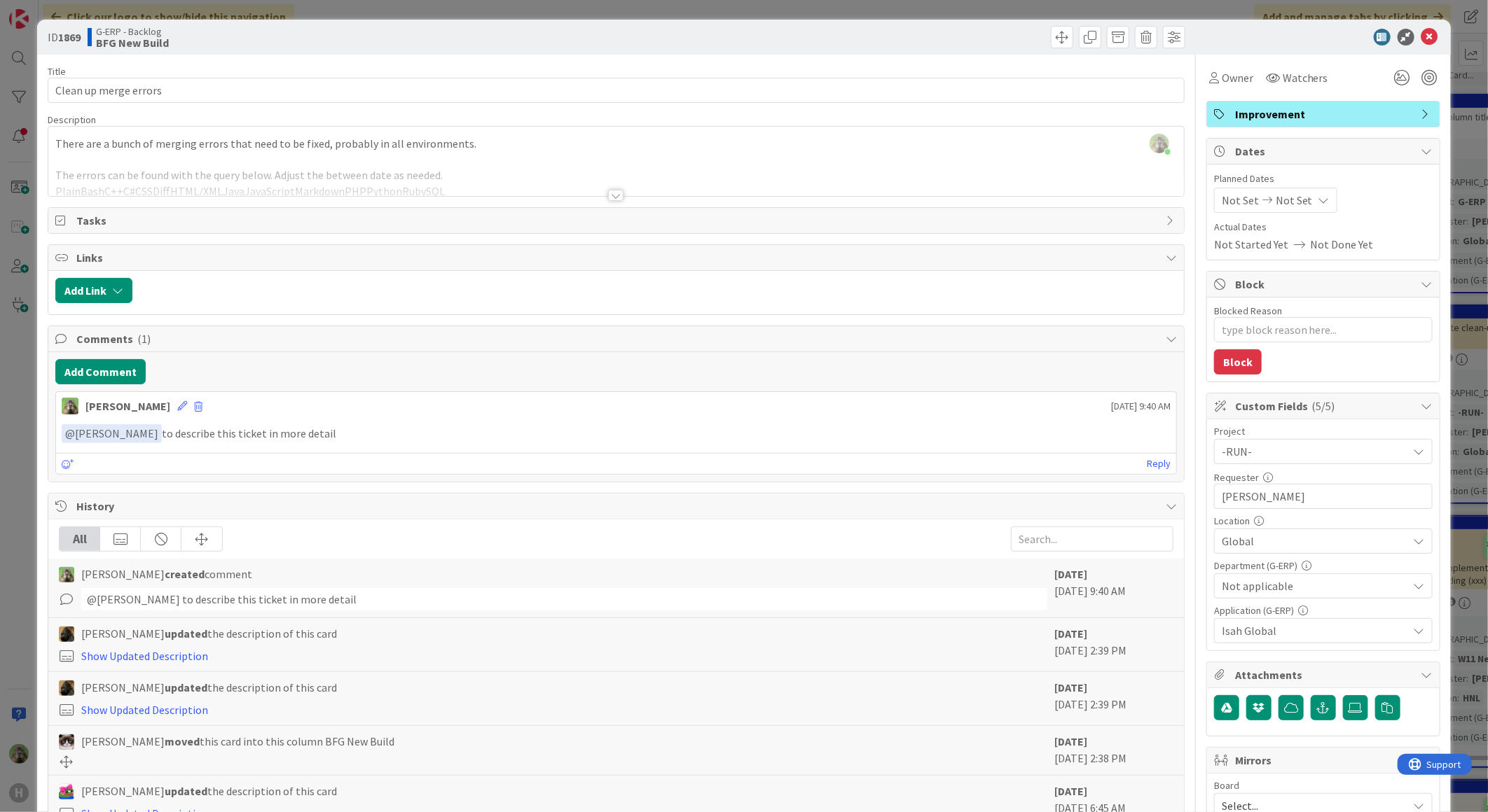
click at [570, 161] on div at bounding box center [616, 178] width 1136 height 36
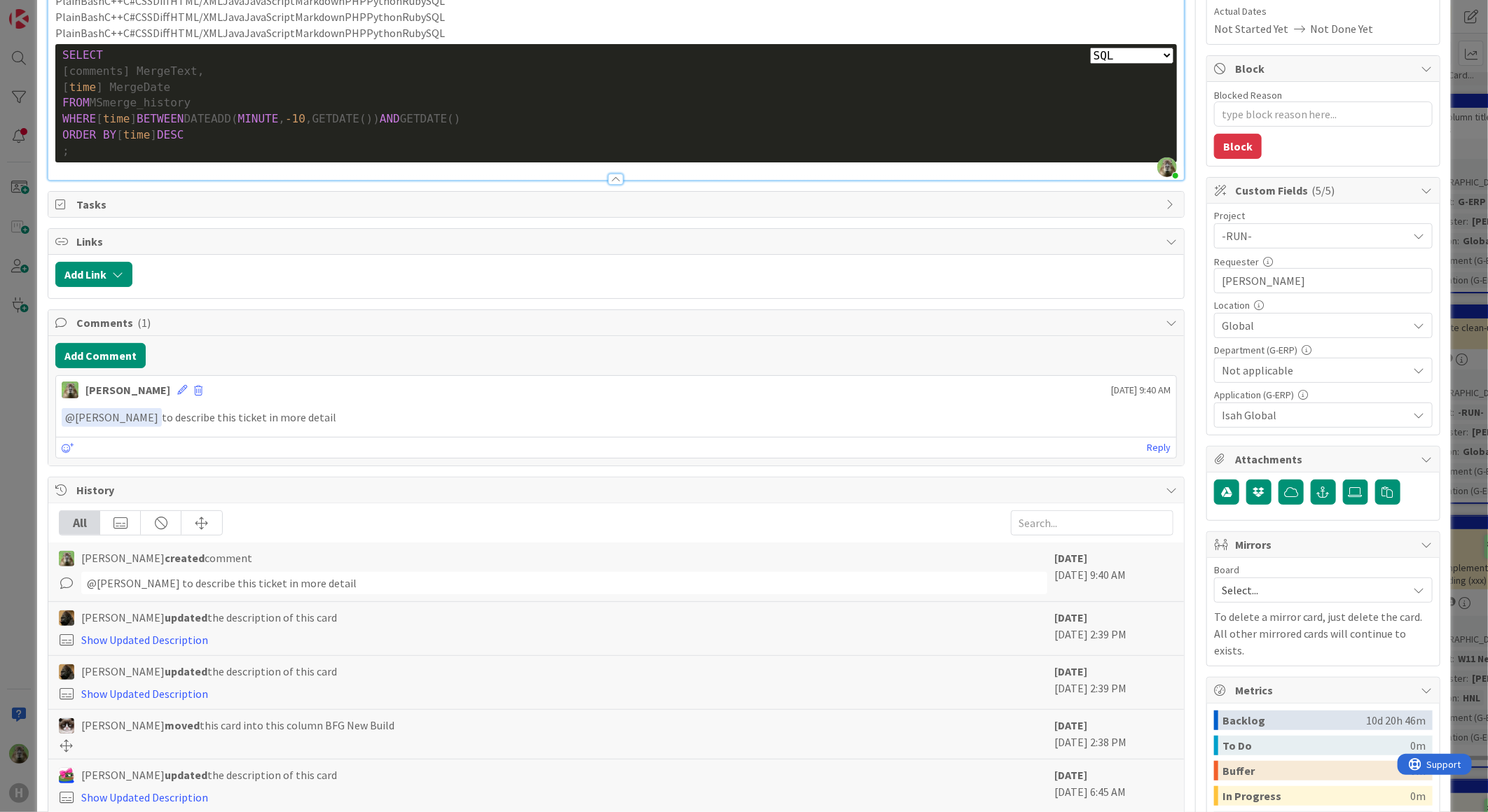
scroll to position [233, 0]
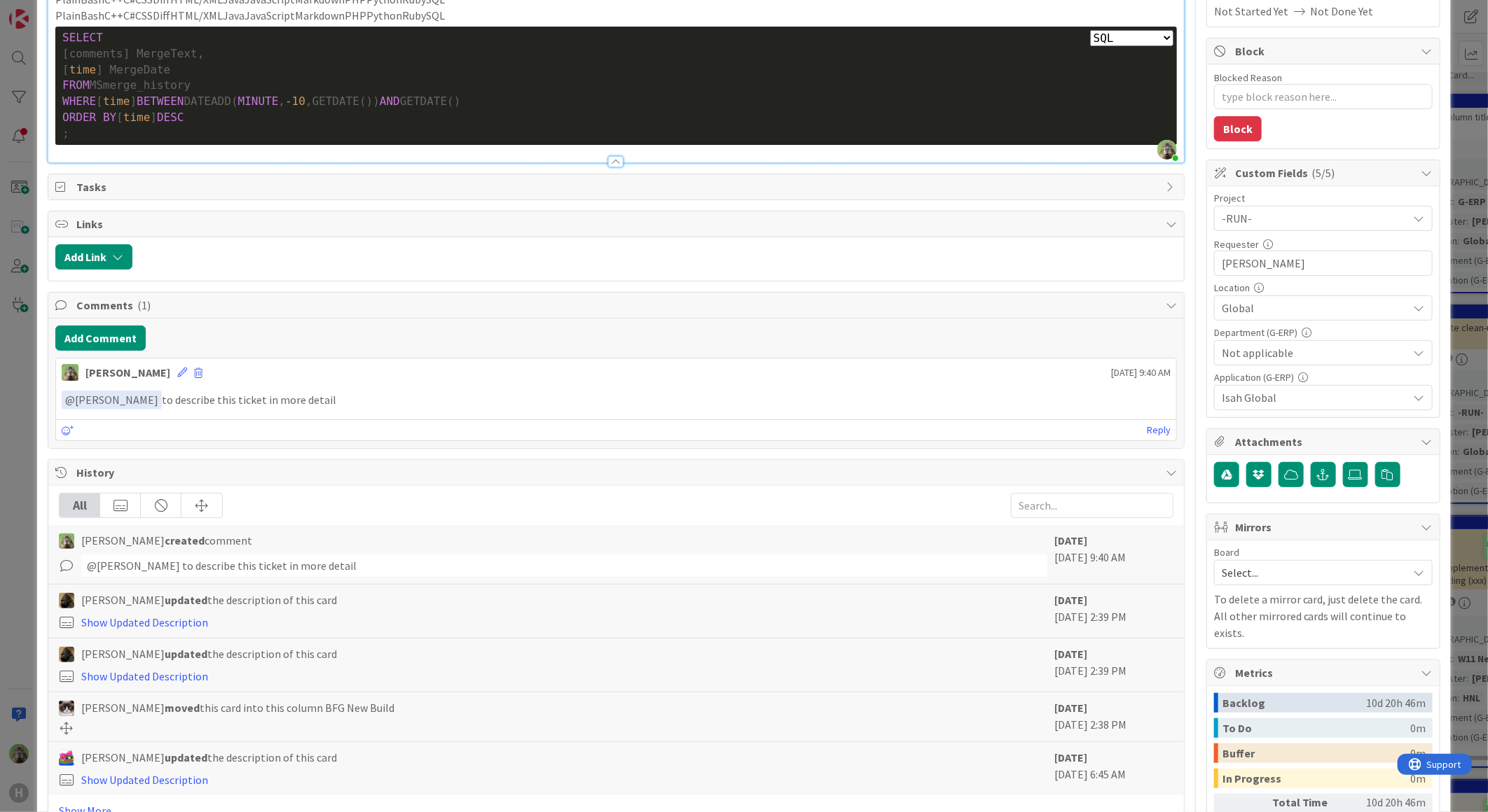
click at [34, 432] on div "ID 1869 G-ERP - Backlog BFG New Build Title 21 / 128 Clean up merge errors Desc…" at bounding box center [744, 406] width 1488 height 812
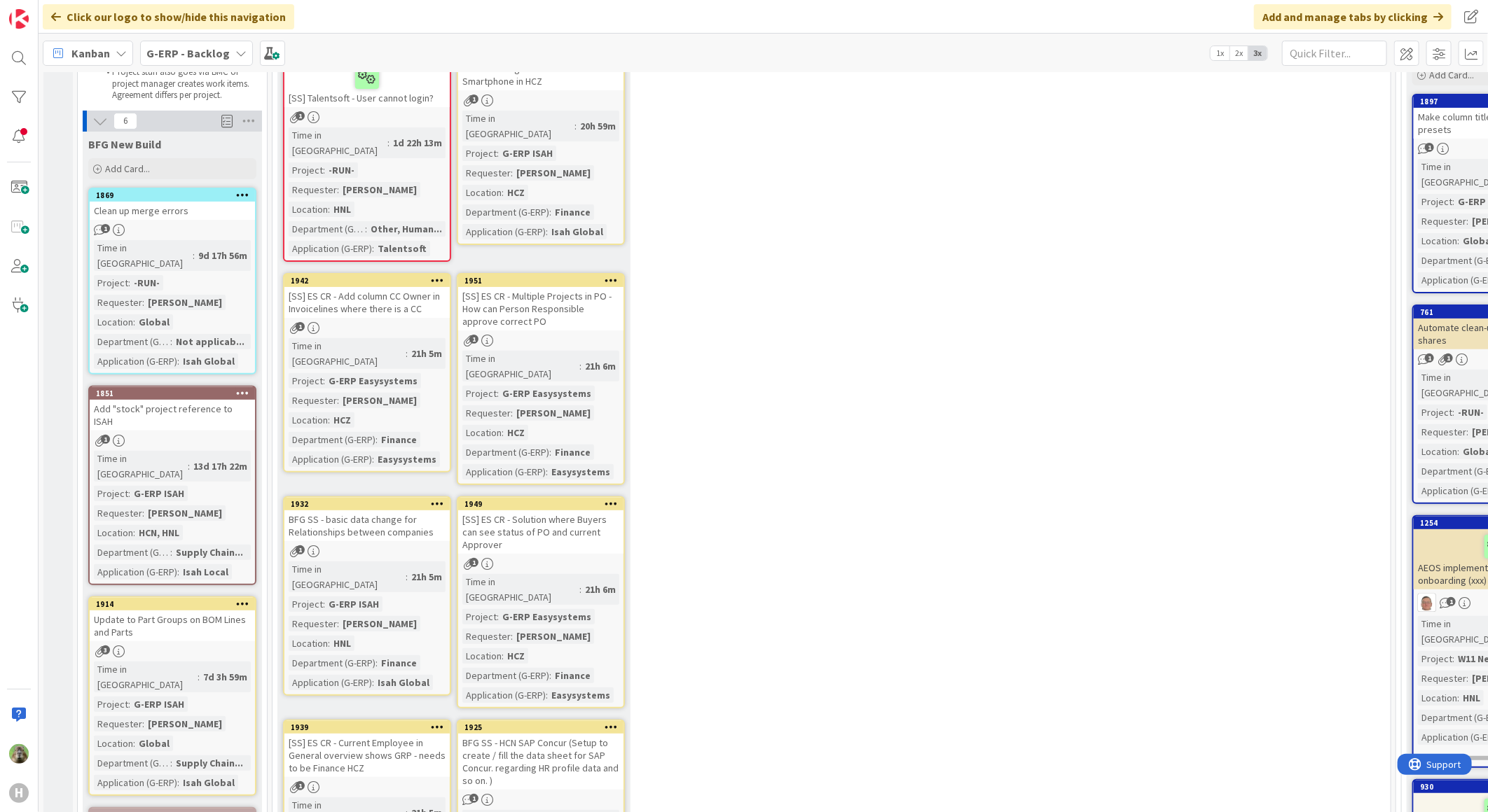
click at [184, 611] on div "Update to Part Groups on BOM Lines and Parts" at bounding box center [173, 626] width 165 height 30
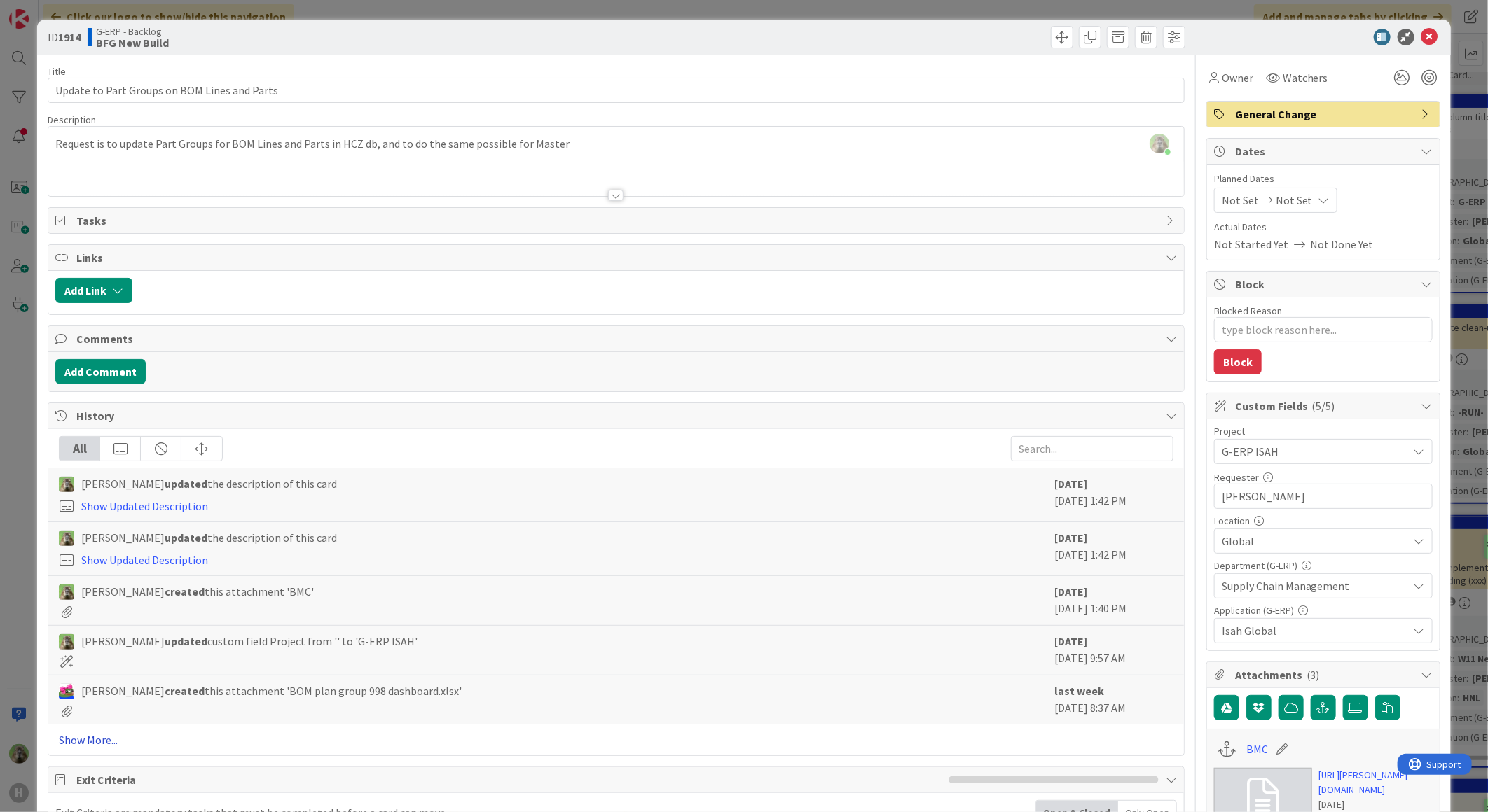
click at [87, 733] on link "Show More..." at bounding box center [616, 740] width 1115 height 17
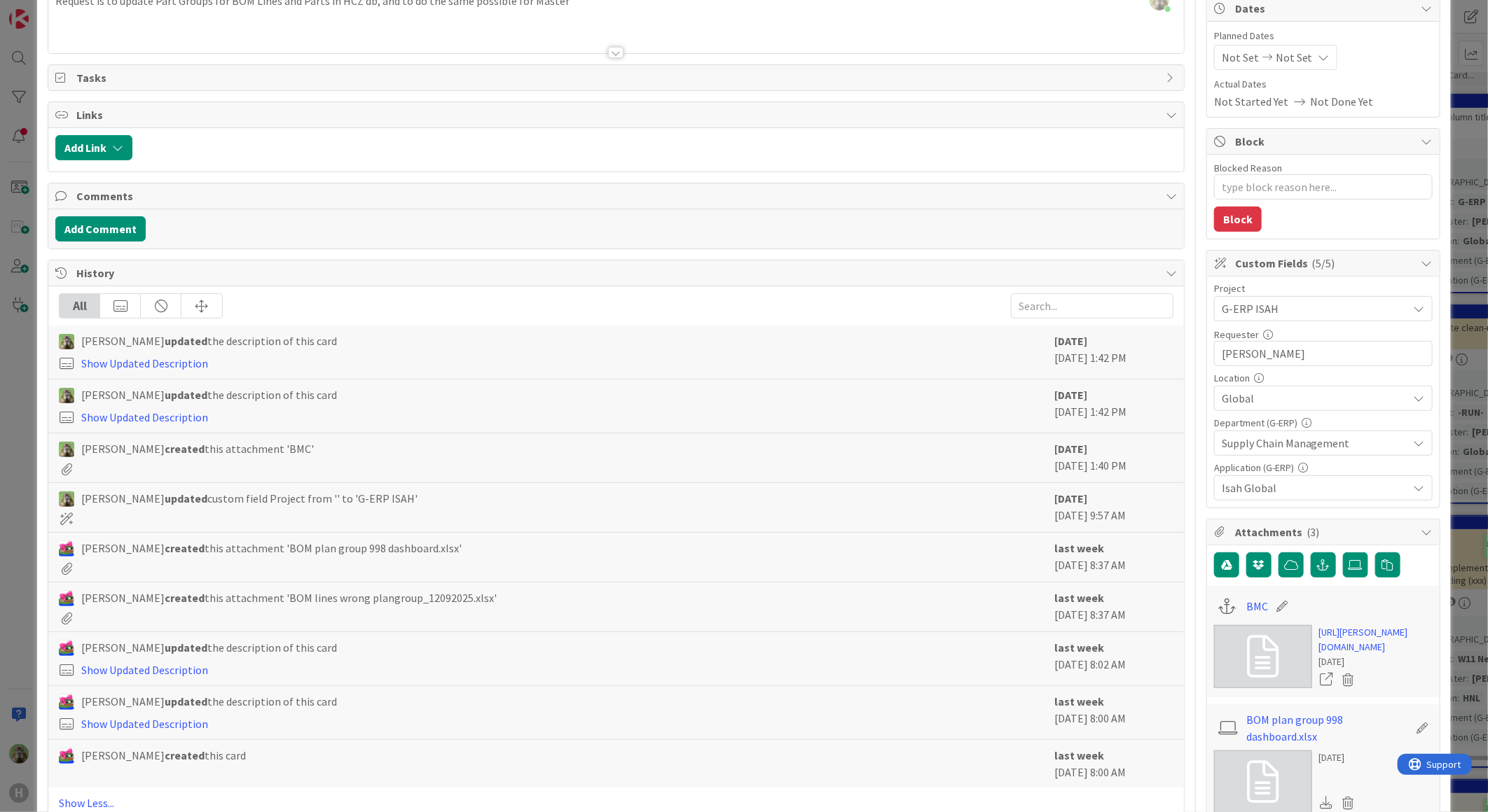
scroll to position [311, 0]
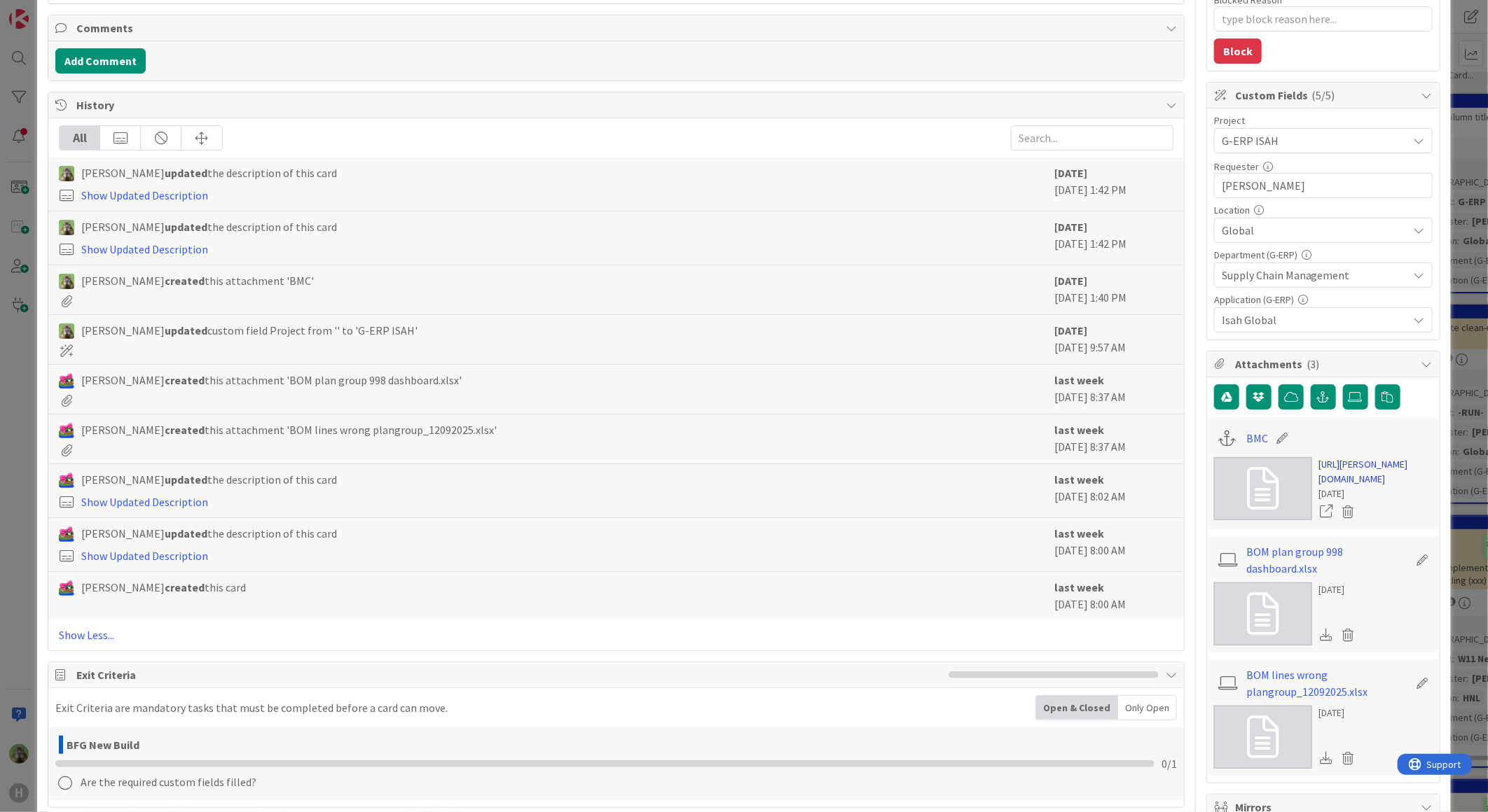
click at [1329, 477] on link "[URL][PERSON_NAME][DOMAIN_NAME]" at bounding box center [1375, 472] width 113 height 30
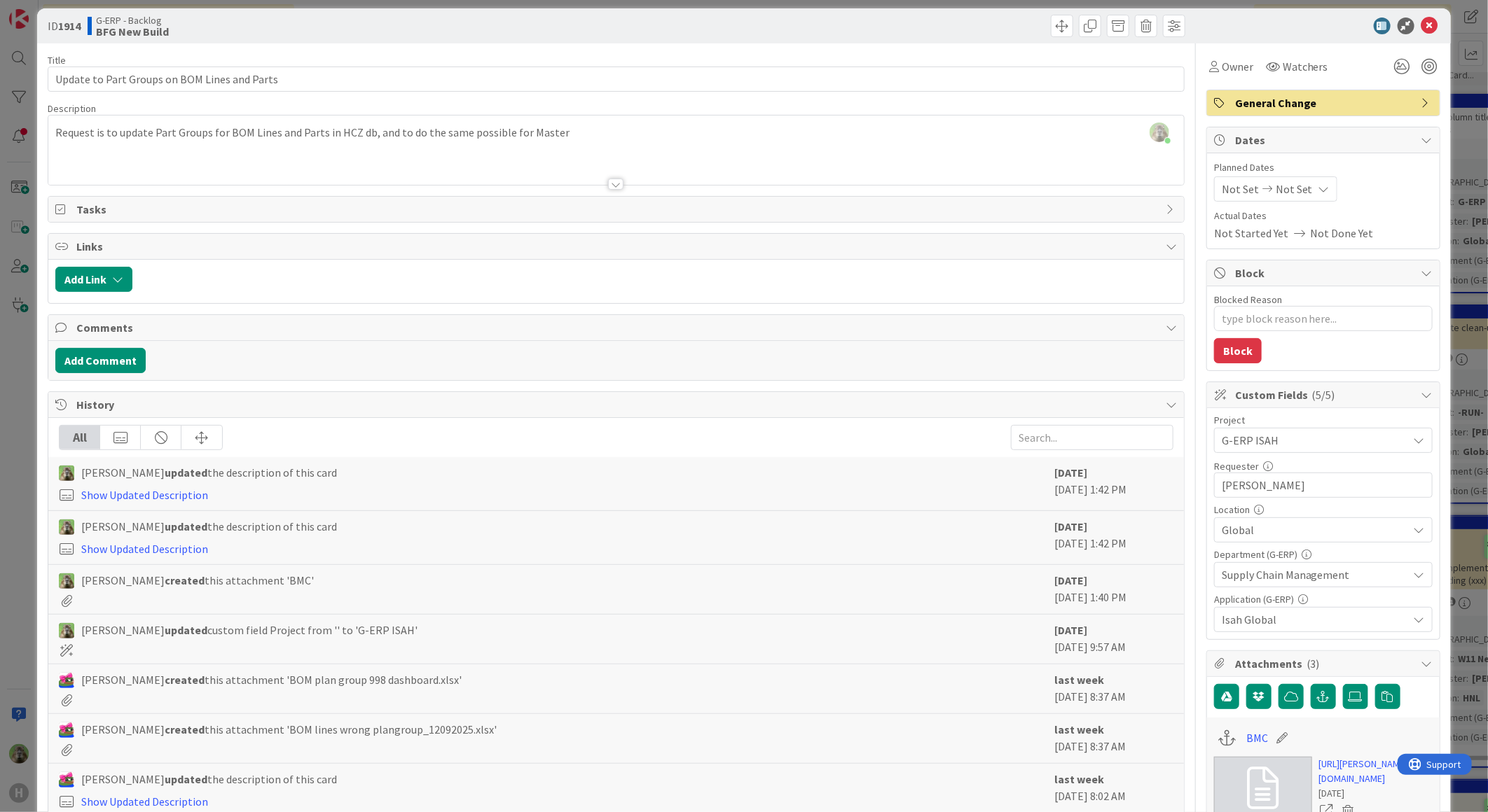
scroll to position [0, 0]
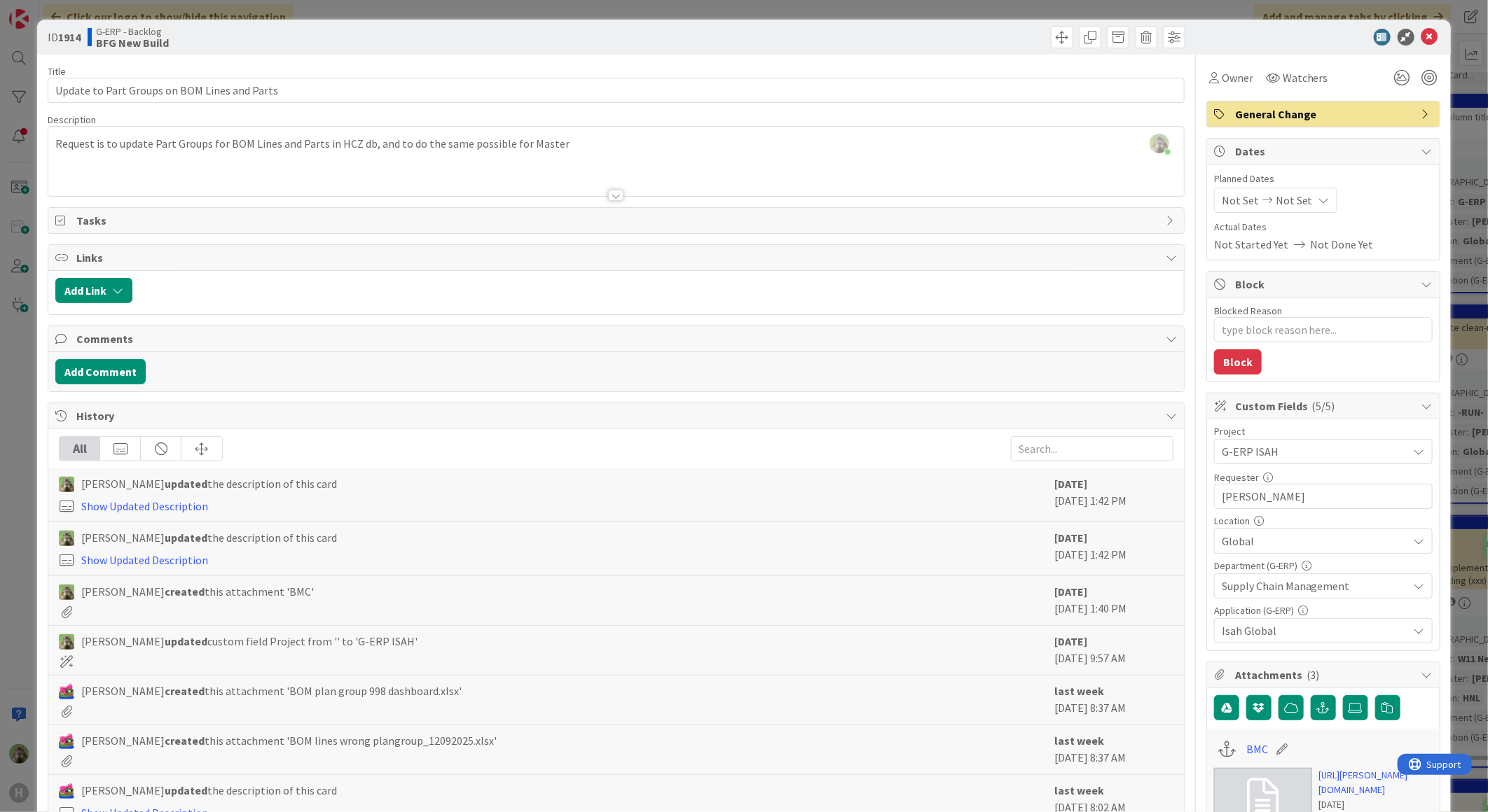
click at [29, 591] on div "ID 1914 G-ERP - Backlog BFG New Build Title 44 / 128 Update to Part Groups on B…" at bounding box center [744, 406] width 1488 height 812
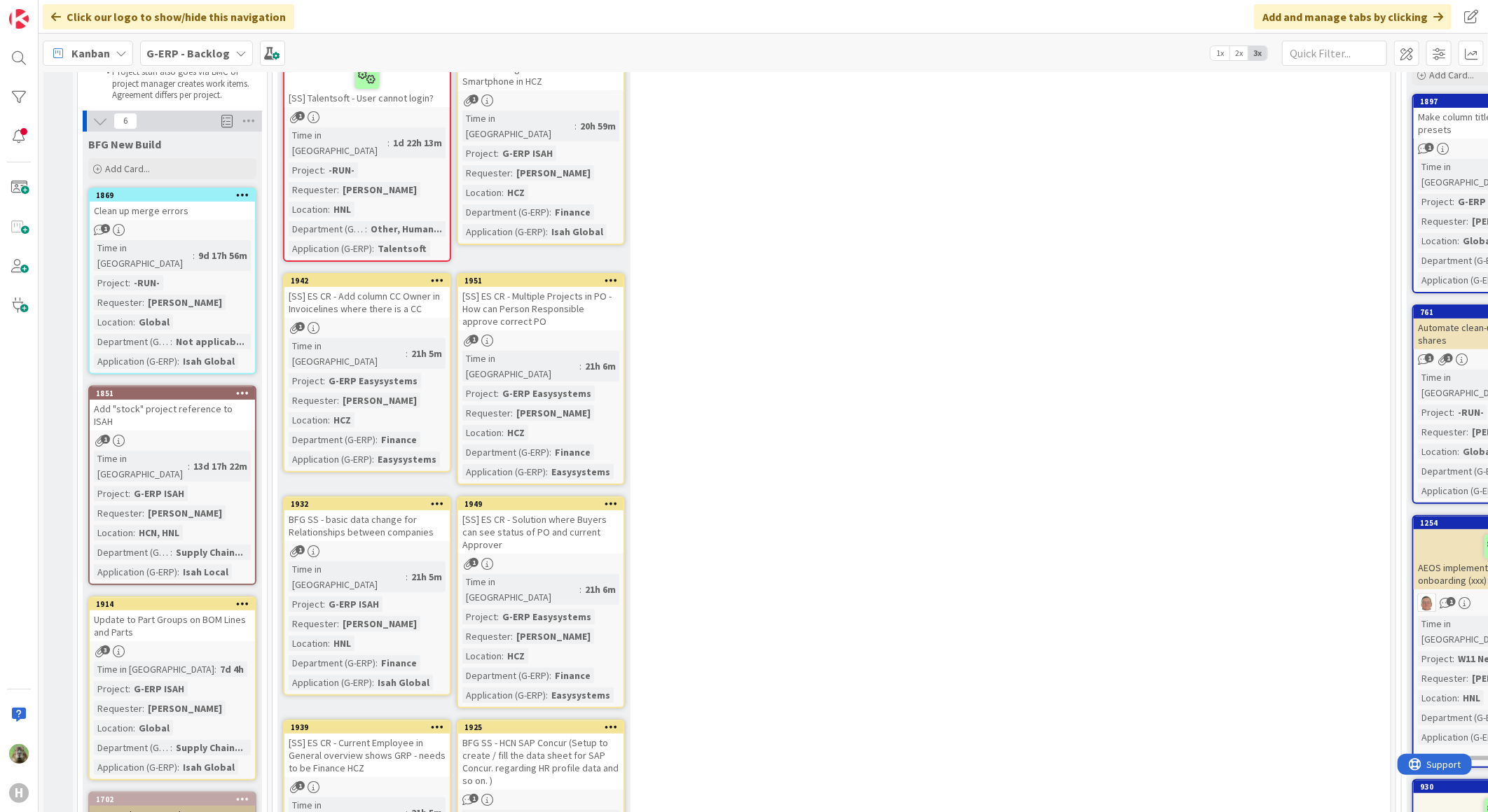
click at [177, 400] on div "Add "stock" project reference to ISAH" at bounding box center [173, 415] width 165 height 30
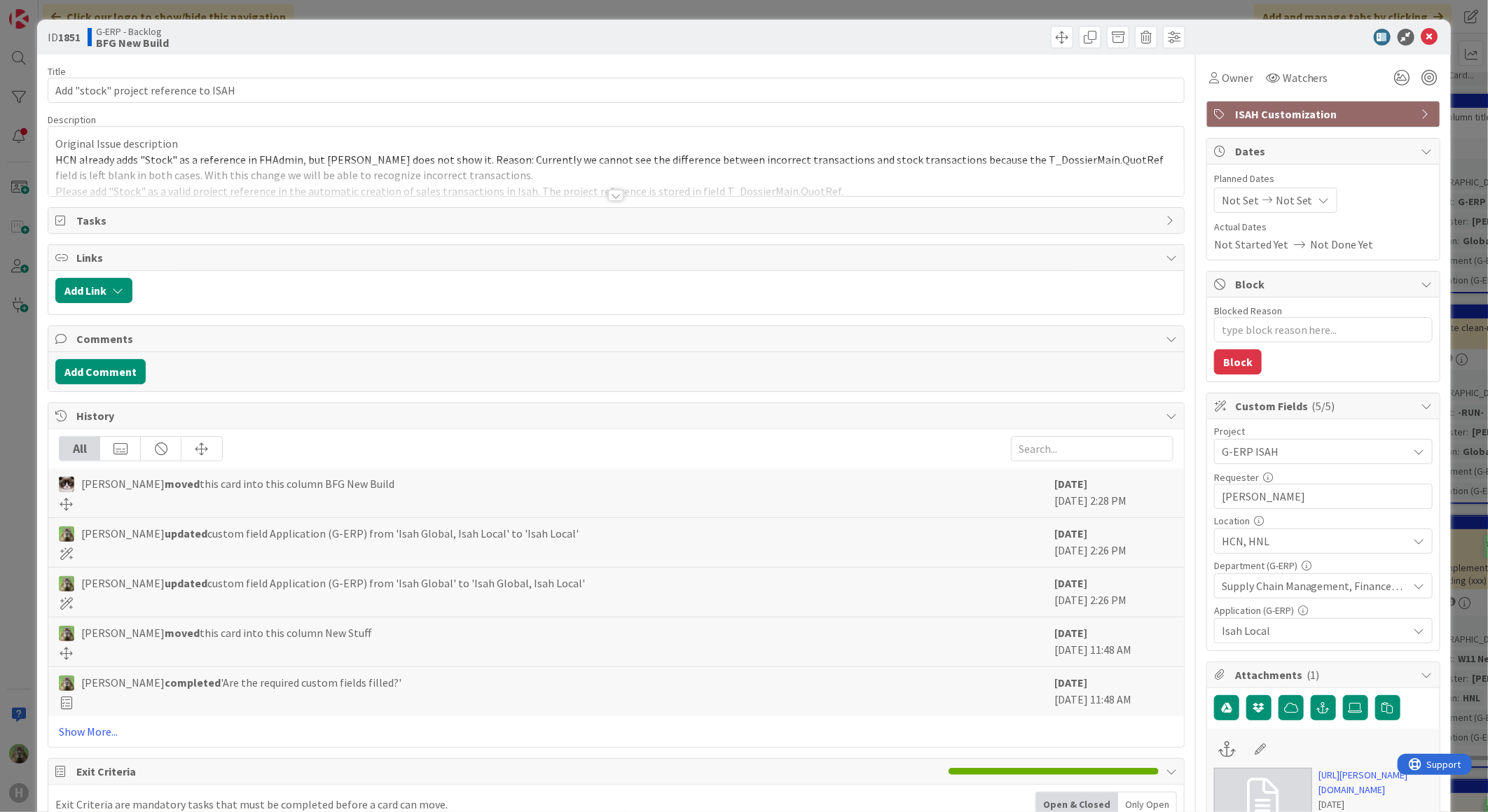
type textarea "x"
click at [530, 177] on div at bounding box center [616, 178] width 1136 height 36
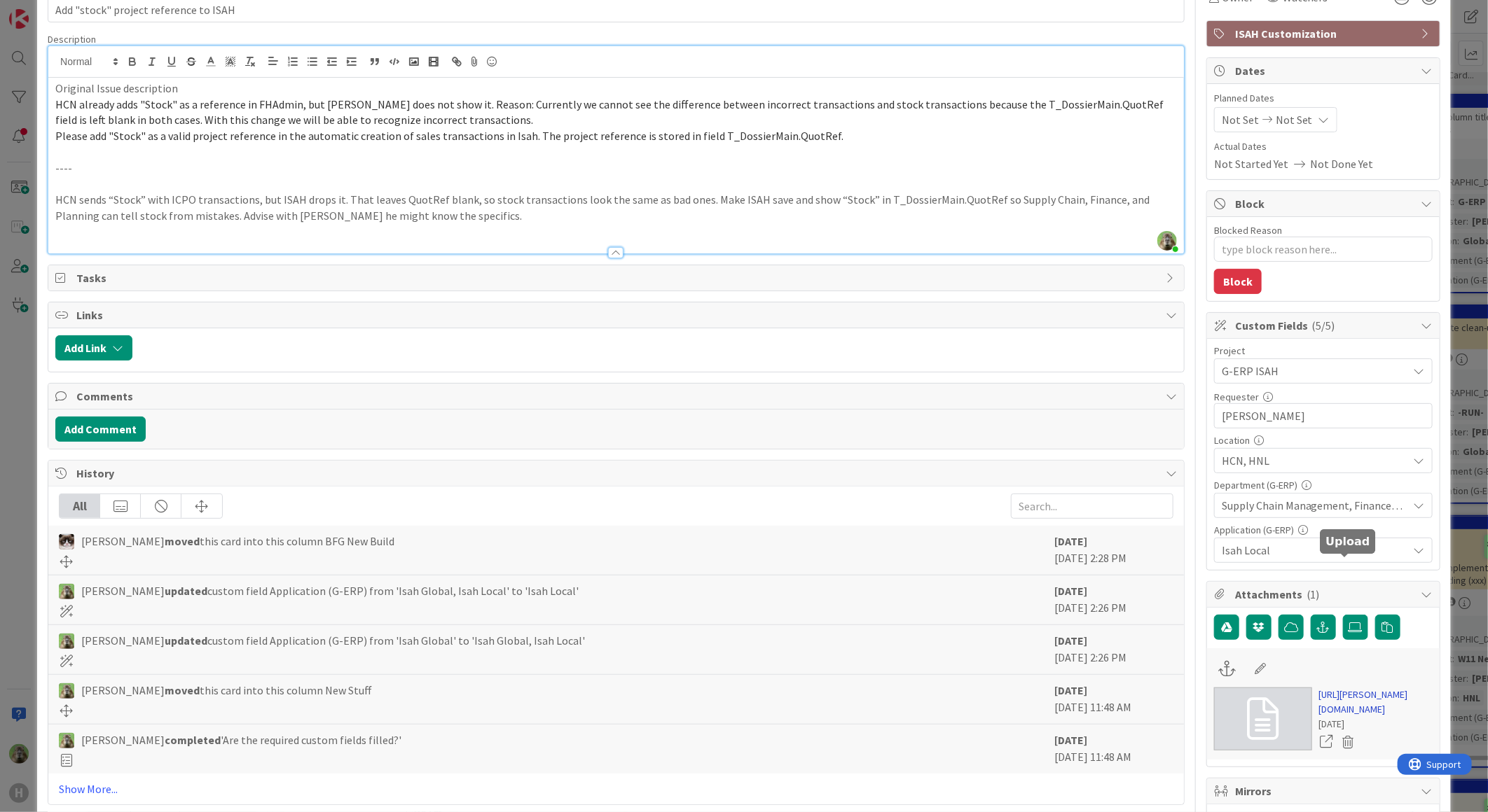
scroll to position [156, 0]
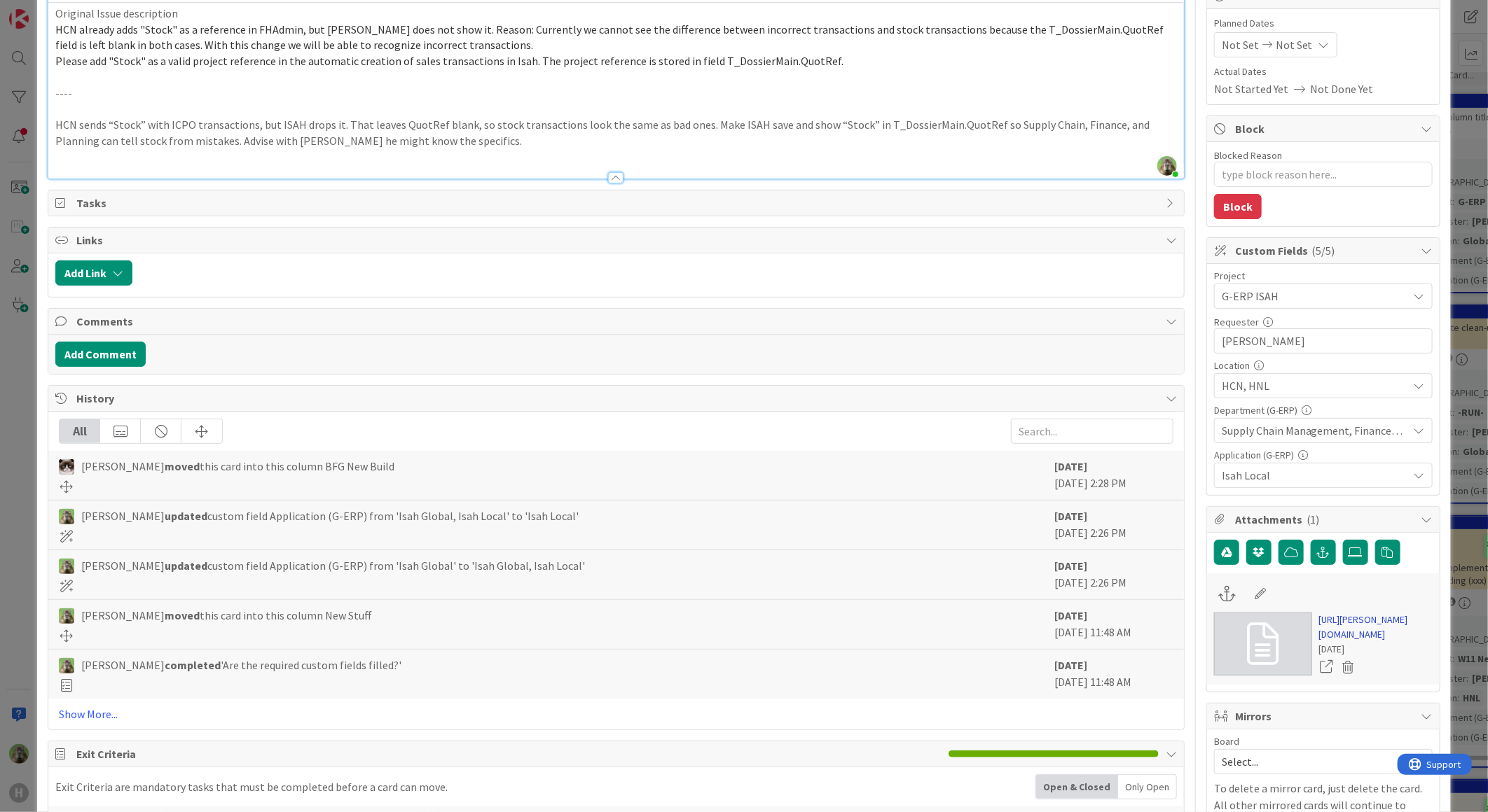
click at [1325, 641] on link "[URL][PERSON_NAME][DOMAIN_NAME]" at bounding box center [1375, 627] width 113 height 30
